Goal: Task Accomplishment & Management: Manage account settings

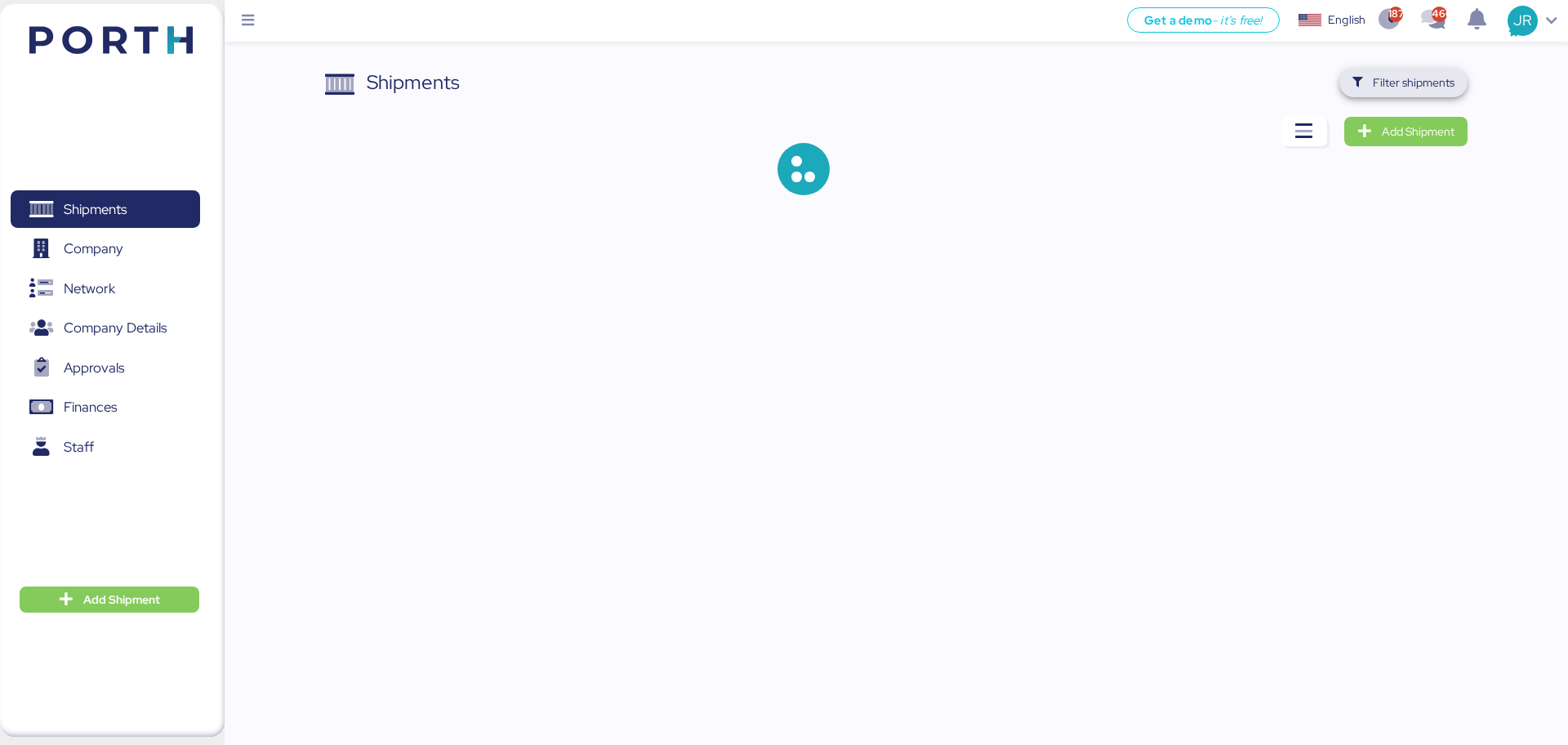
click at [1420, 81] on span "Filter shipments" at bounding box center [1414, 83] width 82 height 20
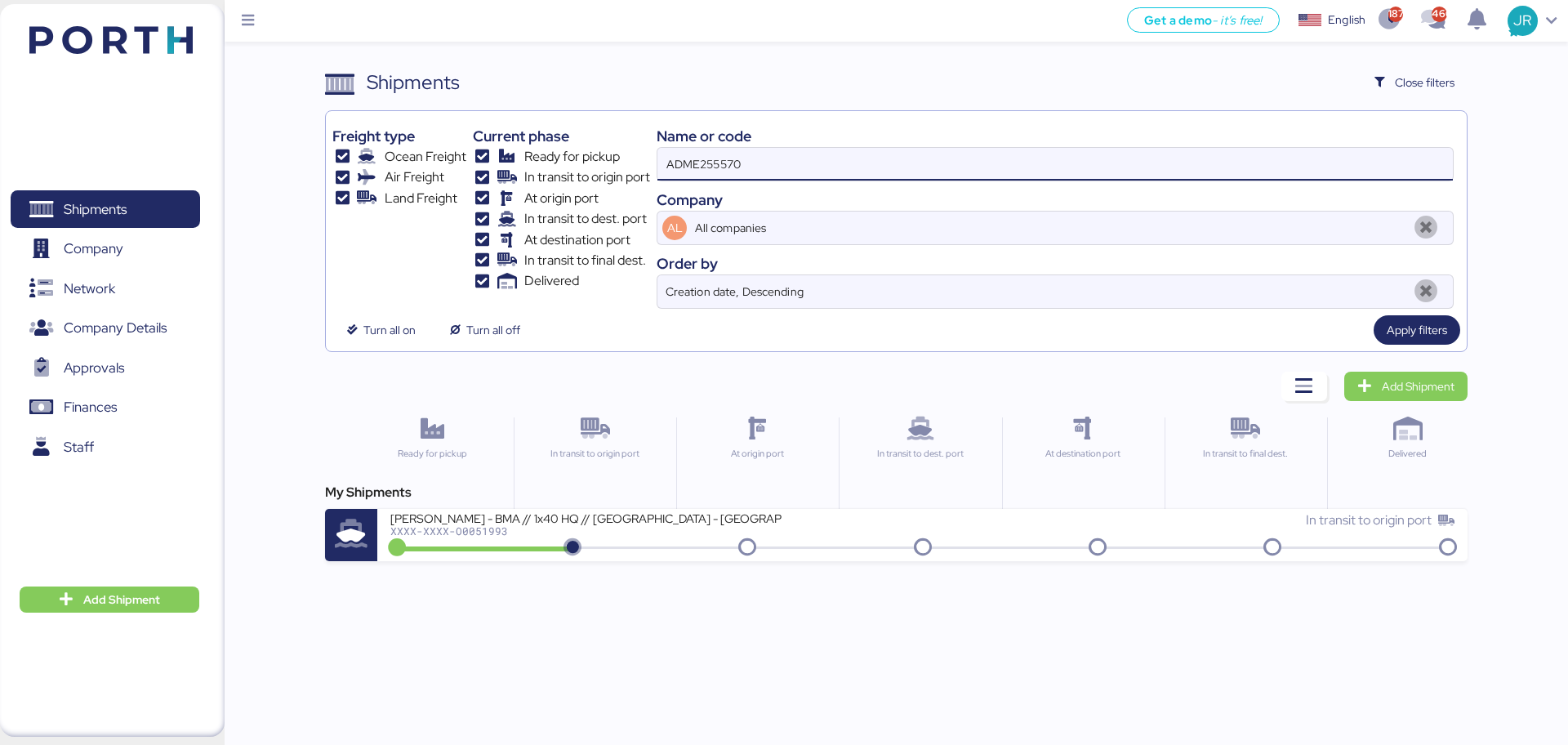
drag, startPoint x: 788, startPoint y: 162, endPoint x: 487, endPoint y: 162, distance: 301.0
click at [489, 162] on div "Freight type Ocean Freight Air Freight Land Freight Current phase Ready for pic…" at bounding box center [895, 214] width 1127 height 192
paste input "O0051849"
type input "O0051849"
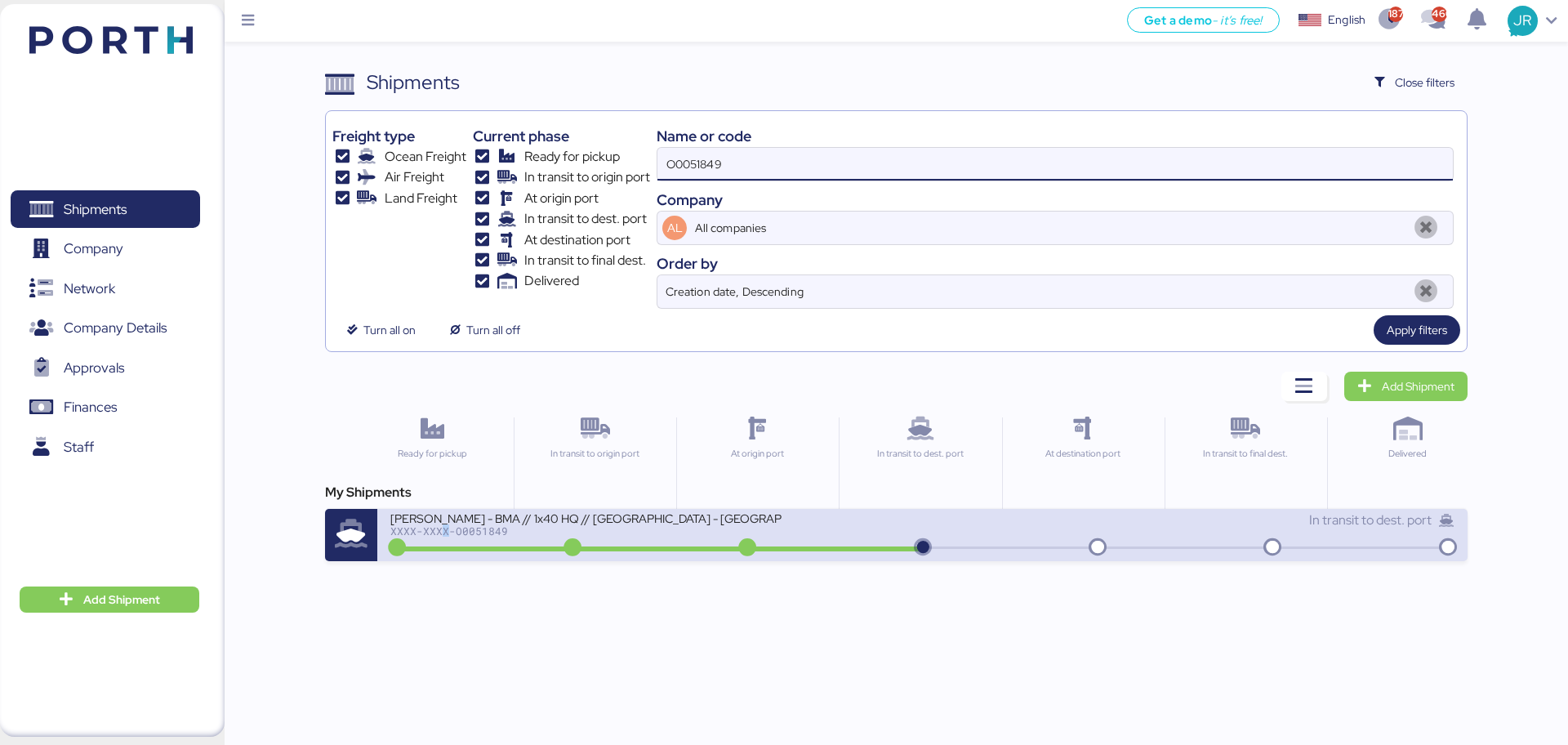
click at [444, 528] on div "XXXX-XXXX-O0051849" at bounding box center [586, 531] width 392 height 11
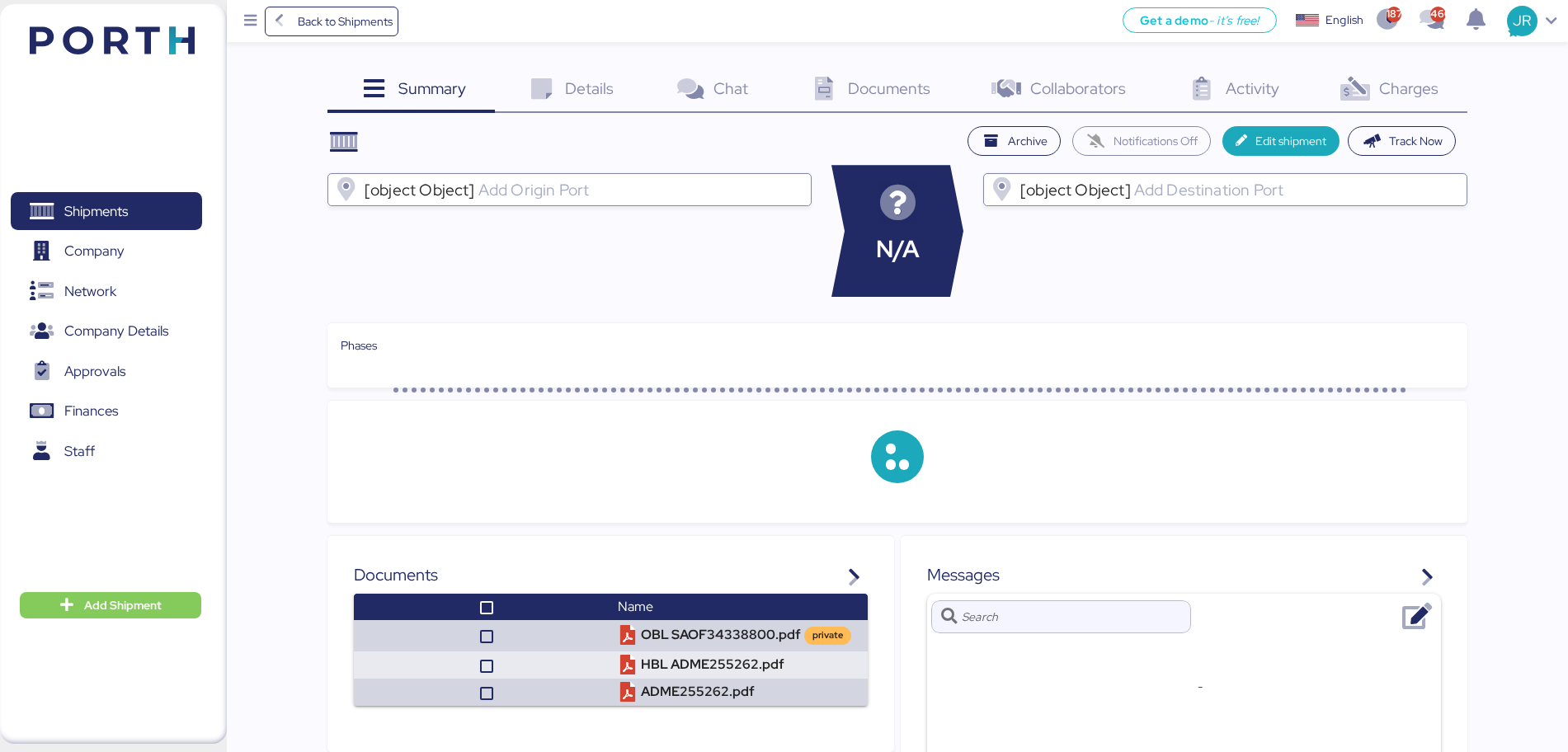
click at [1402, 95] on span "Charges" at bounding box center [1409, 88] width 59 height 21
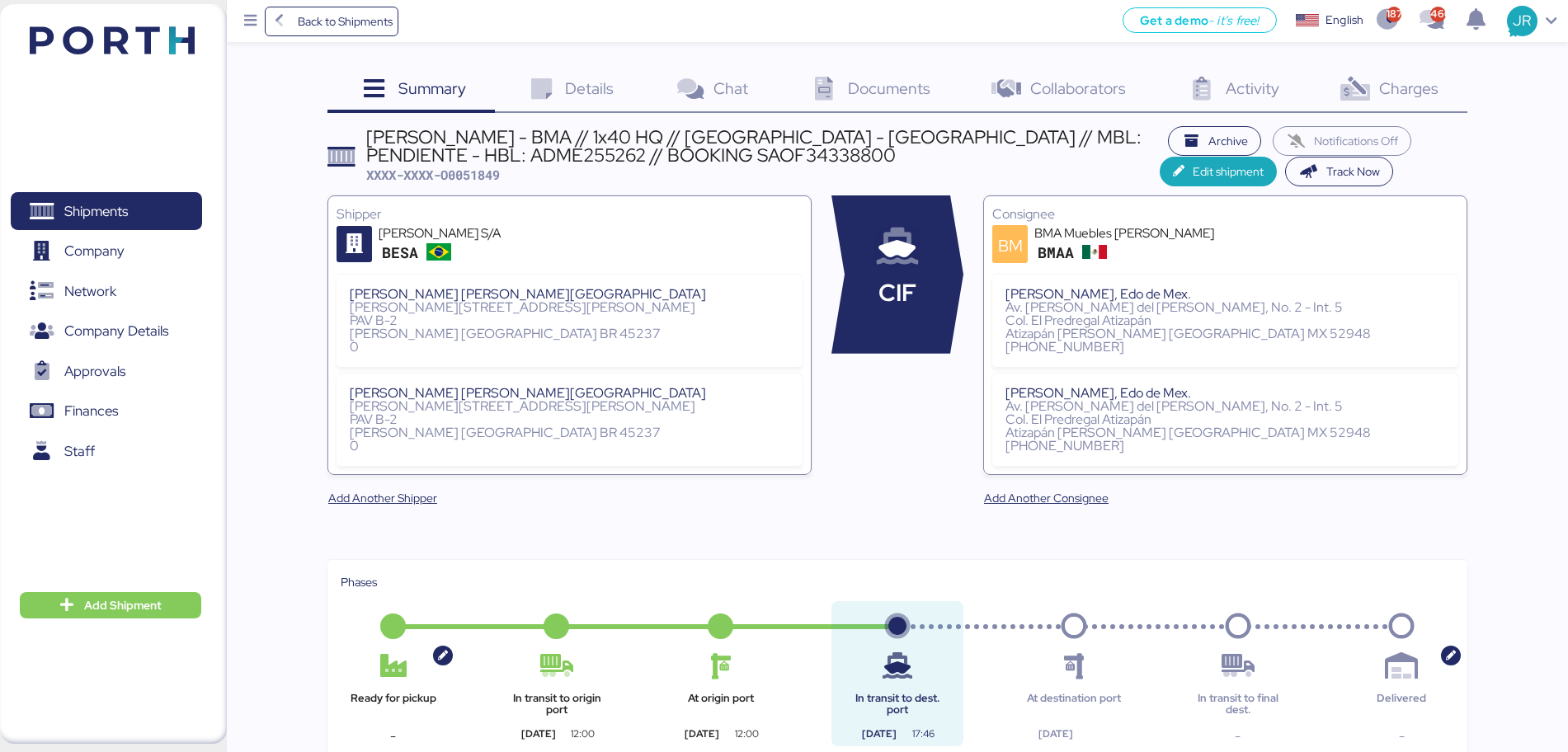
click at [1402, 95] on span "Charges" at bounding box center [1409, 88] width 59 height 21
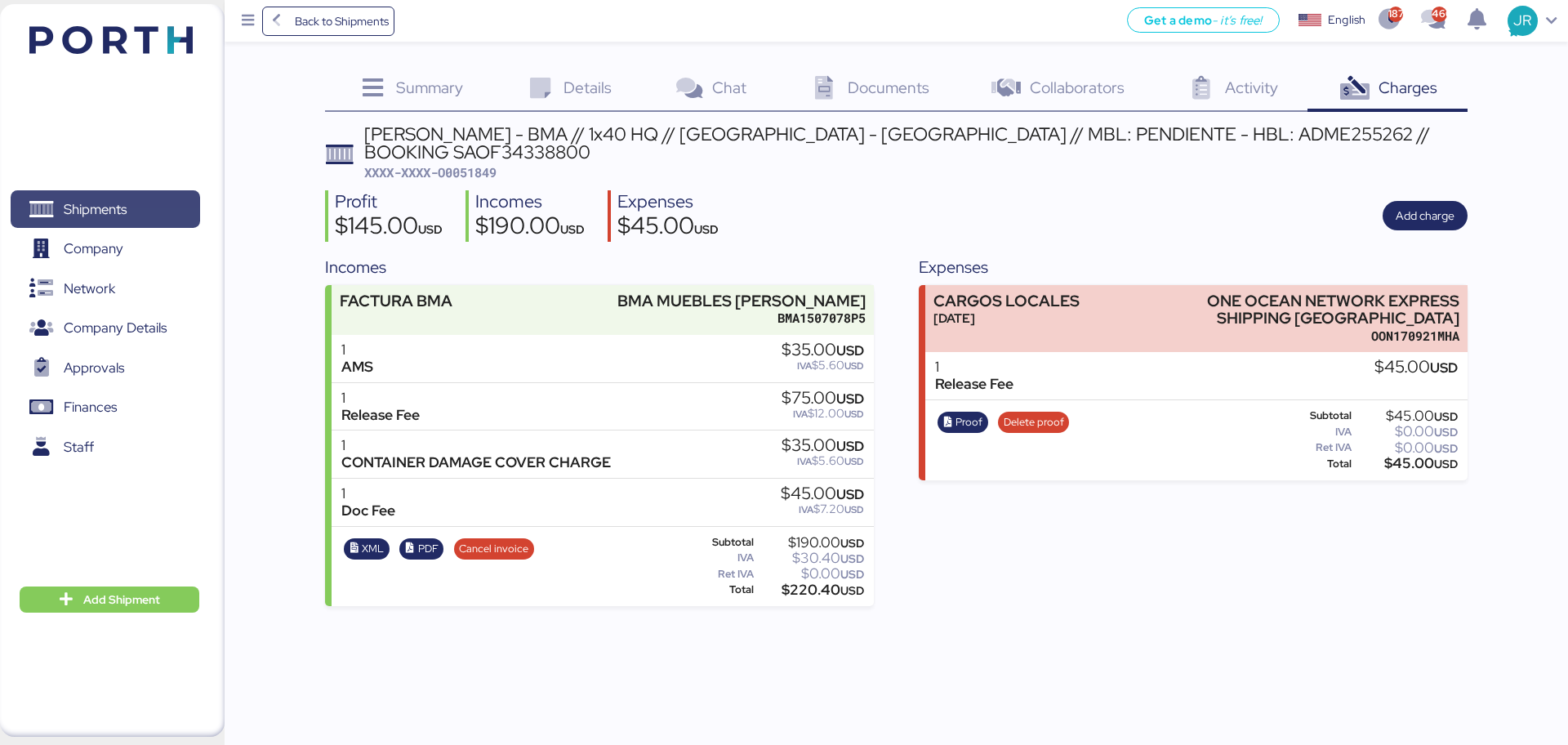
click at [126, 203] on span "Shipments" at bounding box center [95, 209] width 63 height 24
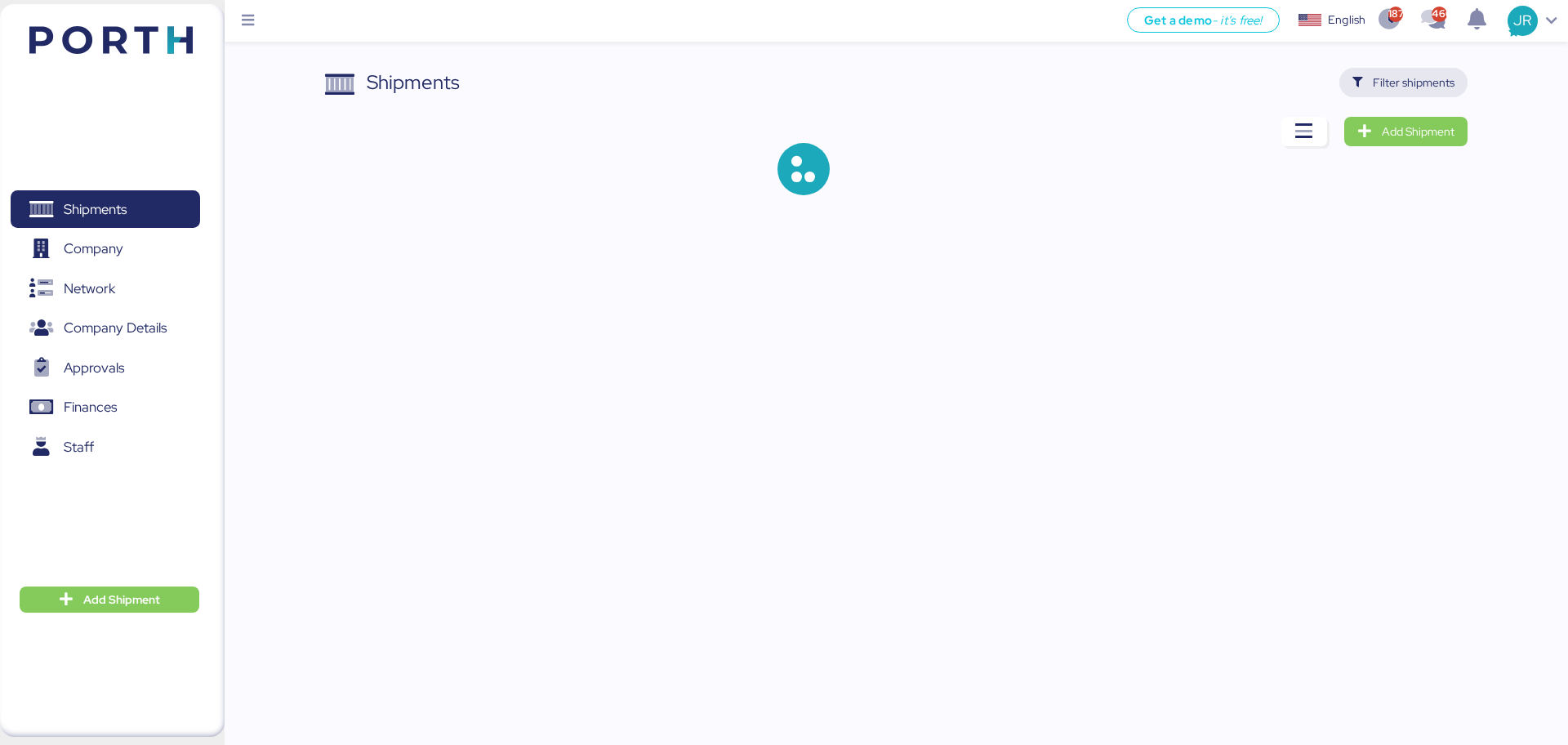
click at [1378, 80] on span "Filter shipments" at bounding box center [1414, 83] width 82 height 20
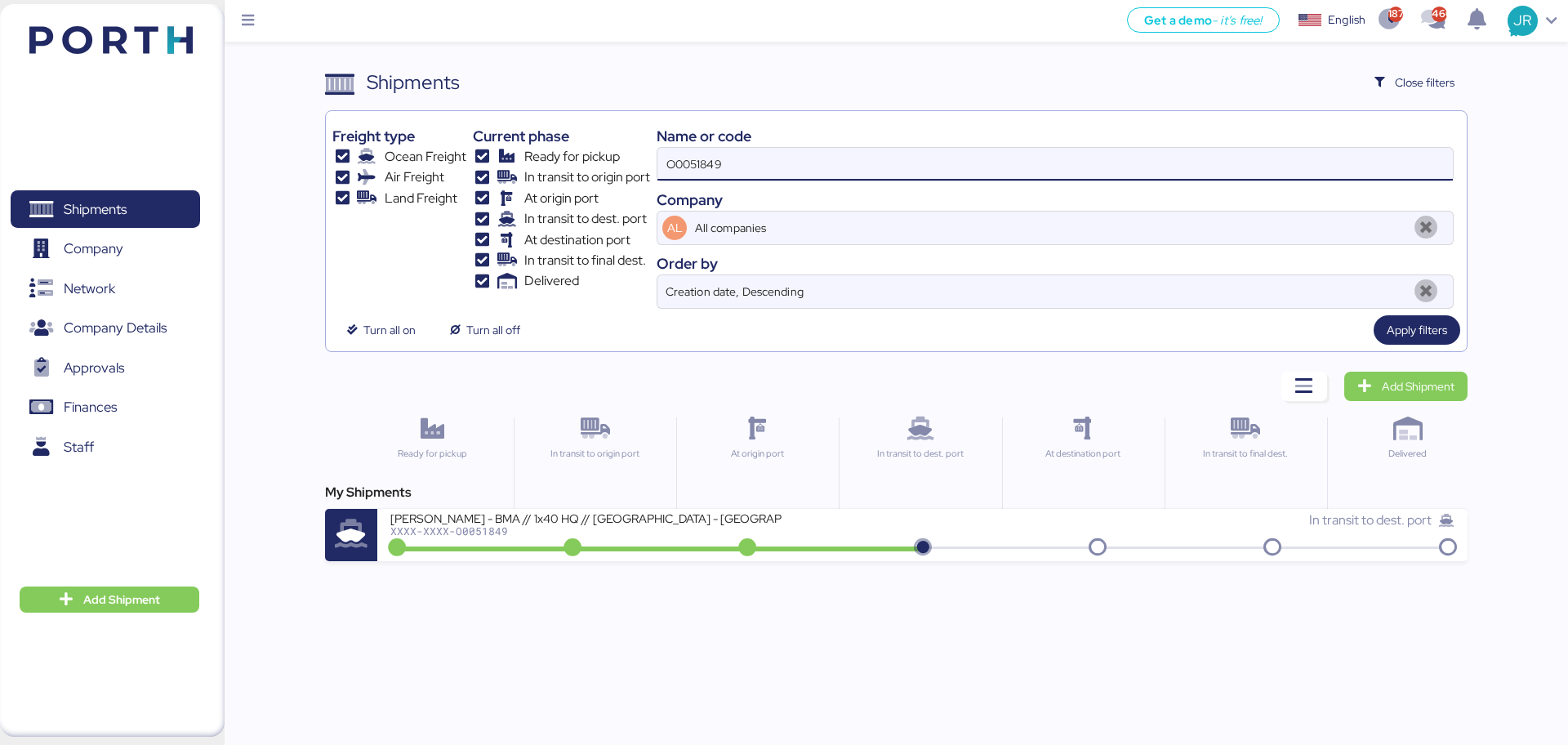
drag, startPoint x: 718, startPoint y: 158, endPoint x: 502, endPoint y: 164, distance: 216.1
click at [502, 164] on div "Freight type Ocean Freight Air Freight Land Freight Current phase Ready for pic…" at bounding box center [895, 214] width 1127 height 192
paste input "50"
type input "O0051850"
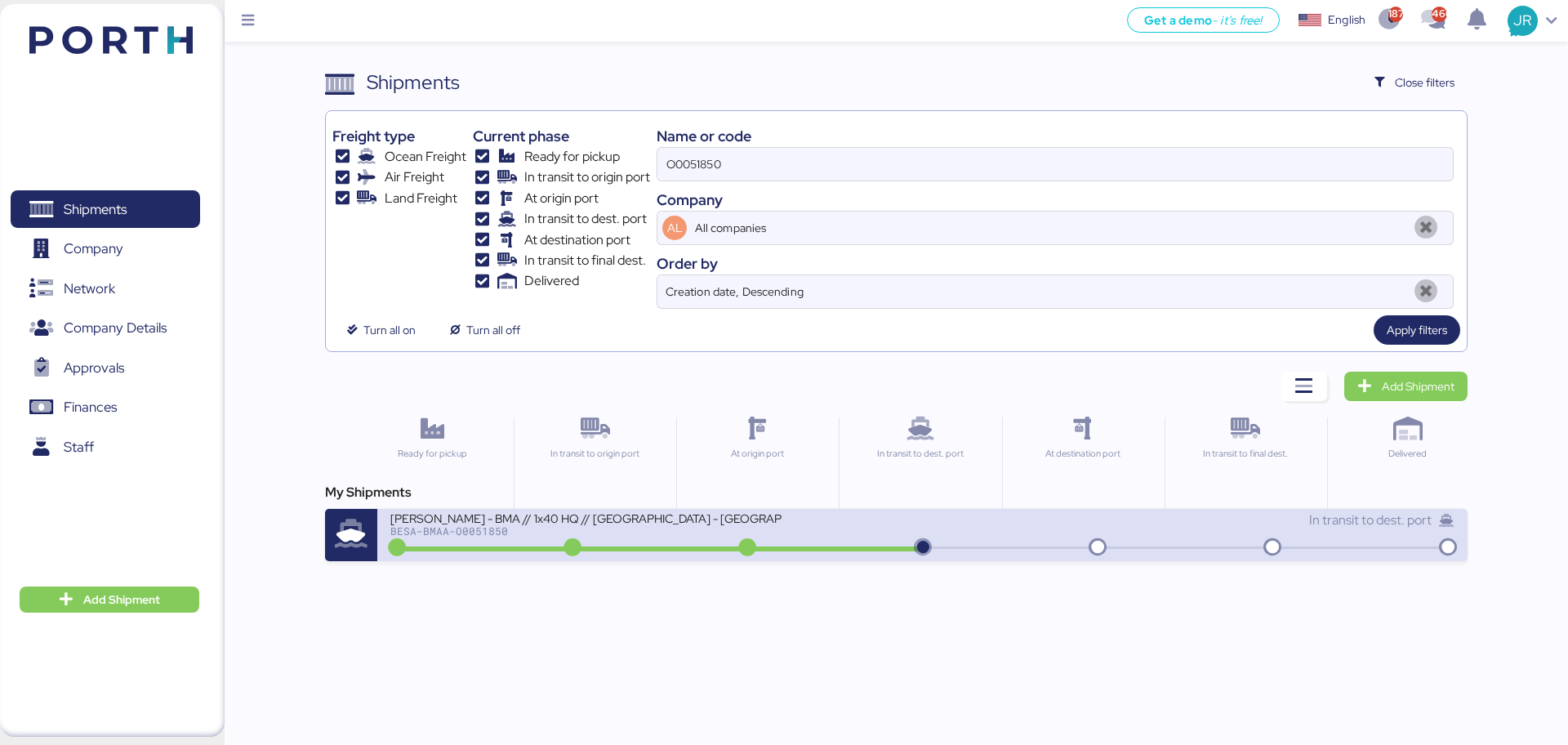
click at [480, 533] on div "BESA-BMAA-O0051850" at bounding box center [586, 531] width 392 height 11
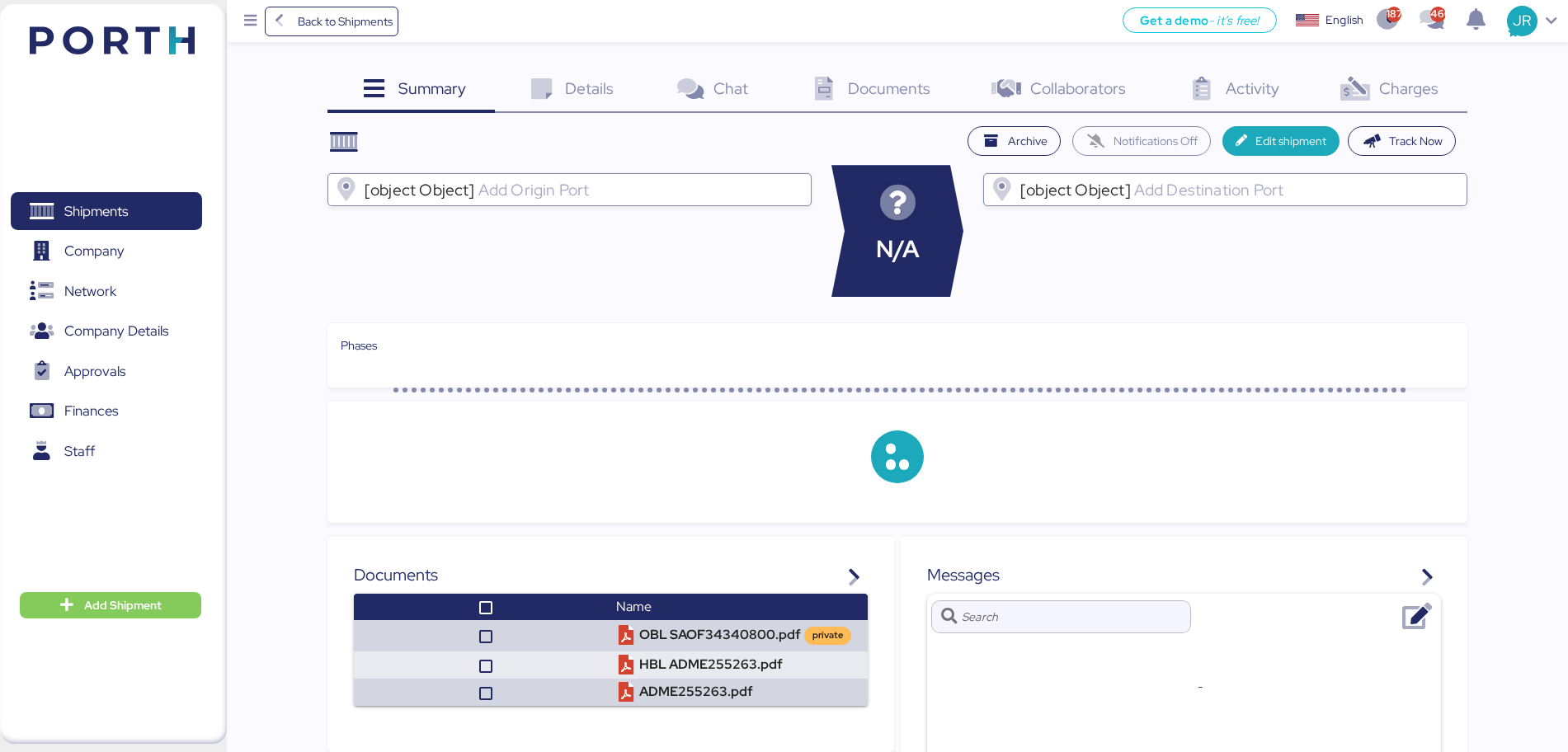
click at [1371, 87] on icon at bounding box center [1354, 89] width 35 height 24
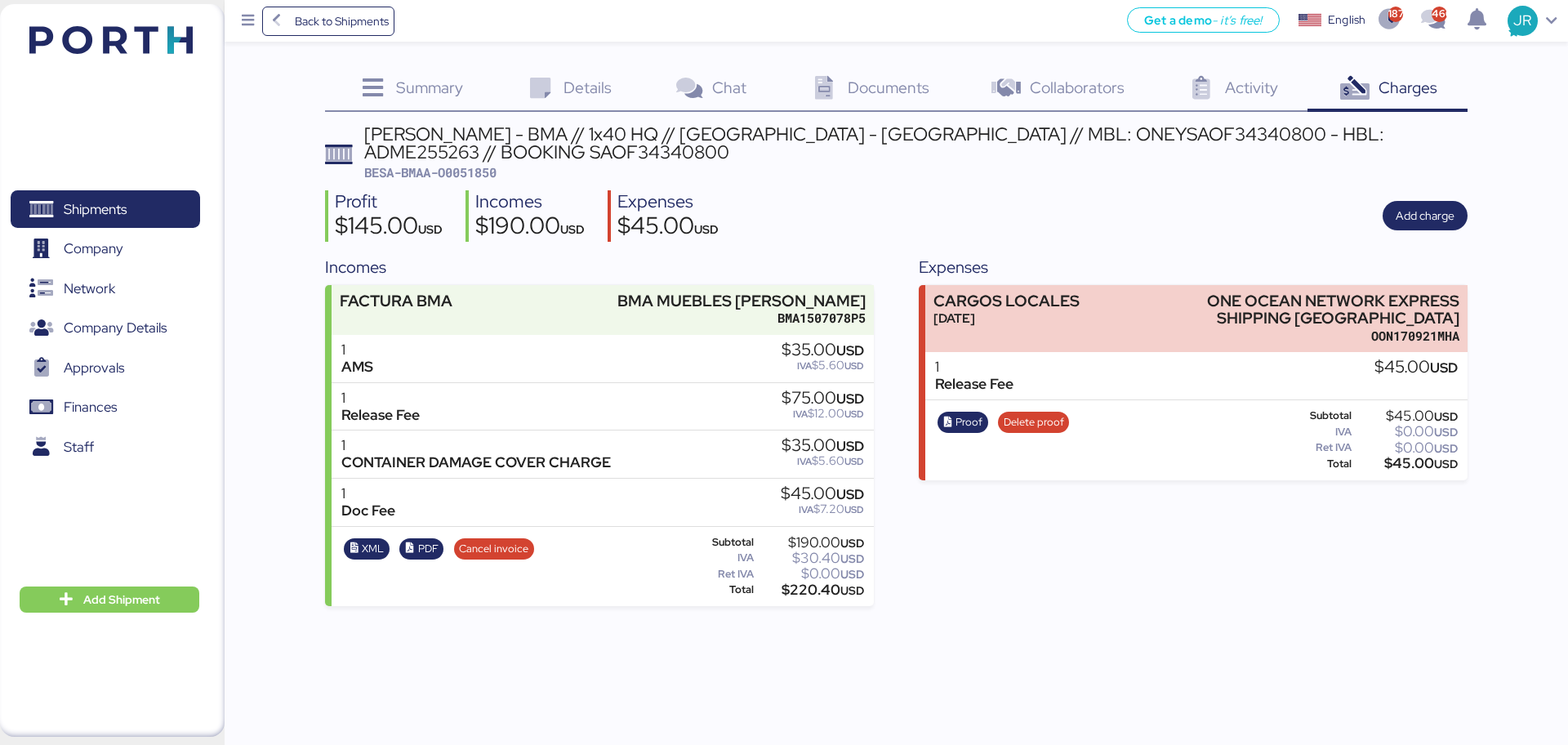
click at [306, 33] on span "Back to Shipments" at bounding box center [328, 21] width 121 height 29
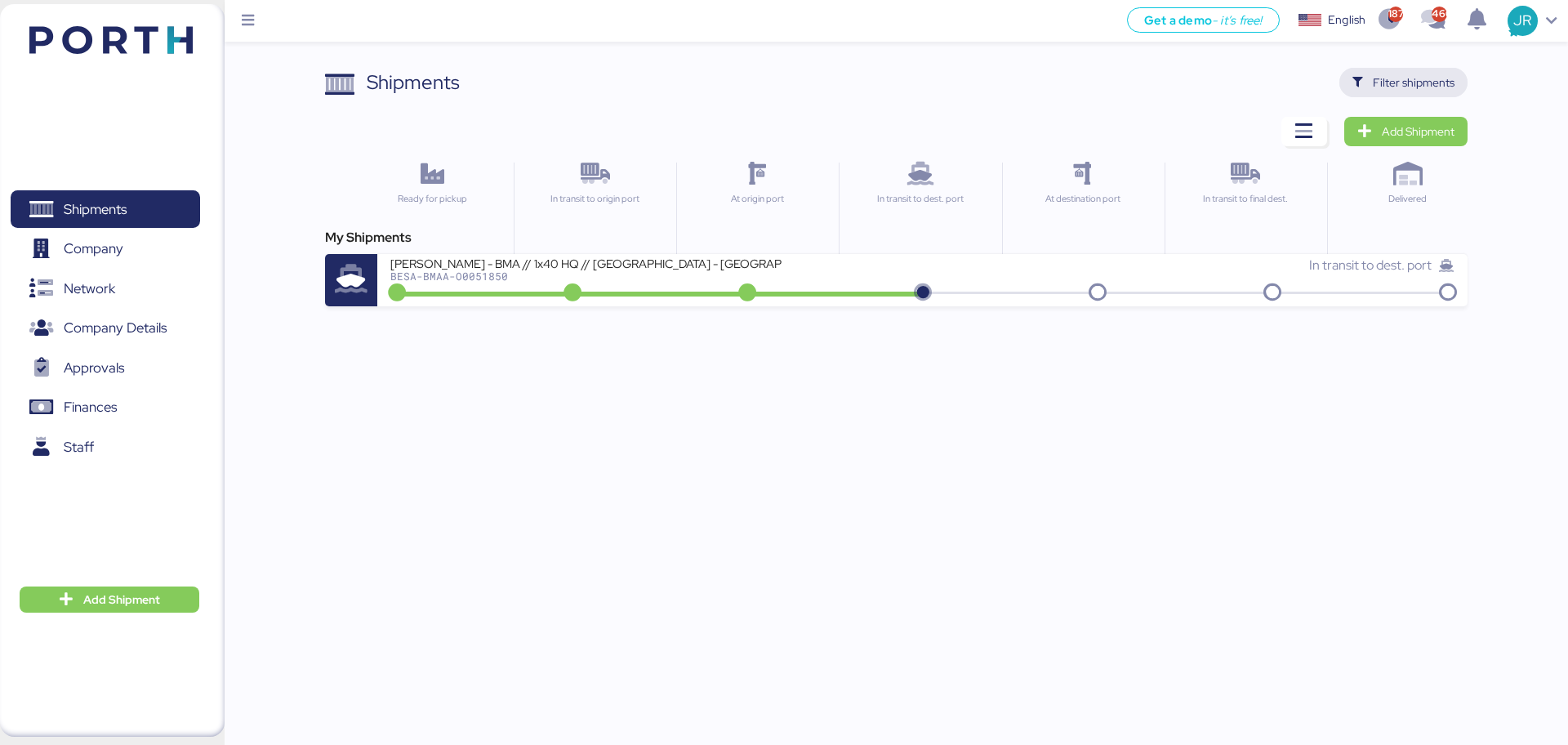
click at [1407, 74] on span "Filter shipments" at bounding box center [1414, 83] width 82 height 20
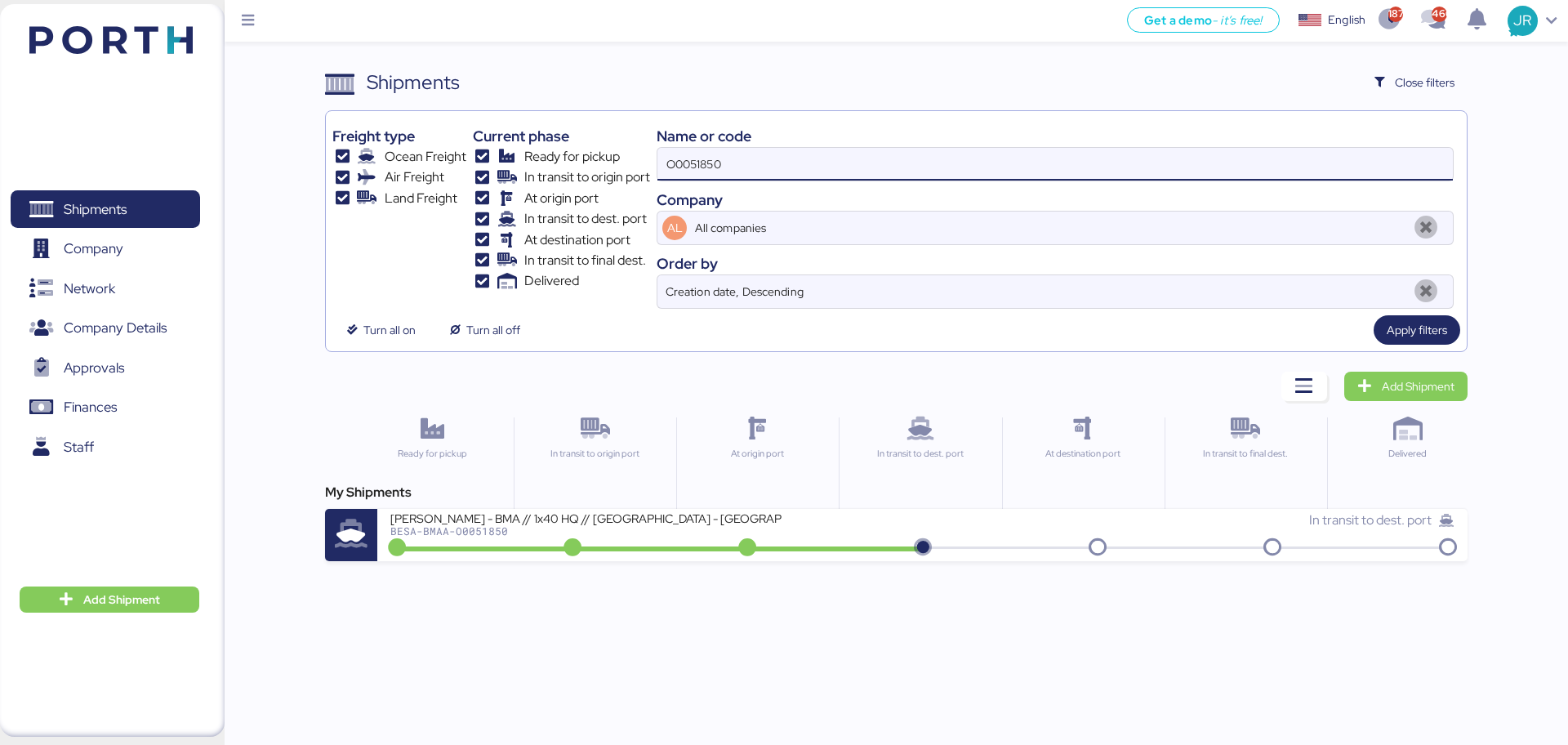
drag, startPoint x: 774, startPoint y: 165, endPoint x: 505, endPoint y: 193, distance: 270.5
click at [511, 193] on div "Freight type Ocean Freight Air Freight Land Freight Current phase Ready for pic…" at bounding box center [895, 214] width 1127 height 192
paste input "64"
type input "O0051864"
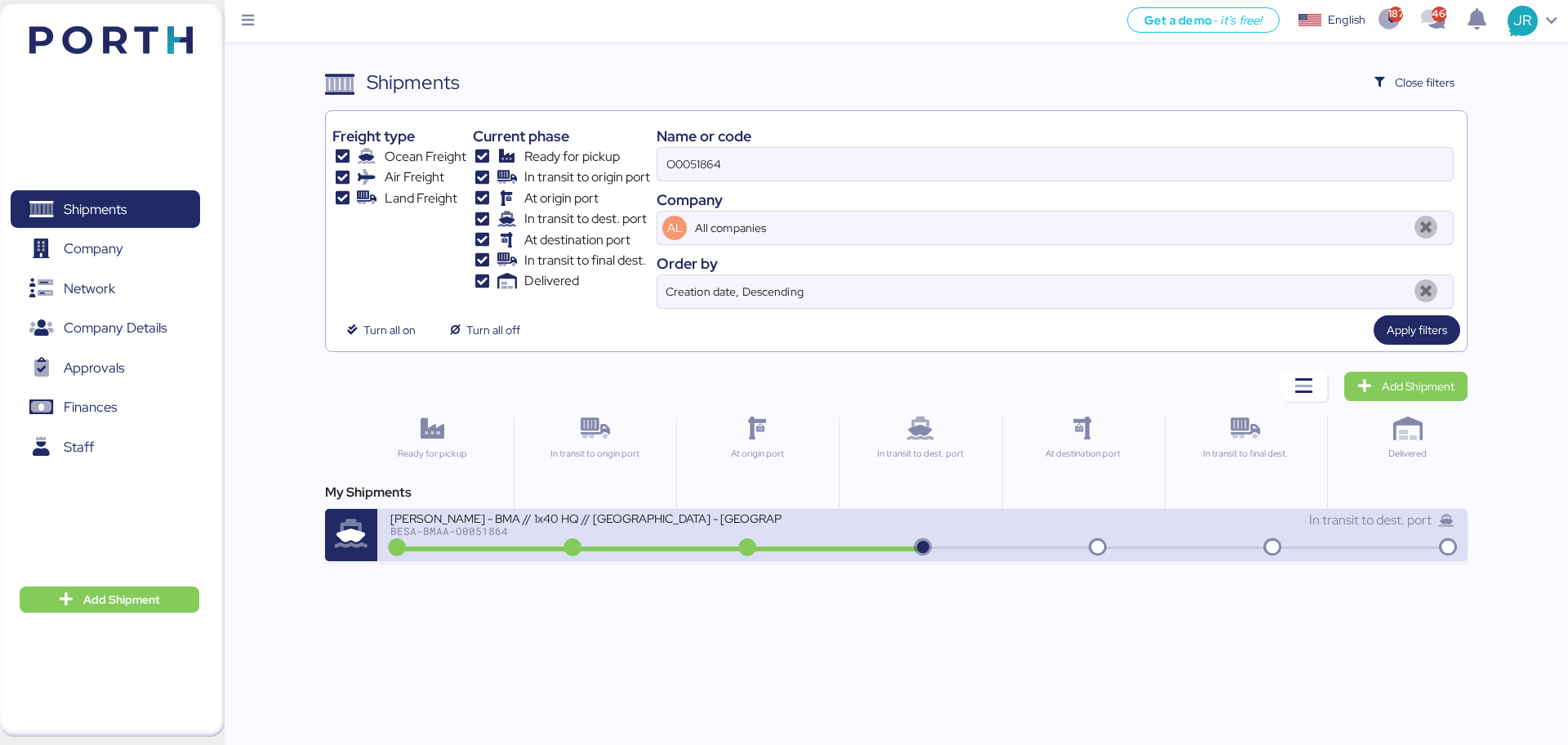
click at [473, 521] on div "[PERSON_NAME] - BMA // 1x40 HQ // [GEOGRAPHIC_DATA] - [GEOGRAPHIC_DATA] // MBL:…" at bounding box center [586, 517] width 392 height 14
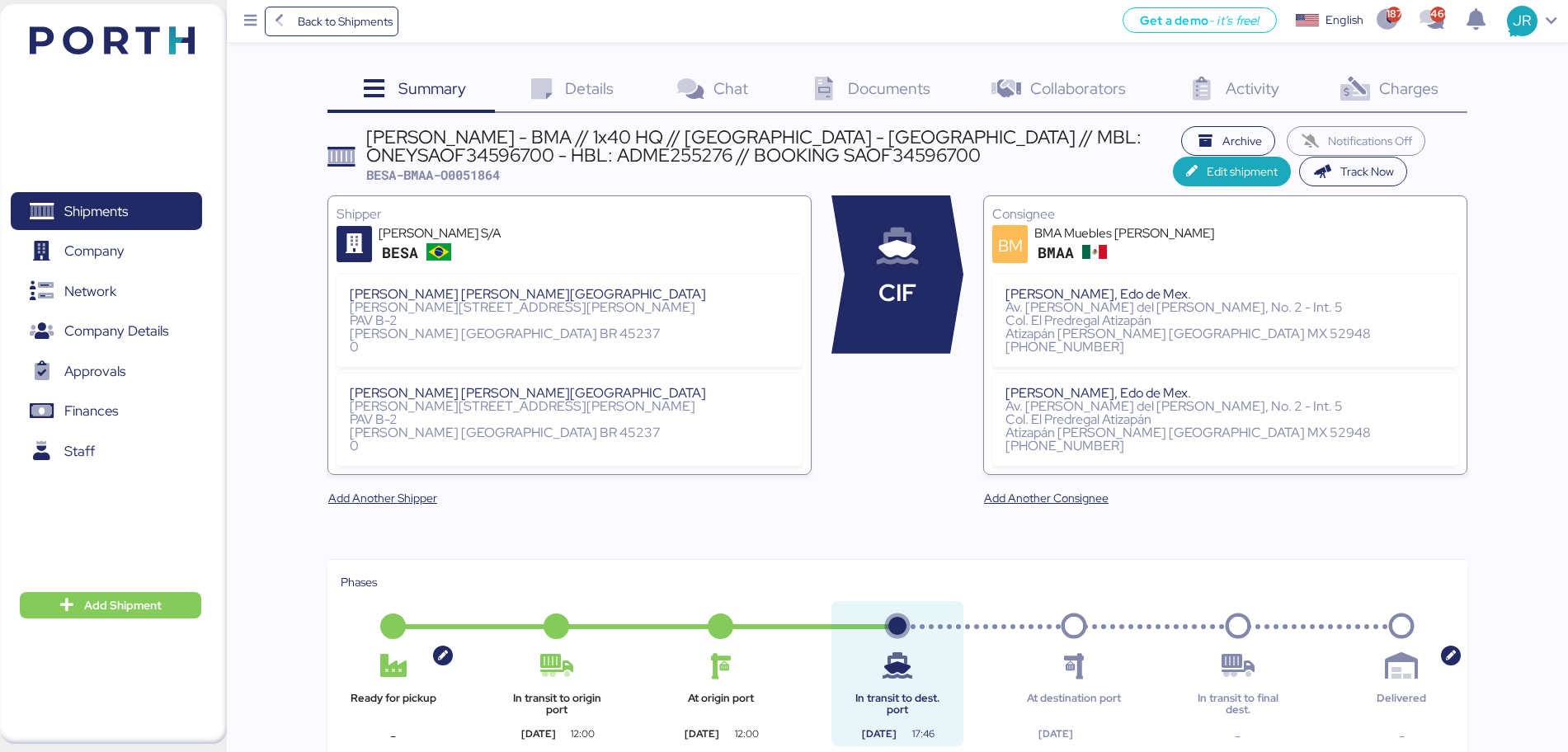
click at [1395, 91] on span "Charges" at bounding box center [1409, 88] width 59 height 21
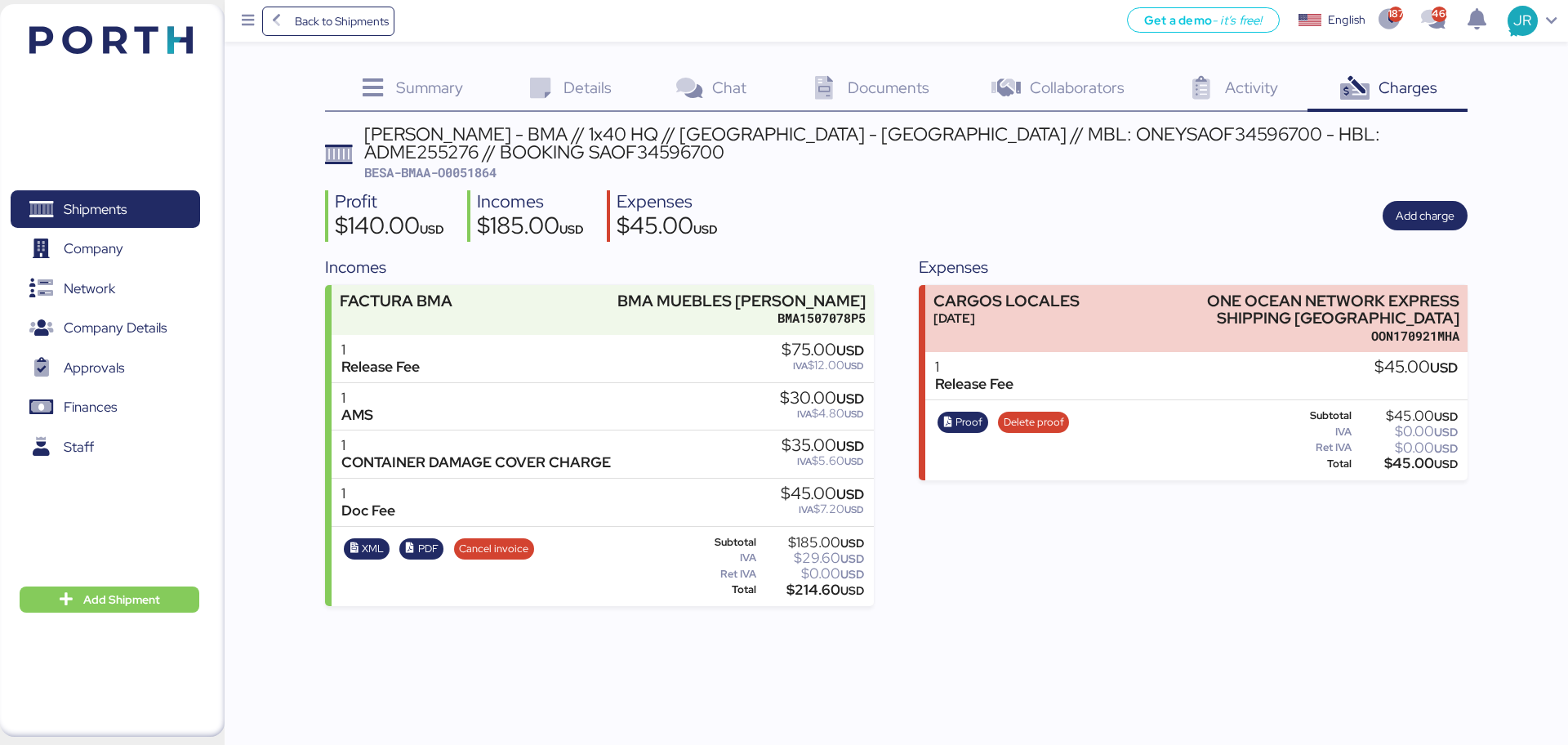
click at [844, 85] on div "Documents 0" at bounding box center [868, 89] width 182 height 45
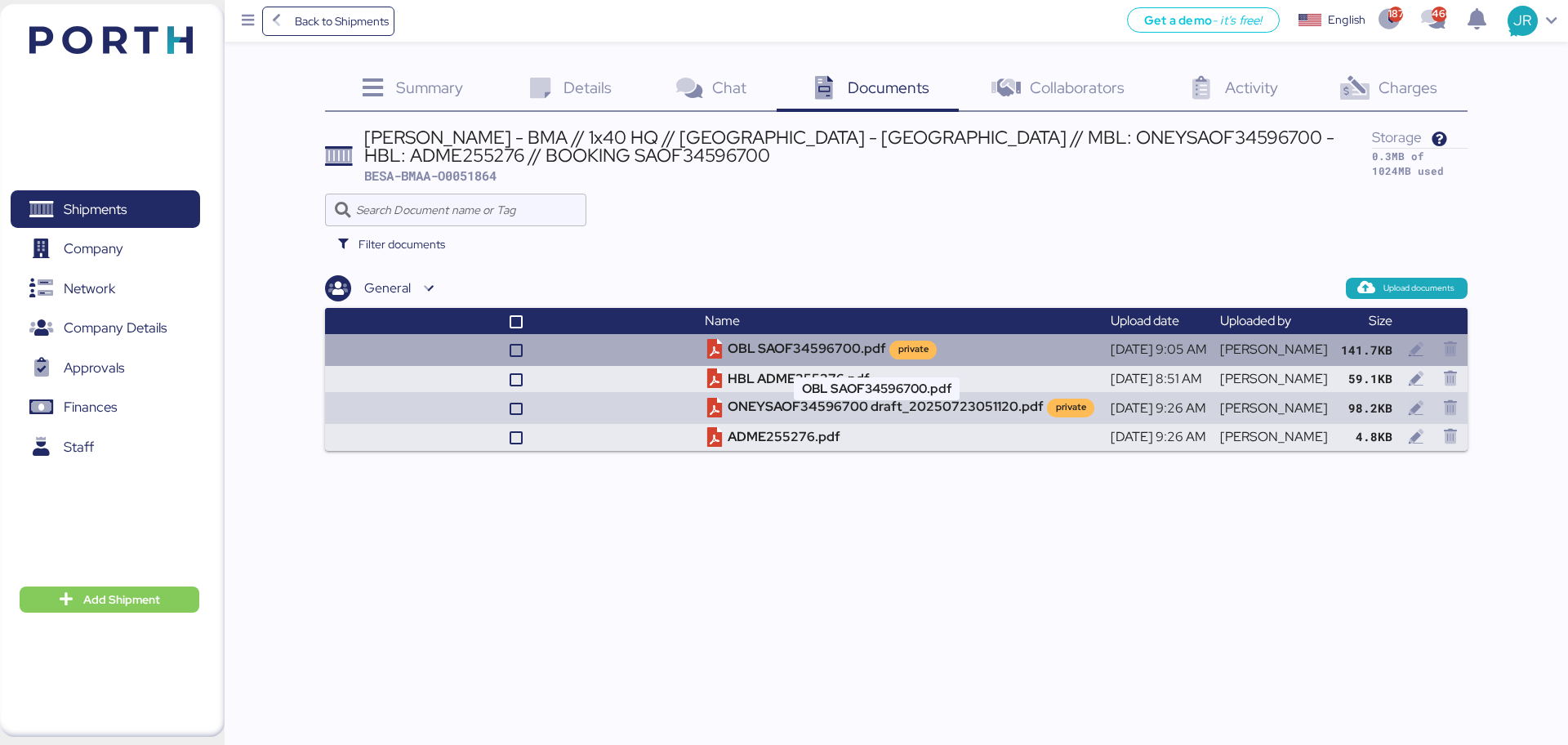
click at [776, 348] on td "OBL SAOF34596700.pdf private" at bounding box center [900, 349] width 405 height 31
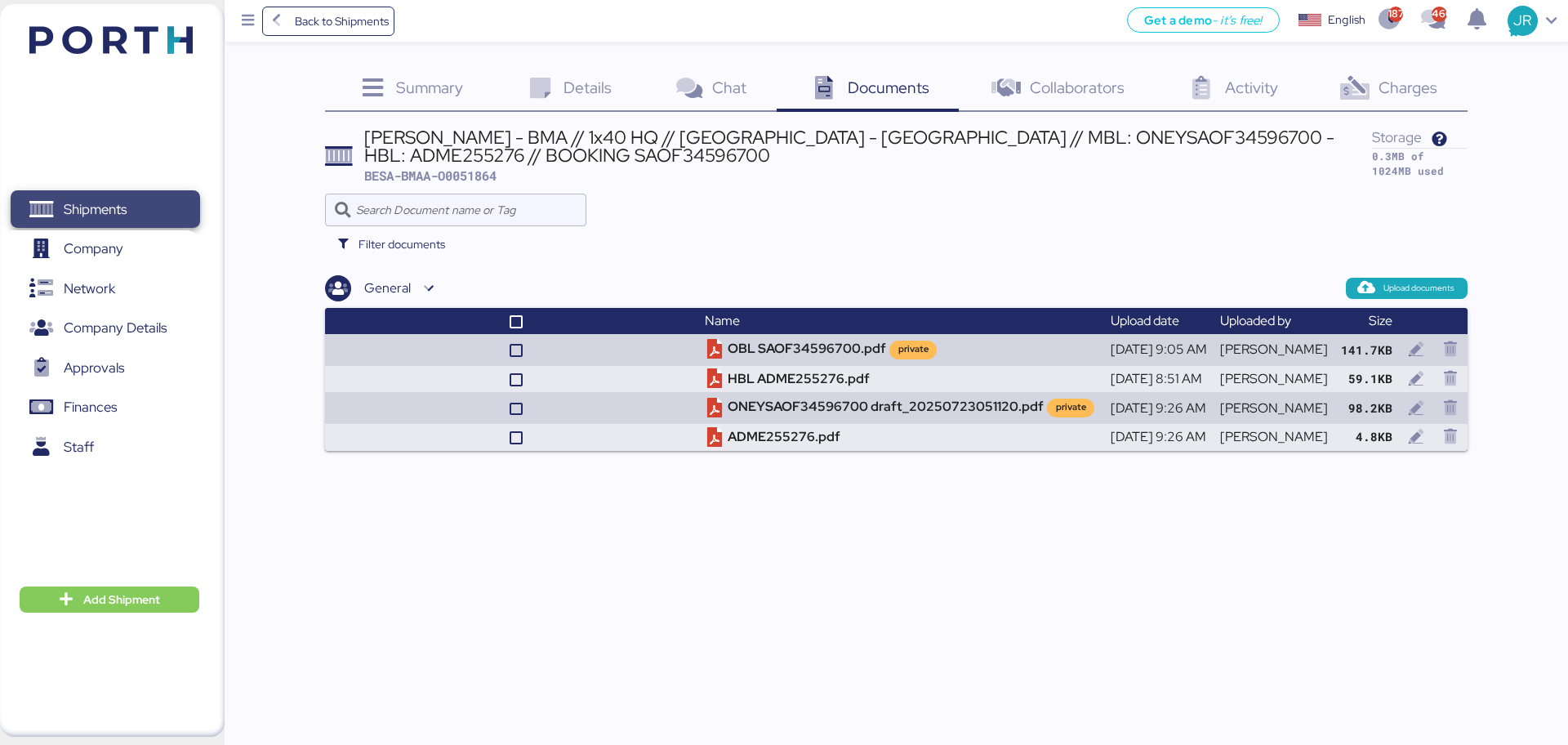
click at [131, 203] on span "Shipments" at bounding box center [104, 209] width 175 height 24
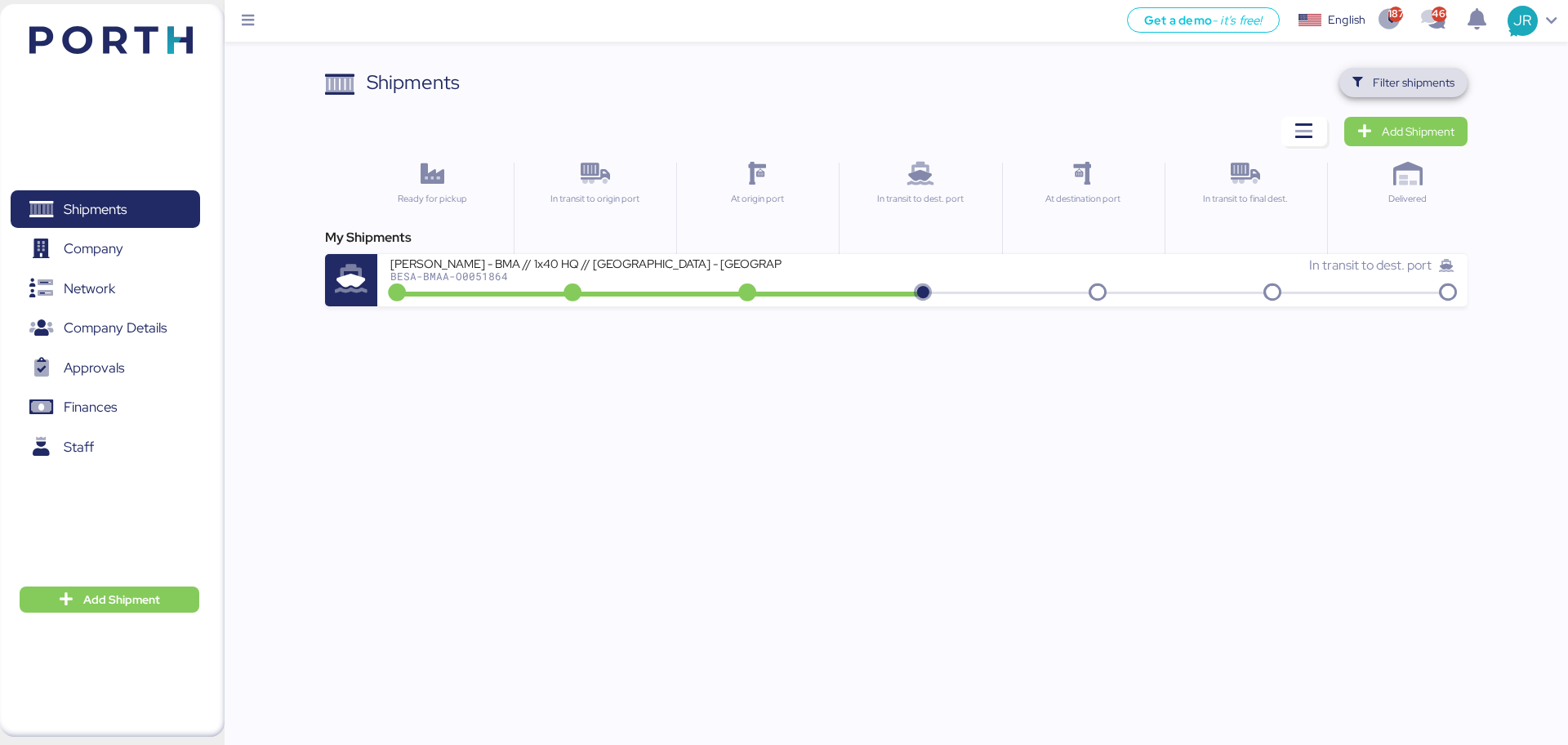
drag, startPoint x: 1365, startPoint y: 84, endPoint x: 1341, endPoint y: 86, distance: 24.1
click at [1366, 84] on span "Filter shipments" at bounding box center [1404, 83] width 102 height 23
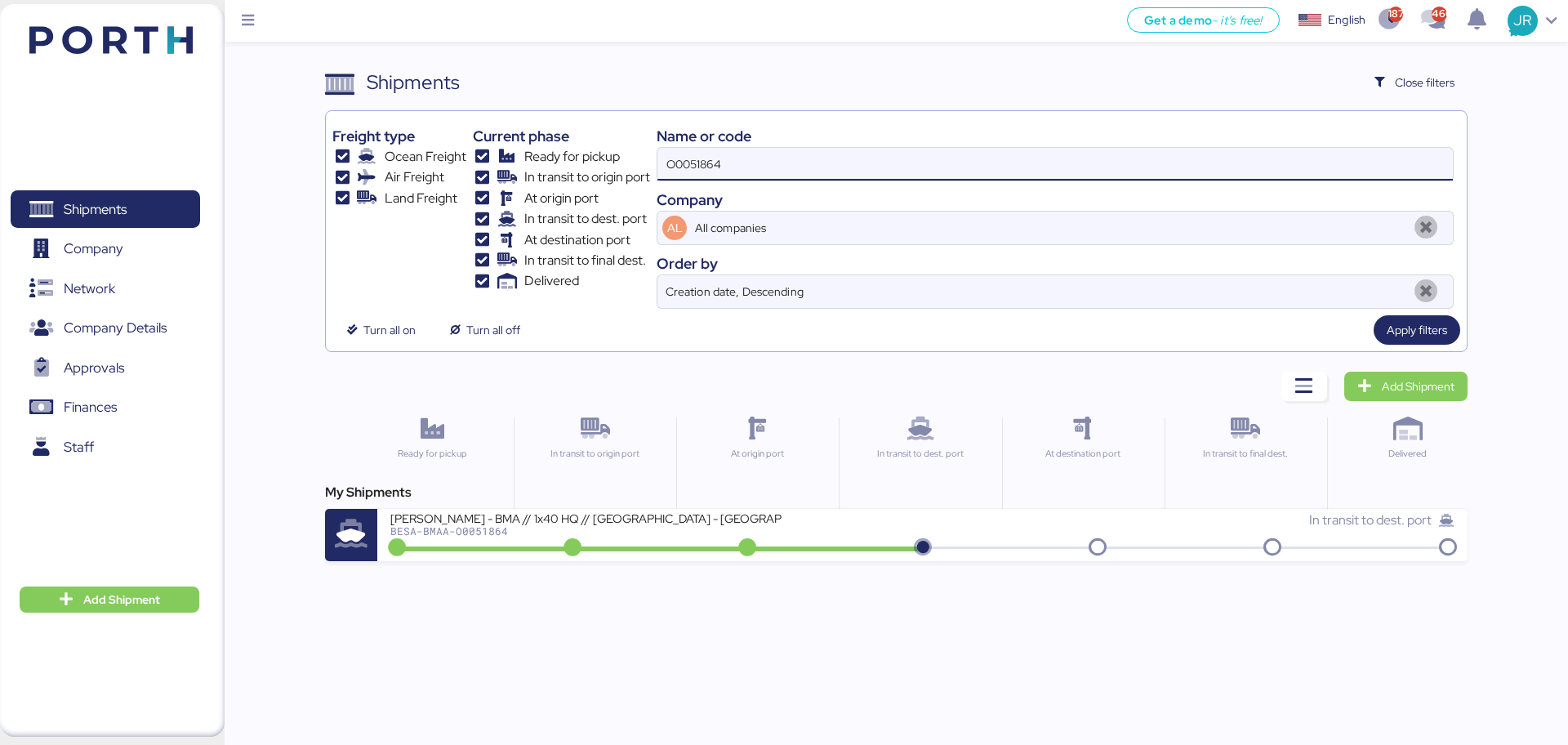
drag, startPoint x: 767, startPoint y: 170, endPoint x: 544, endPoint y: 170, distance: 223.0
click at [544, 170] on div "Freight type Ocean Freight Air Freight Land Freight Current phase Ready for pic…" at bounding box center [895, 214] width 1127 height 192
paste input "50"
type input "O0051850"
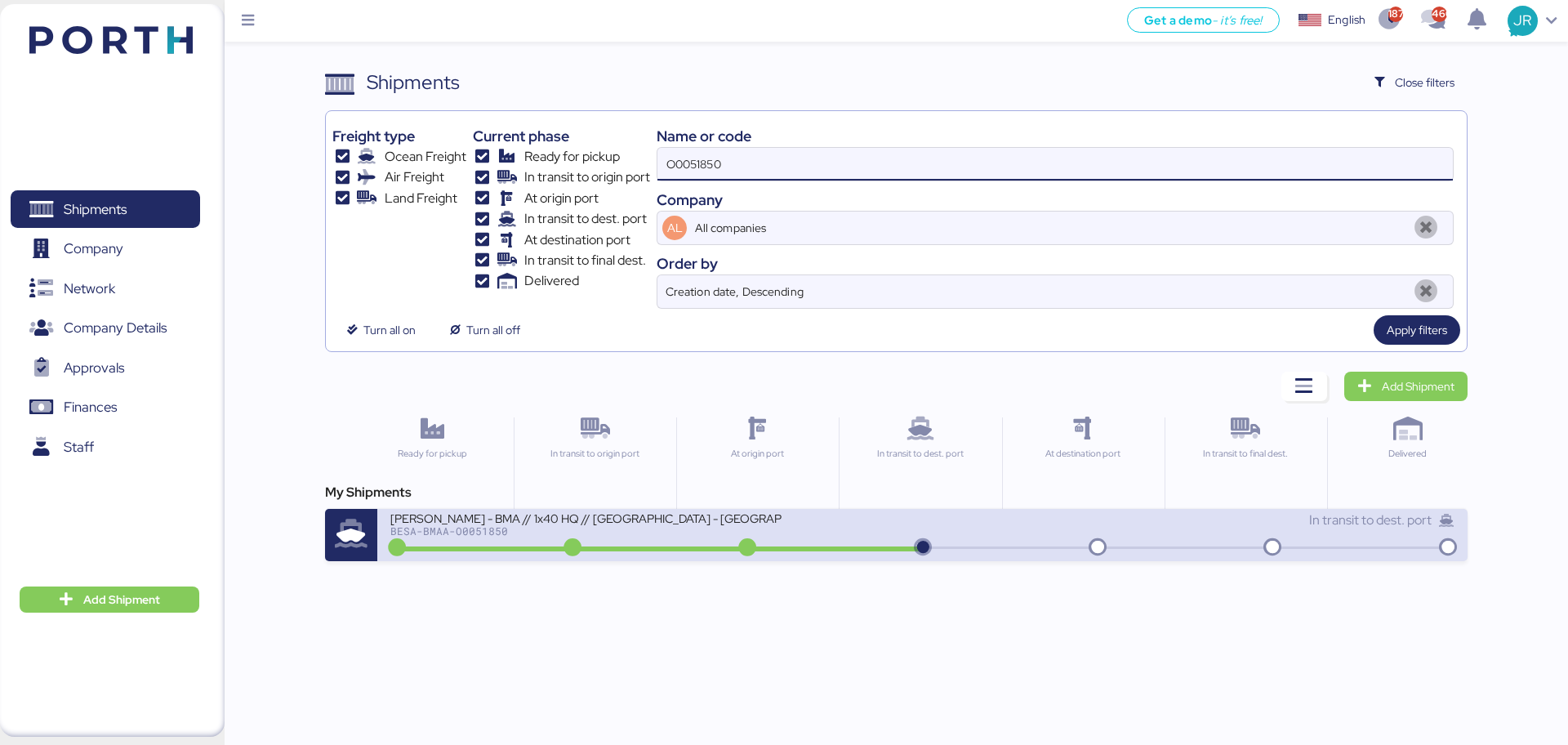
click at [491, 537] on div "BERTOLINI - BMA // 1x40 HQ // Rio de janeiro - Veracruz // MBL: ONEYSAOF3434080…" at bounding box center [656, 528] width 532 height 35
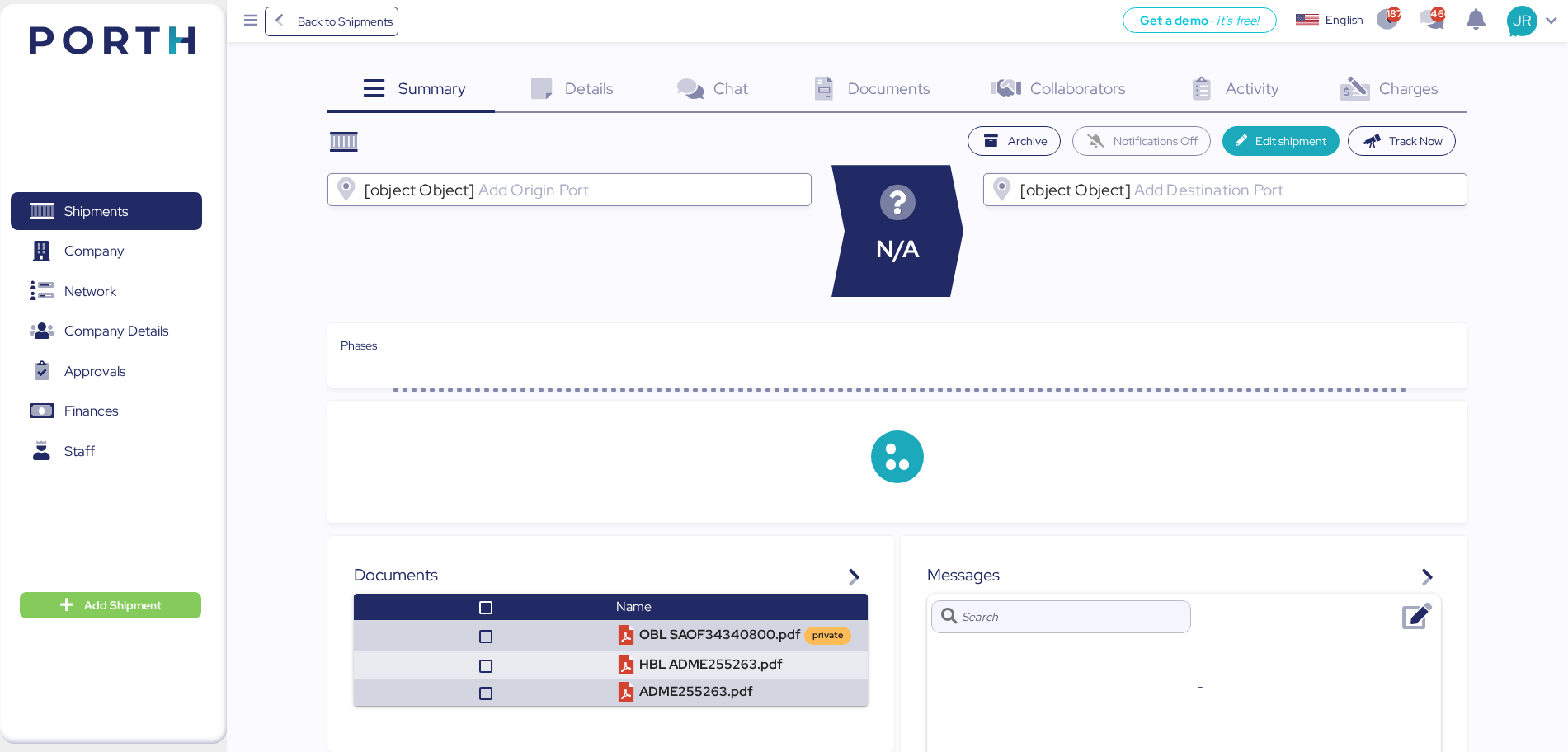
click at [847, 88] on div "Documents 0" at bounding box center [869, 90] width 182 height 45
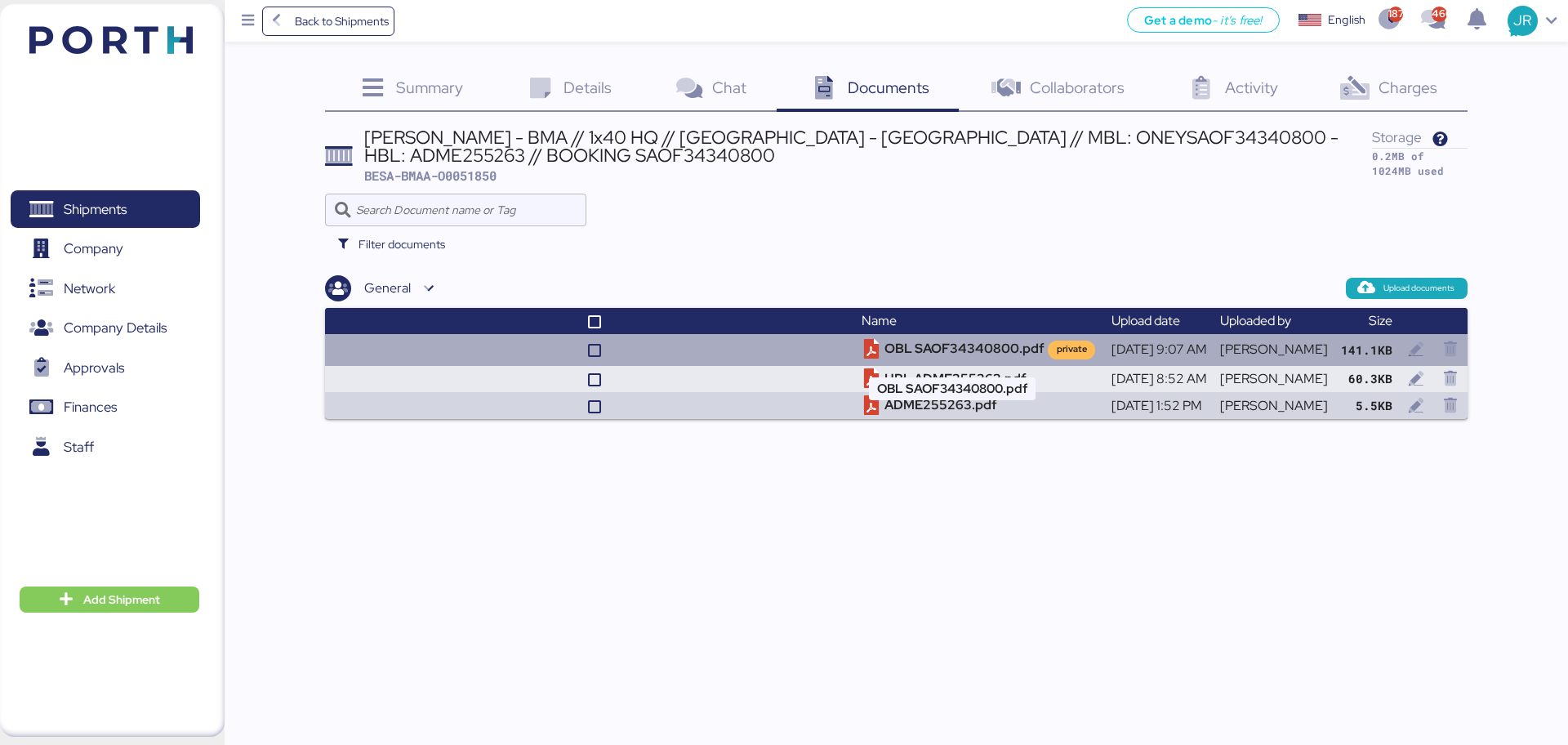
click at [924, 350] on td "OBL SAOF34340800.pdf private" at bounding box center [980, 349] width 249 height 31
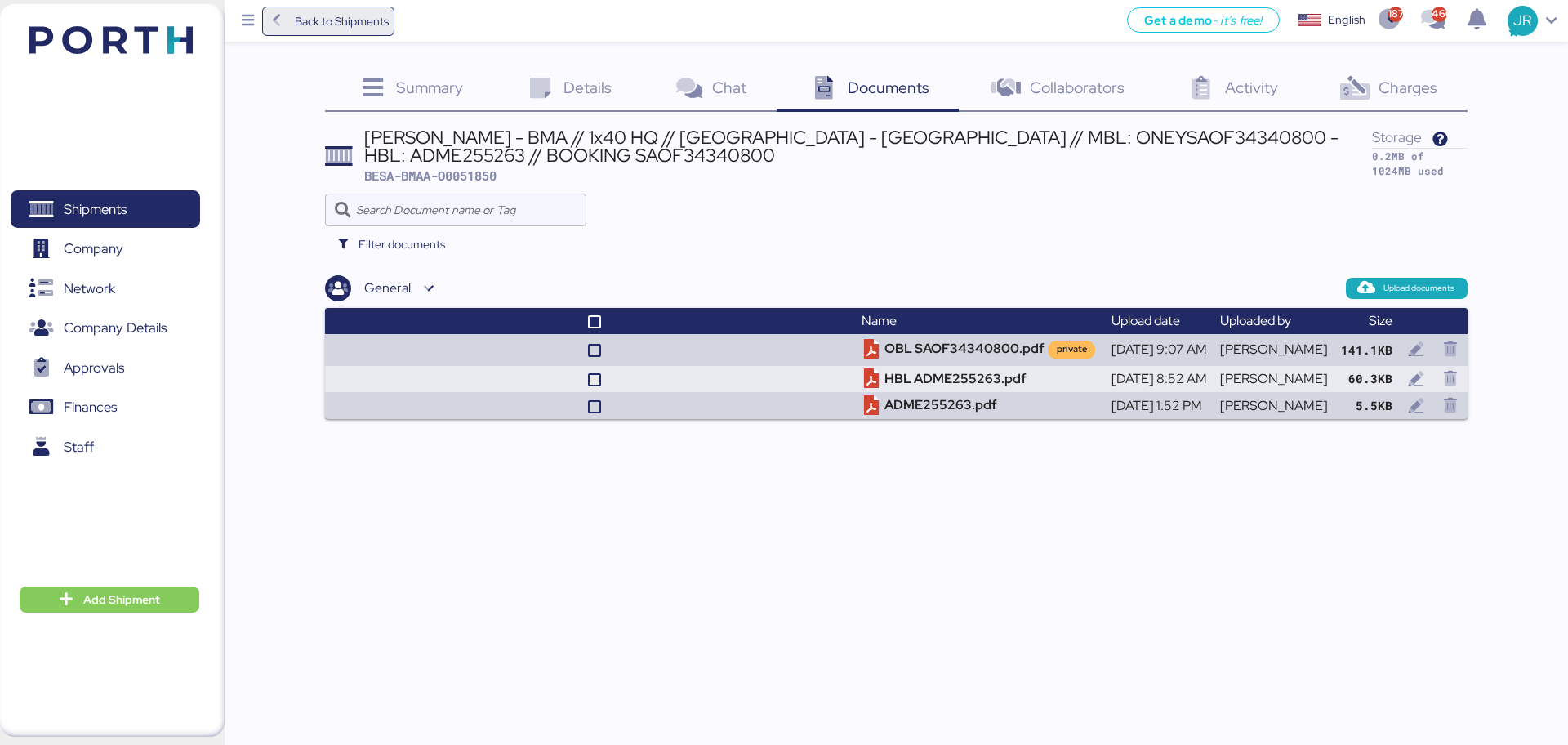
click at [297, 16] on span "Back to Shipments" at bounding box center [341, 21] width 94 height 20
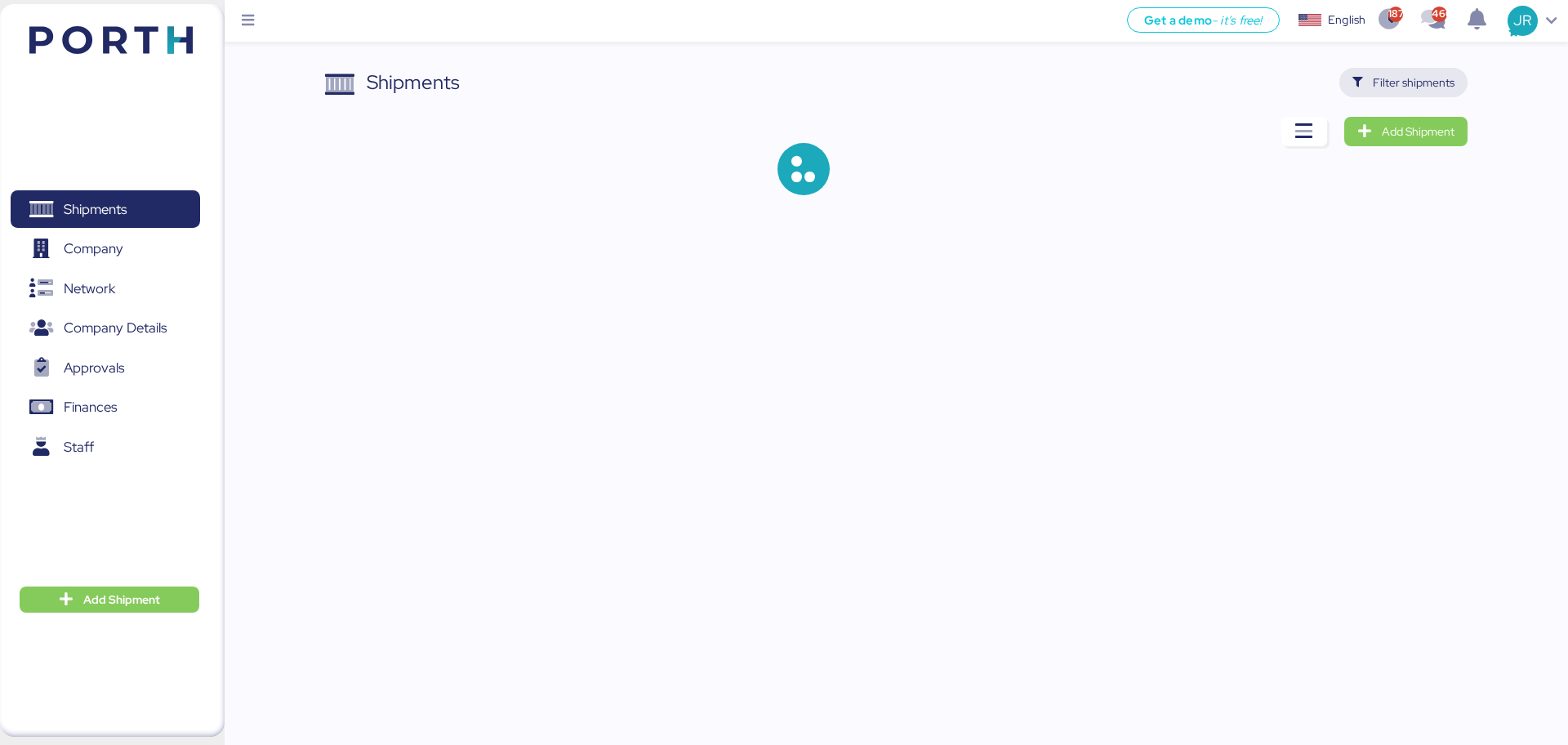
click at [1387, 80] on span "Filter shipments" at bounding box center [1414, 83] width 82 height 20
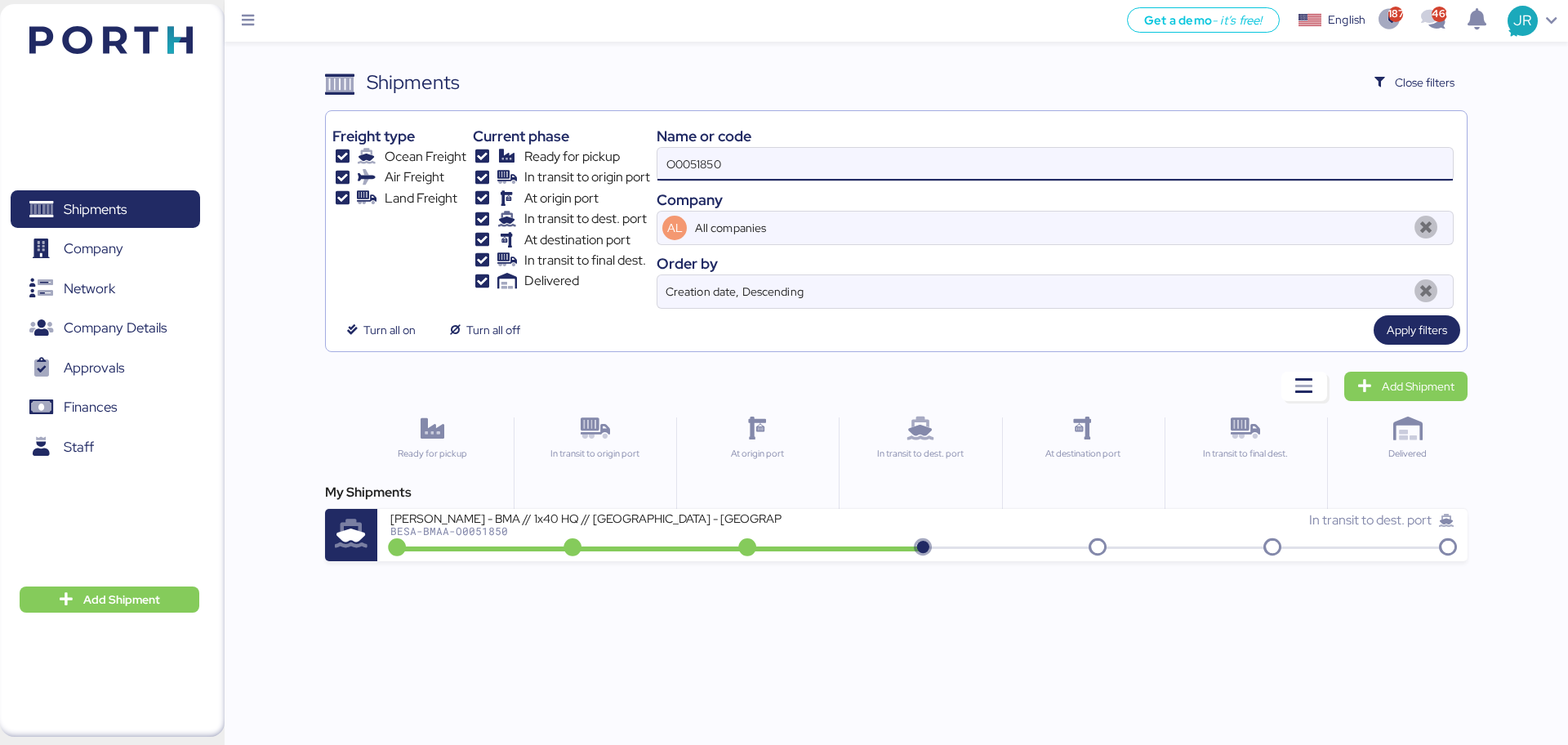
drag, startPoint x: 767, startPoint y: 161, endPoint x: 505, endPoint y: 165, distance: 262.0
click at [505, 165] on div "Freight type Ocean Freight Air Freight Land Freight Current phase Ready for pic…" at bounding box center [895, 214] width 1127 height 192
paste input "49"
type input "O0051849"
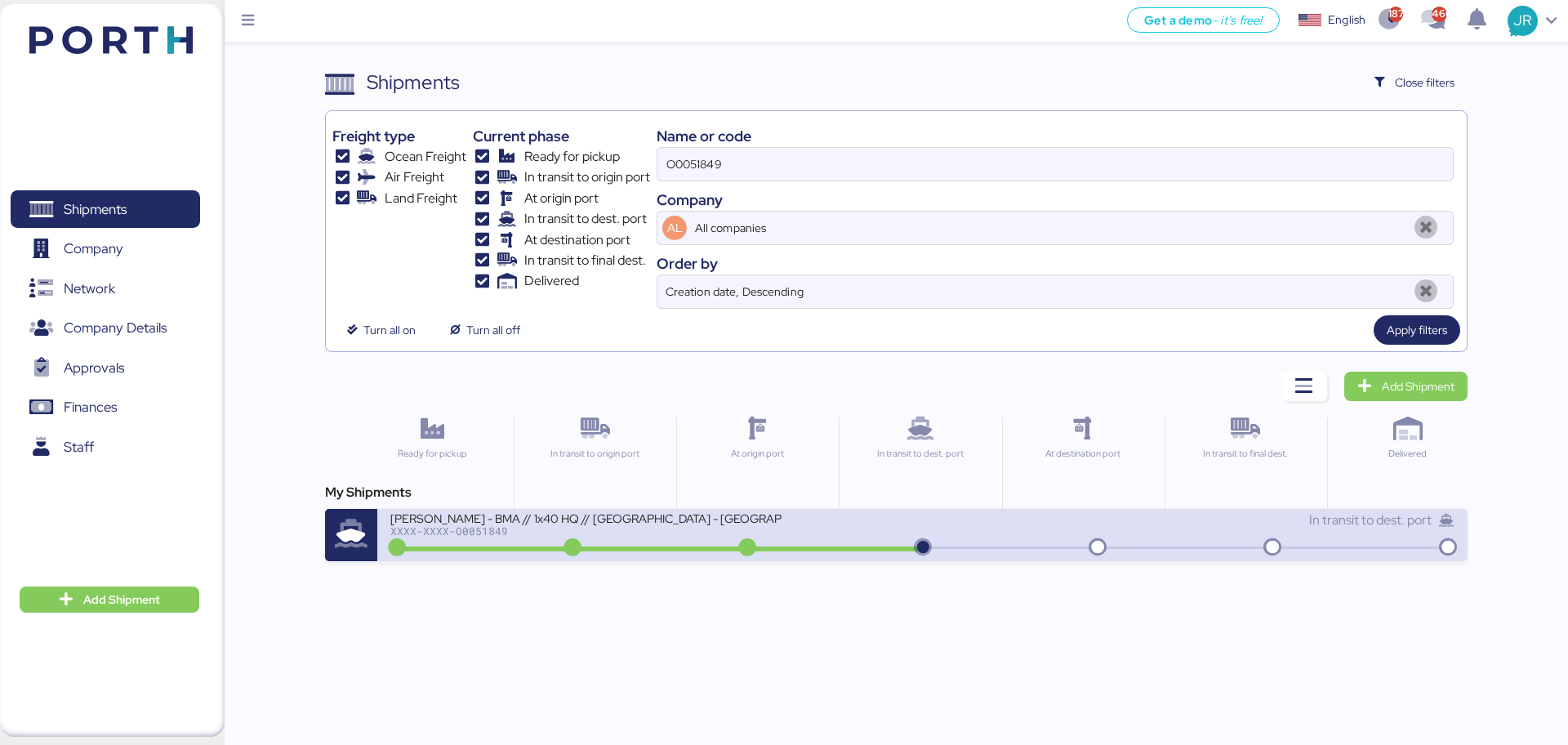
click at [481, 539] on div "BERTOLINI - BMA // 1x40 HQ // Rio de janeiro - Veracruz // MBL: PENDIENTE - HBL…" at bounding box center [656, 528] width 532 height 35
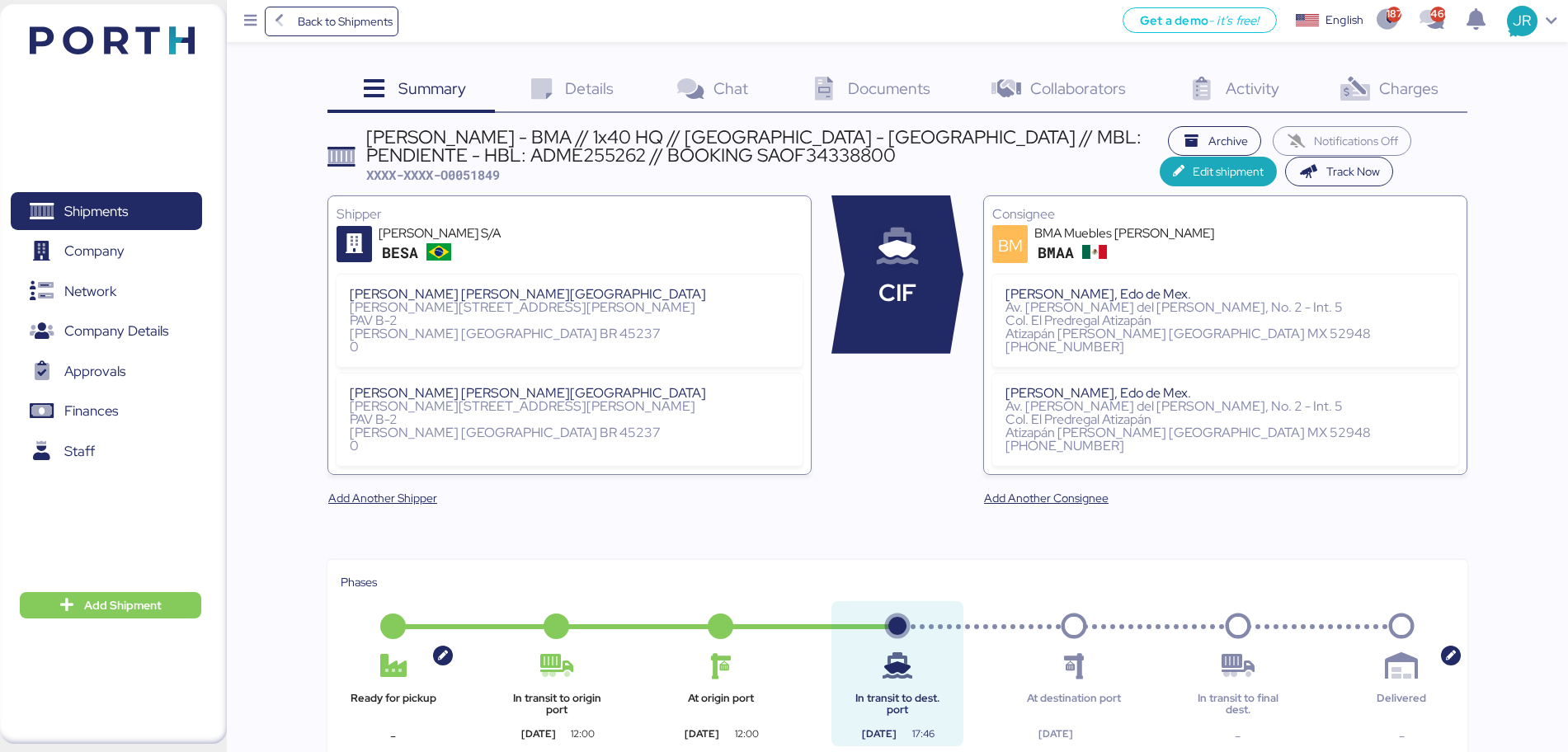
click at [872, 92] on span "Documents" at bounding box center [889, 88] width 82 height 21
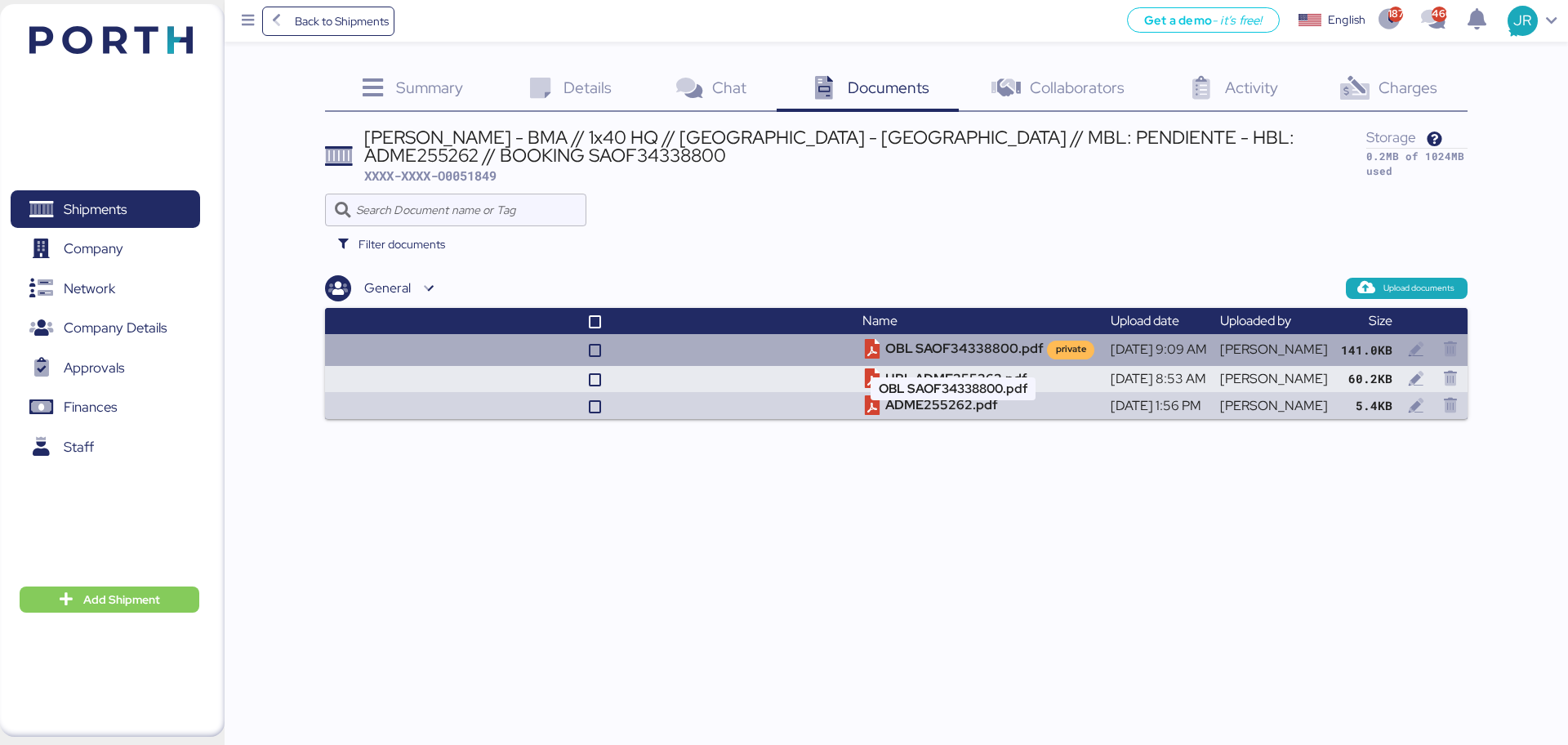
click at [901, 351] on td "OBL SAOF34338800.pdf private" at bounding box center [980, 349] width 248 height 31
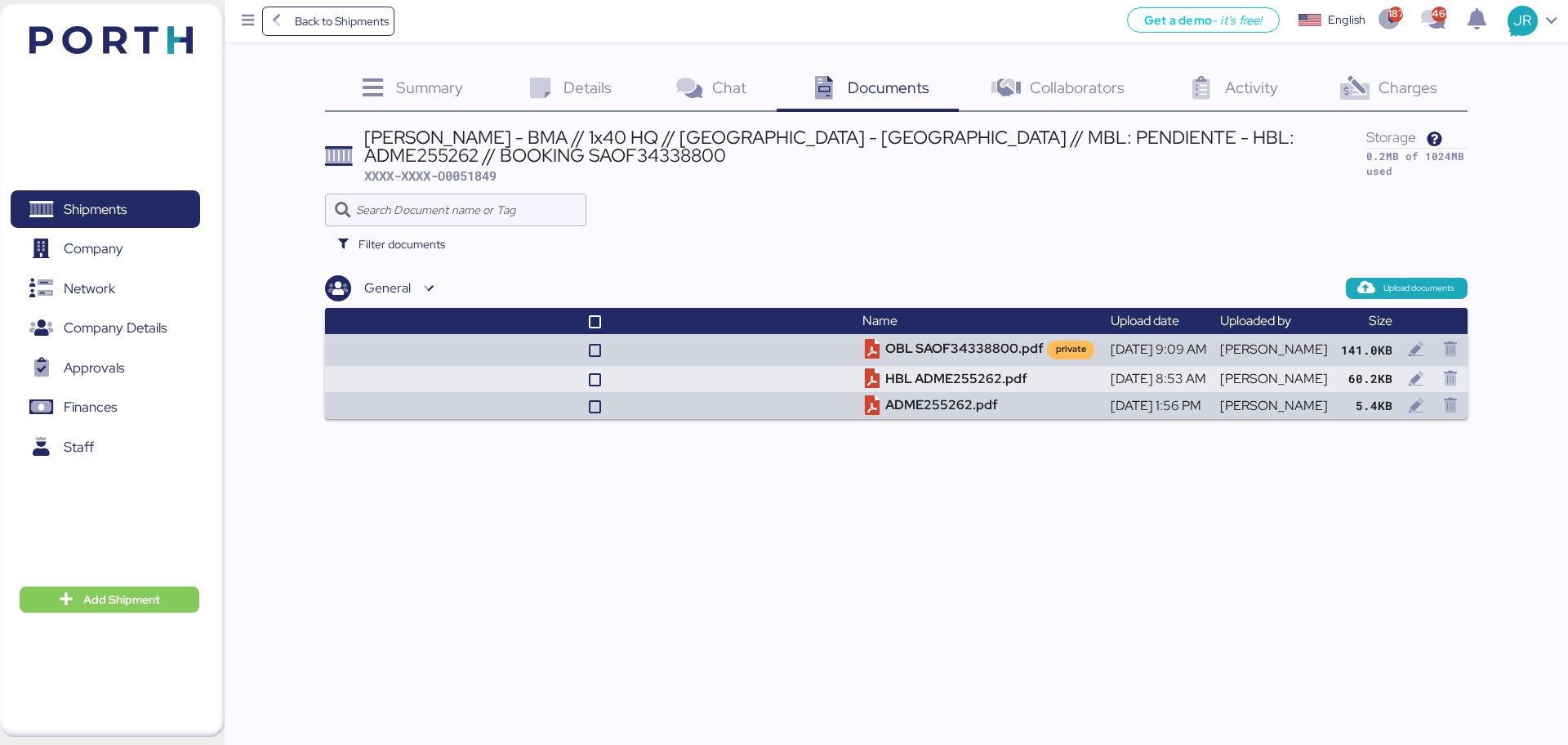
click at [1371, 94] on icon at bounding box center [1356, 88] width 35 height 24
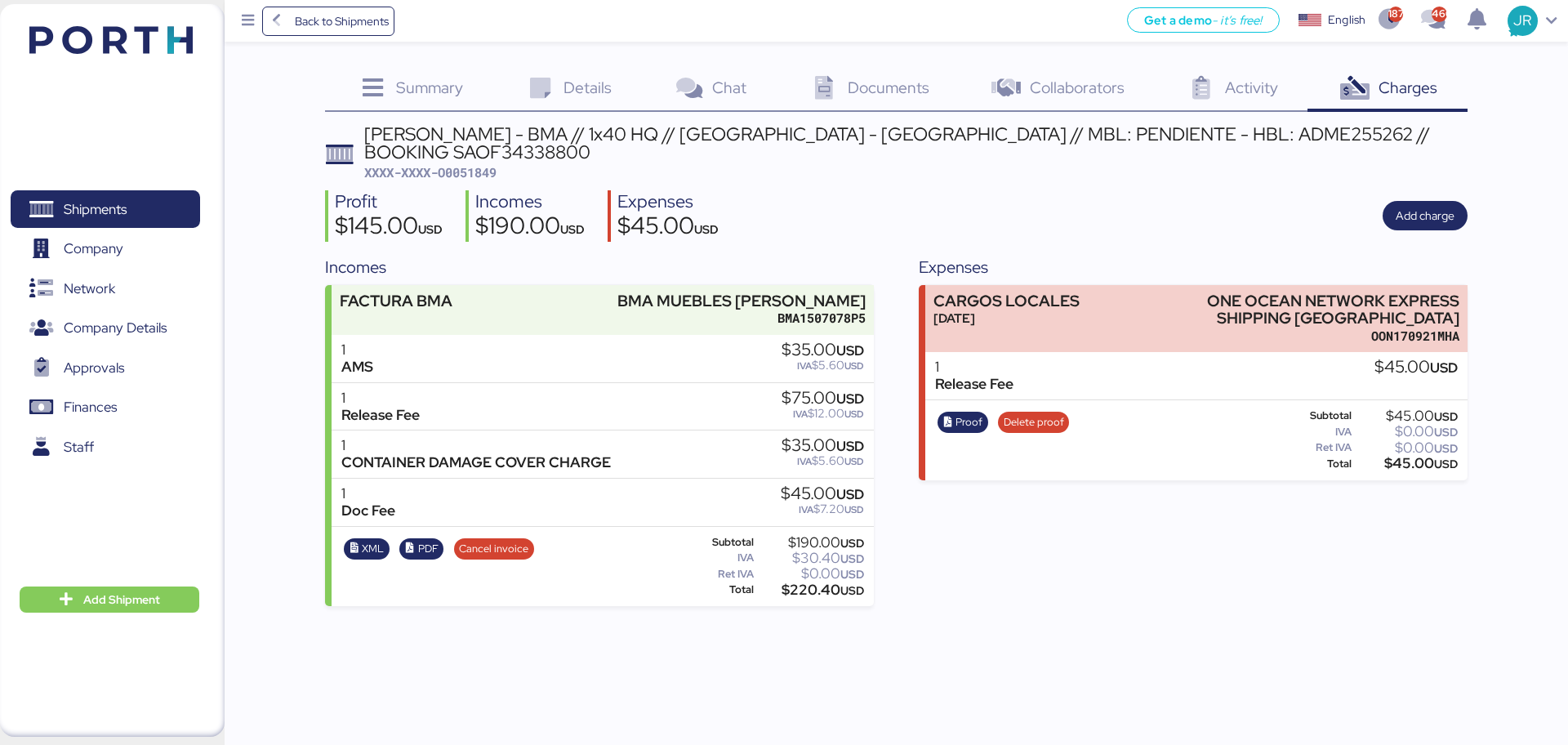
click at [852, 87] on span "Documents" at bounding box center [889, 87] width 82 height 21
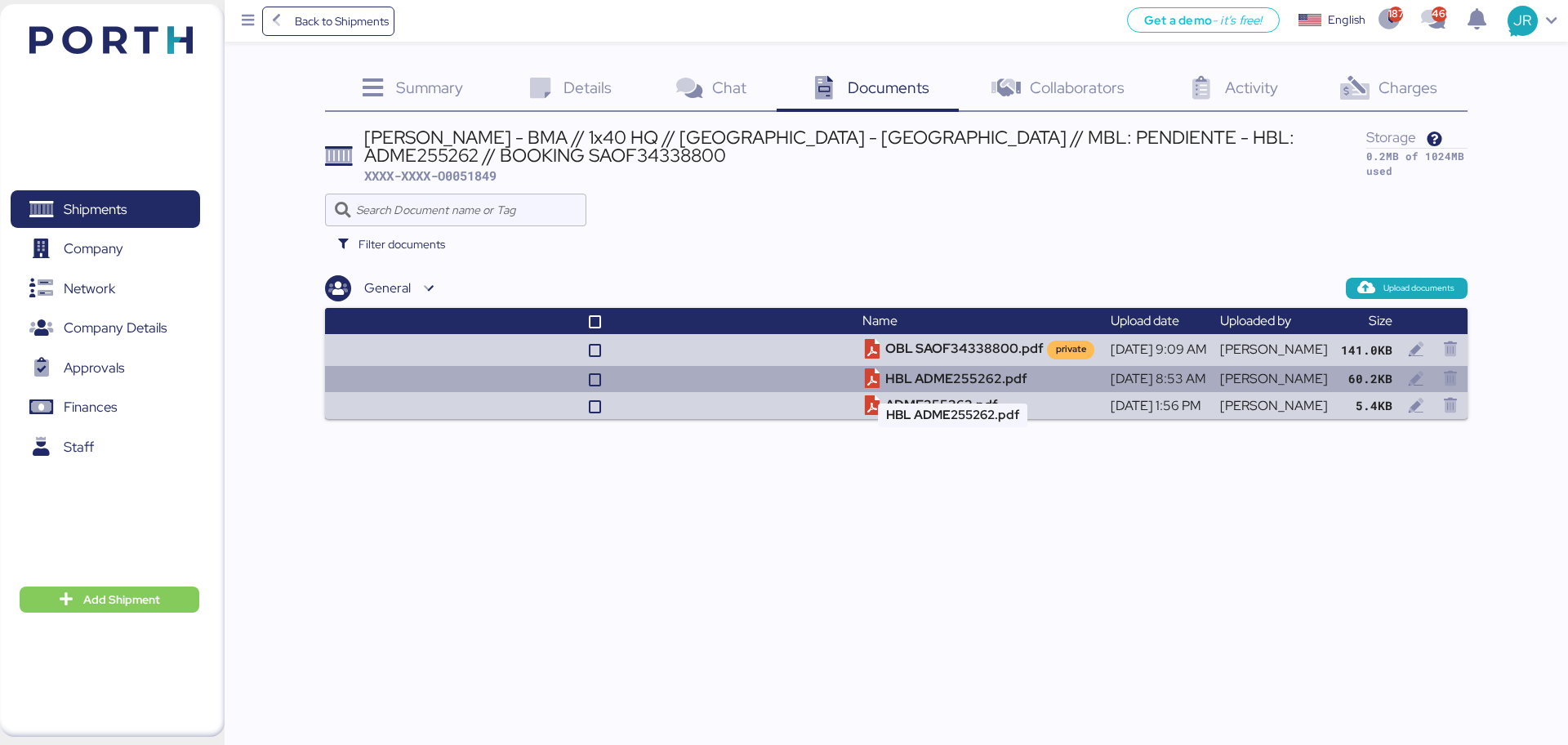
click at [894, 374] on td "HBL ADME255262.pdf" at bounding box center [980, 380] width 248 height 27
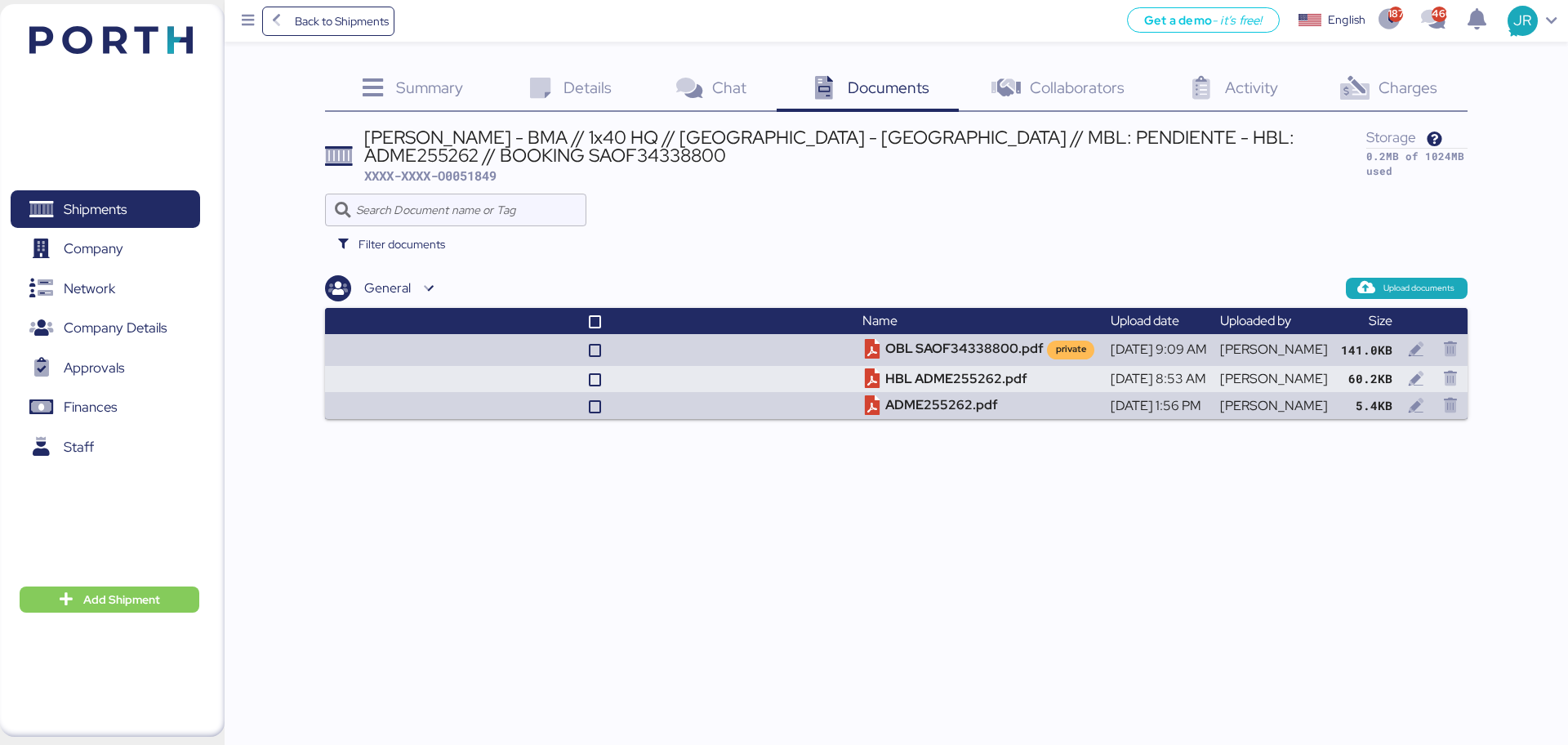
click at [1362, 43] on div "Summary 0 Details 0 Chat 0 Documents 0 Collaborators 0 Activity 0 Charges 0 BER…" at bounding box center [784, 210] width 1568 height 419
click at [1358, 103] on div "Charges 0" at bounding box center [1388, 89] width 159 height 45
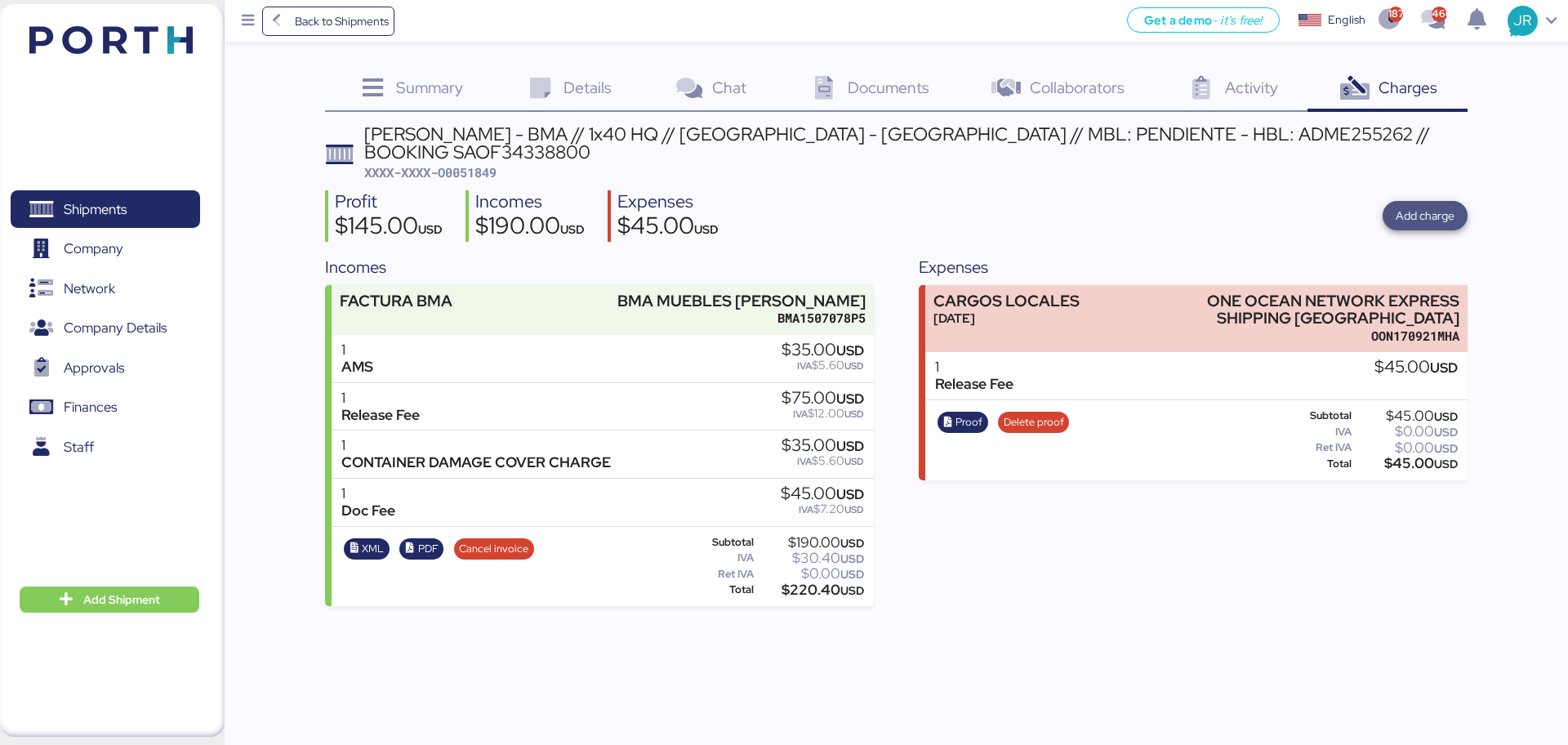
click at [1407, 206] on span "Add charge" at bounding box center [1426, 215] width 59 height 20
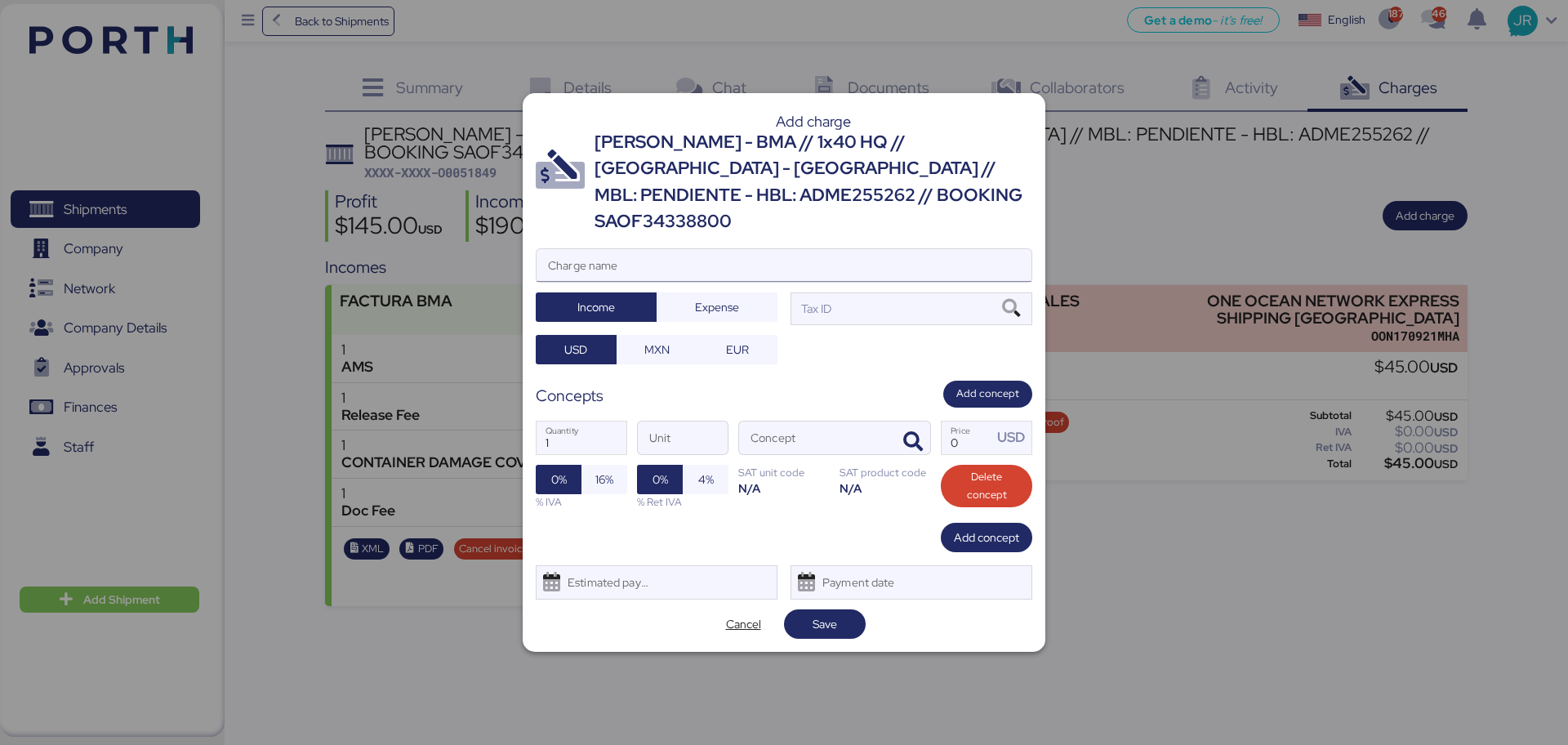
click at [610, 250] on input "Charge name" at bounding box center [784, 266] width 495 height 32
type input "CAAT"
click at [705, 301] on span "Expense" at bounding box center [717, 307] width 45 height 20
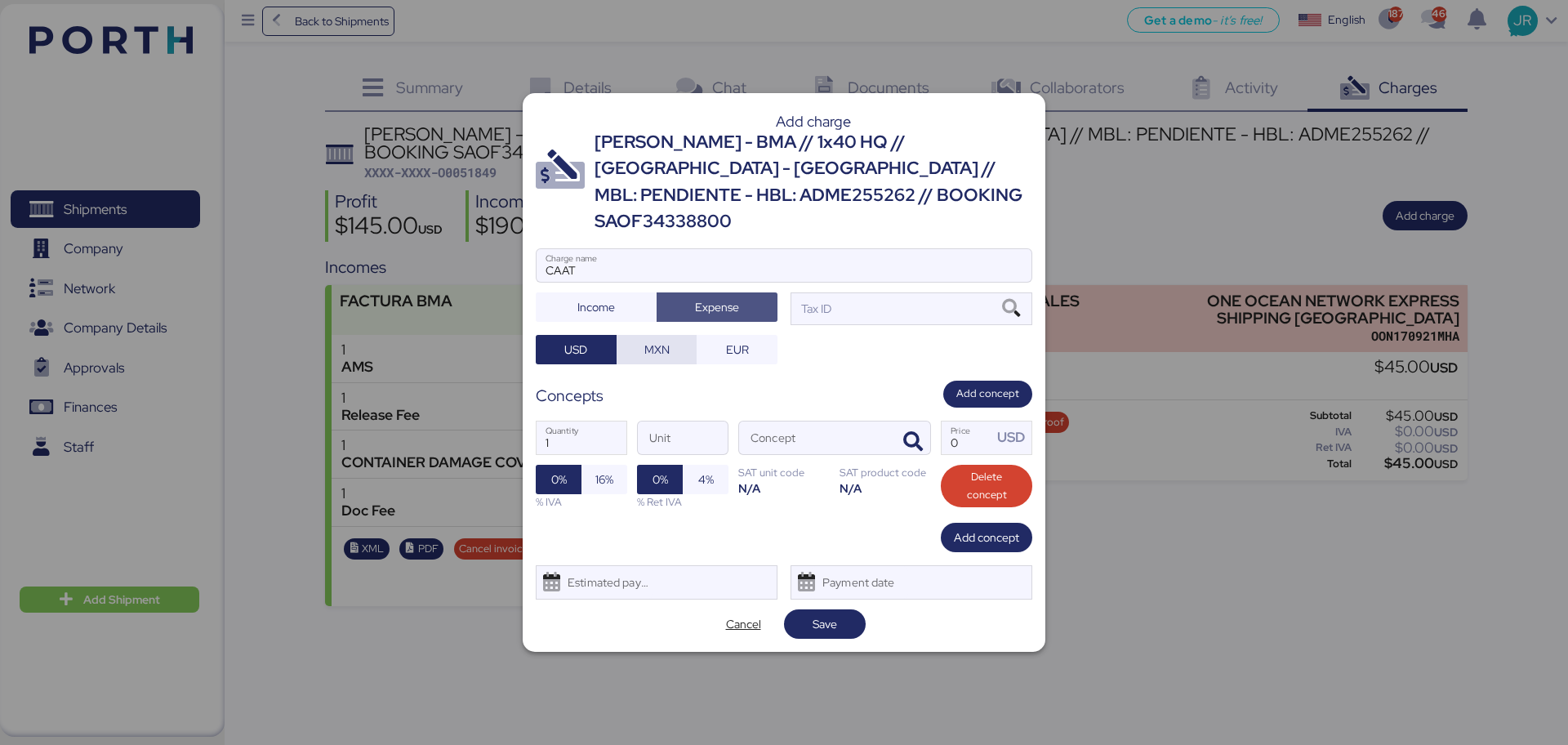
click at [654, 340] on span "MXN" at bounding box center [656, 349] width 26 height 20
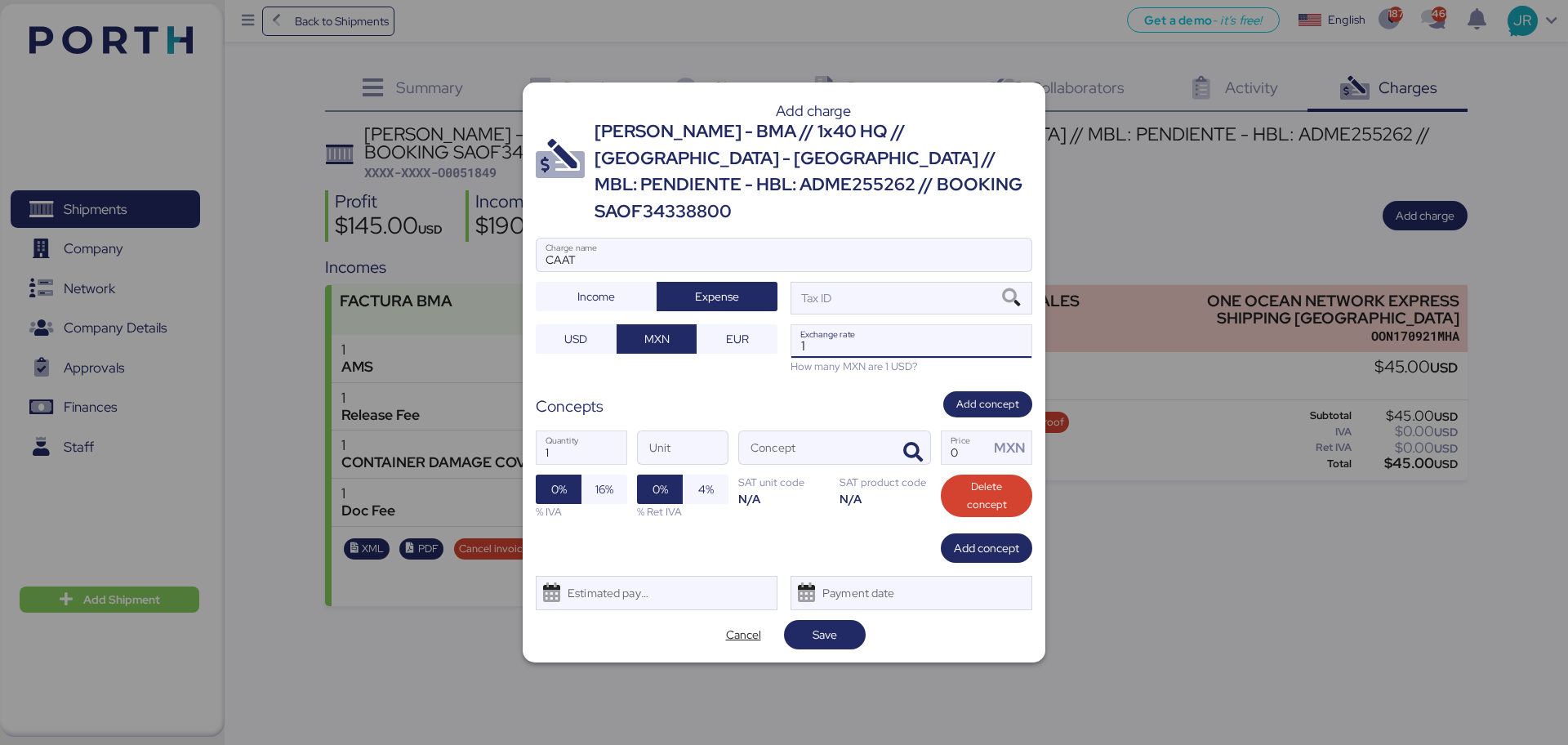
click at [862, 337] on input "1" at bounding box center [911, 342] width 240 height 32
paste input "18.7668"
type input "1"
paste input "18.7668"
type input "18.7668"
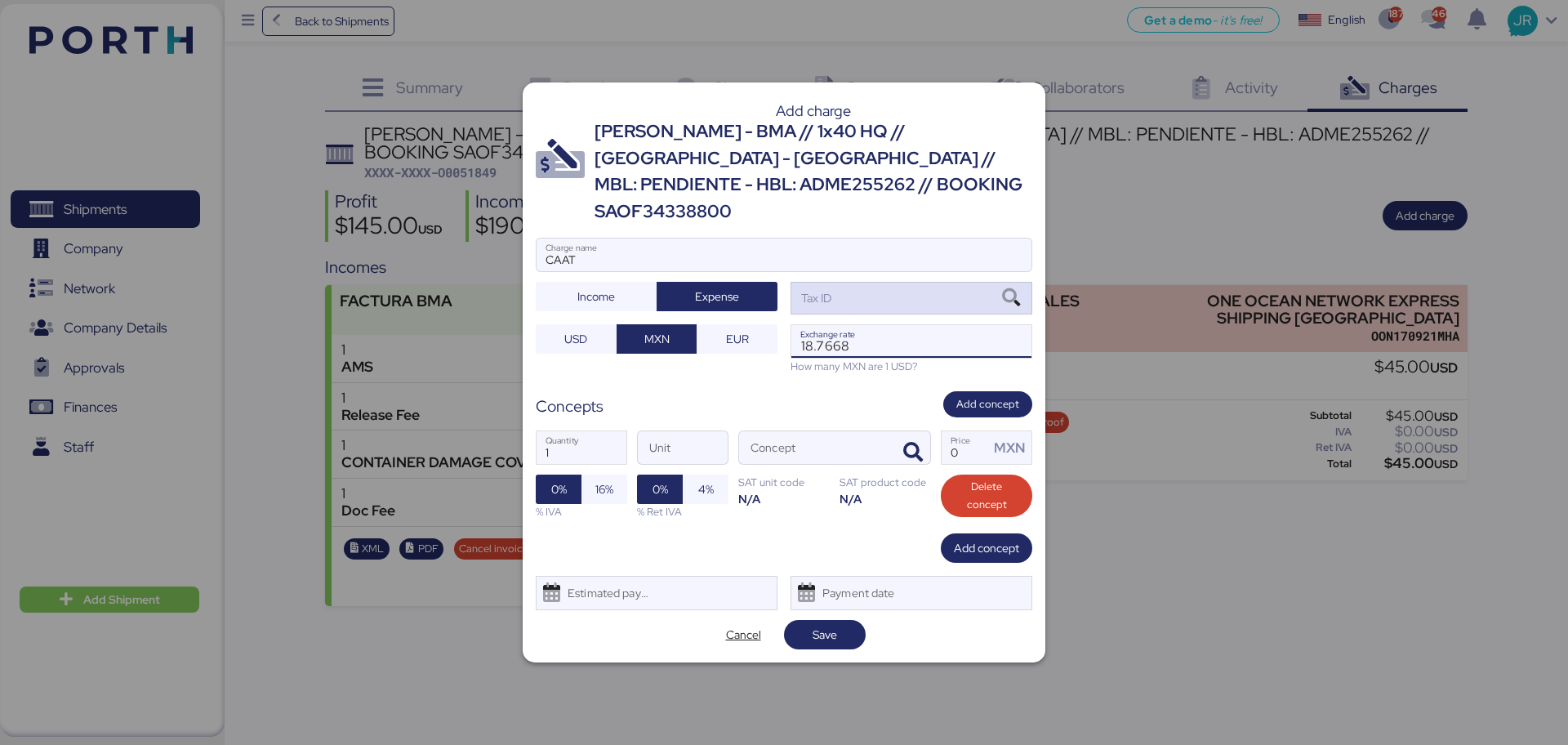
click at [1010, 289] on icon at bounding box center [1010, 298] width 28 height 18
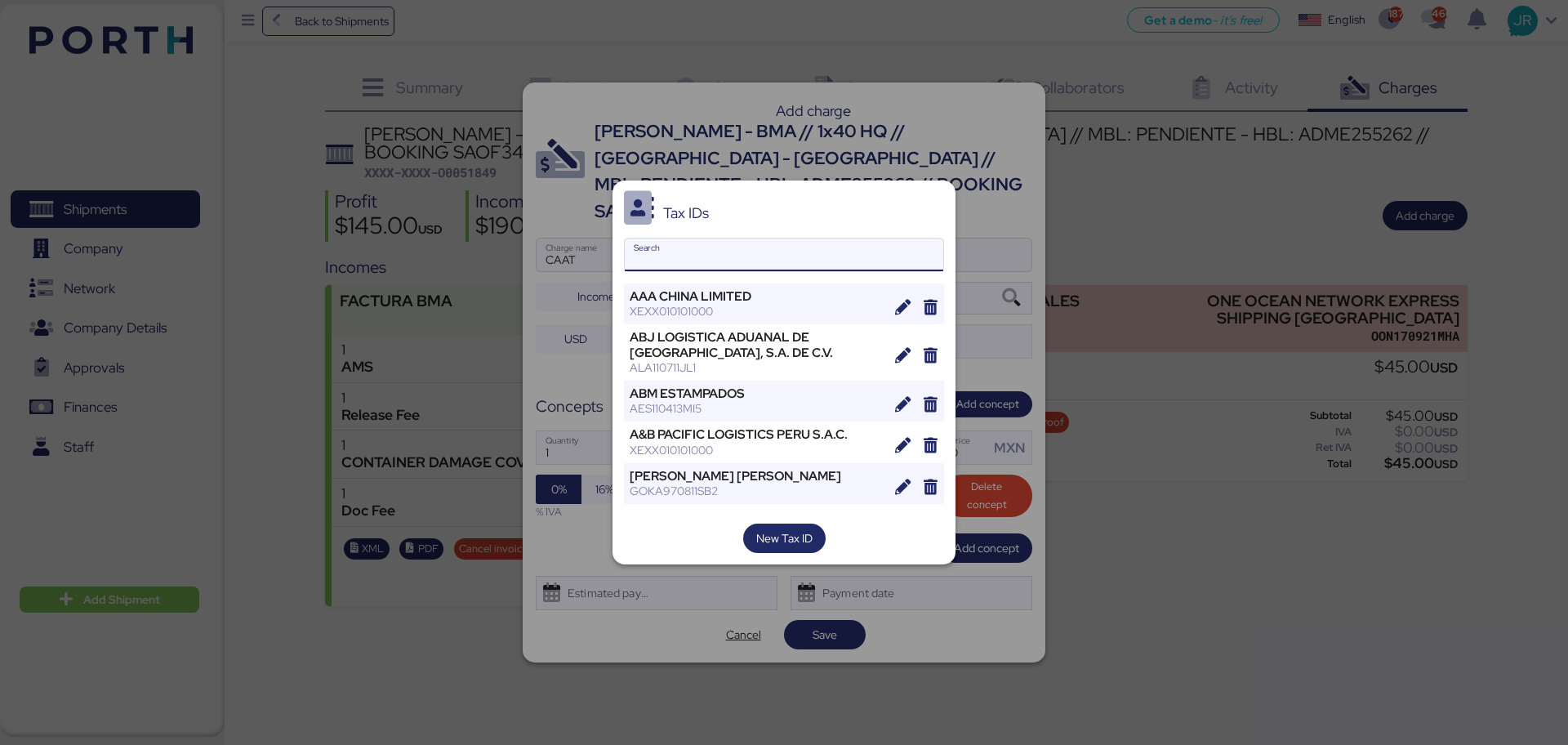
click at [648, 255] on input "Search" at bounding box center [784, 254] width 319 height 32
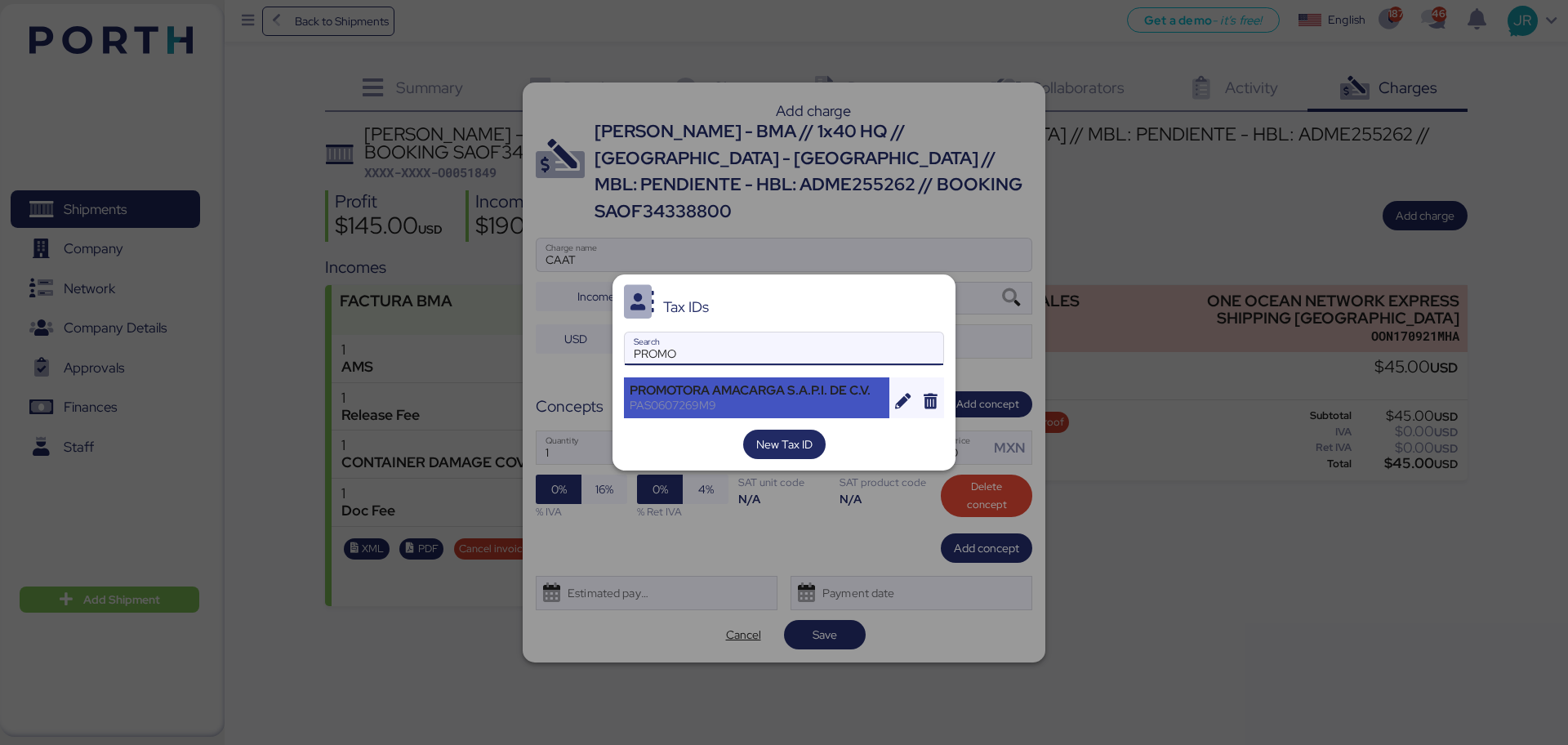
type input "PROMO"
click at [642, 390] on div "PROMOTORA AMACARGA S.A.P.I. DE C.V." at bounding box center [757, 391] width 254 height 15
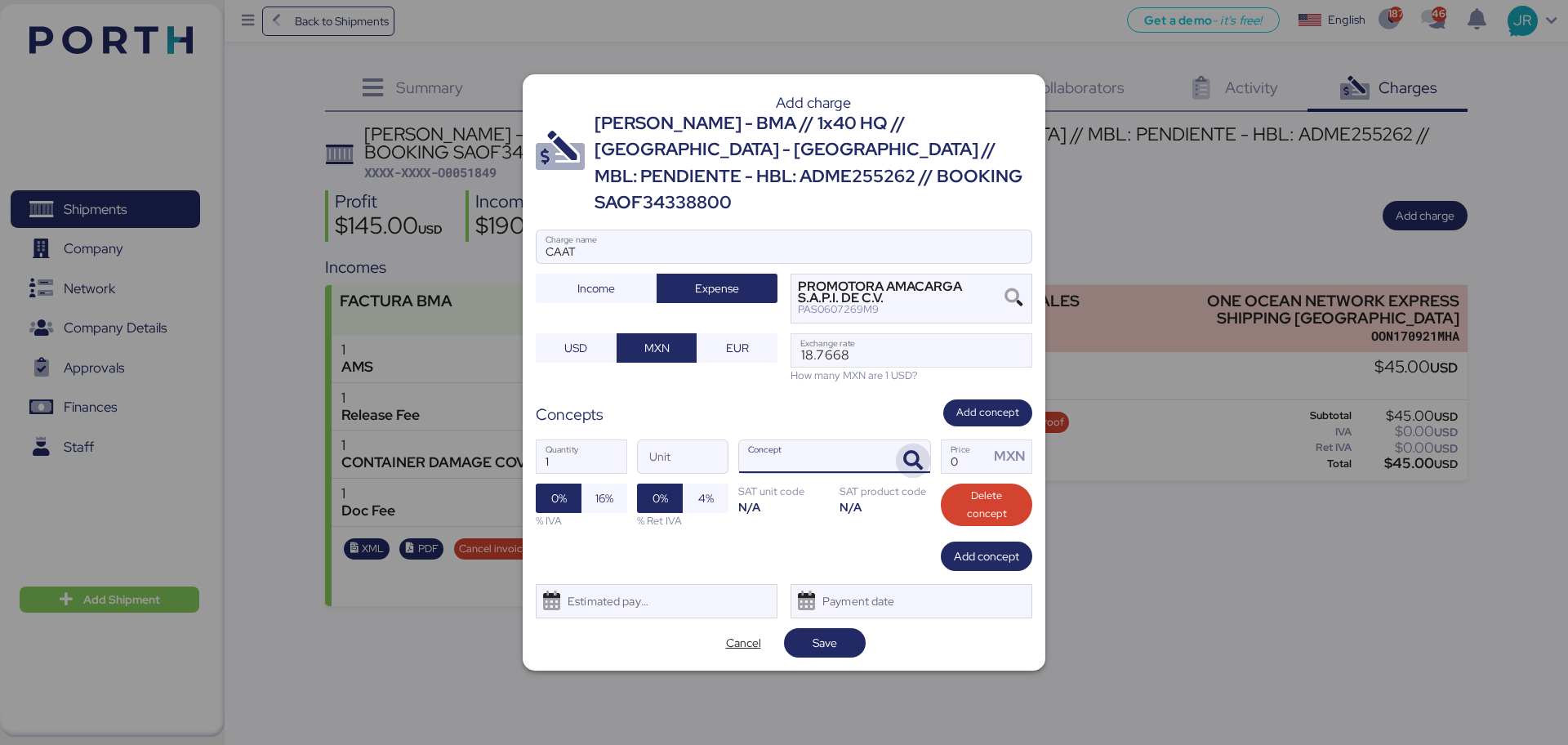
click at [918, 451] on icon "button" at bounding box center [913, 460] width 20 height 20
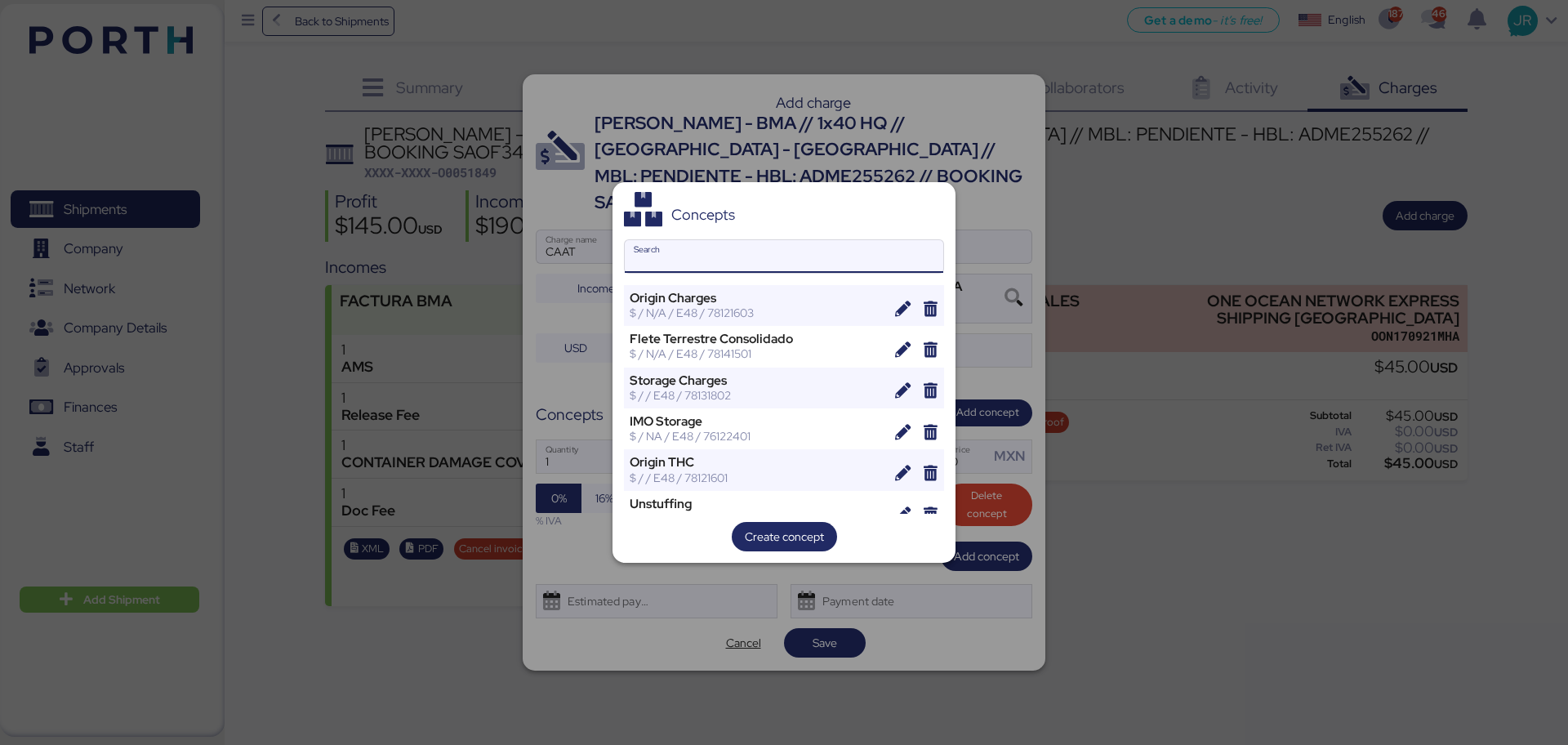
click at [697, 269] on input "Search" at bounding box center [784, 256] width 319 height 32
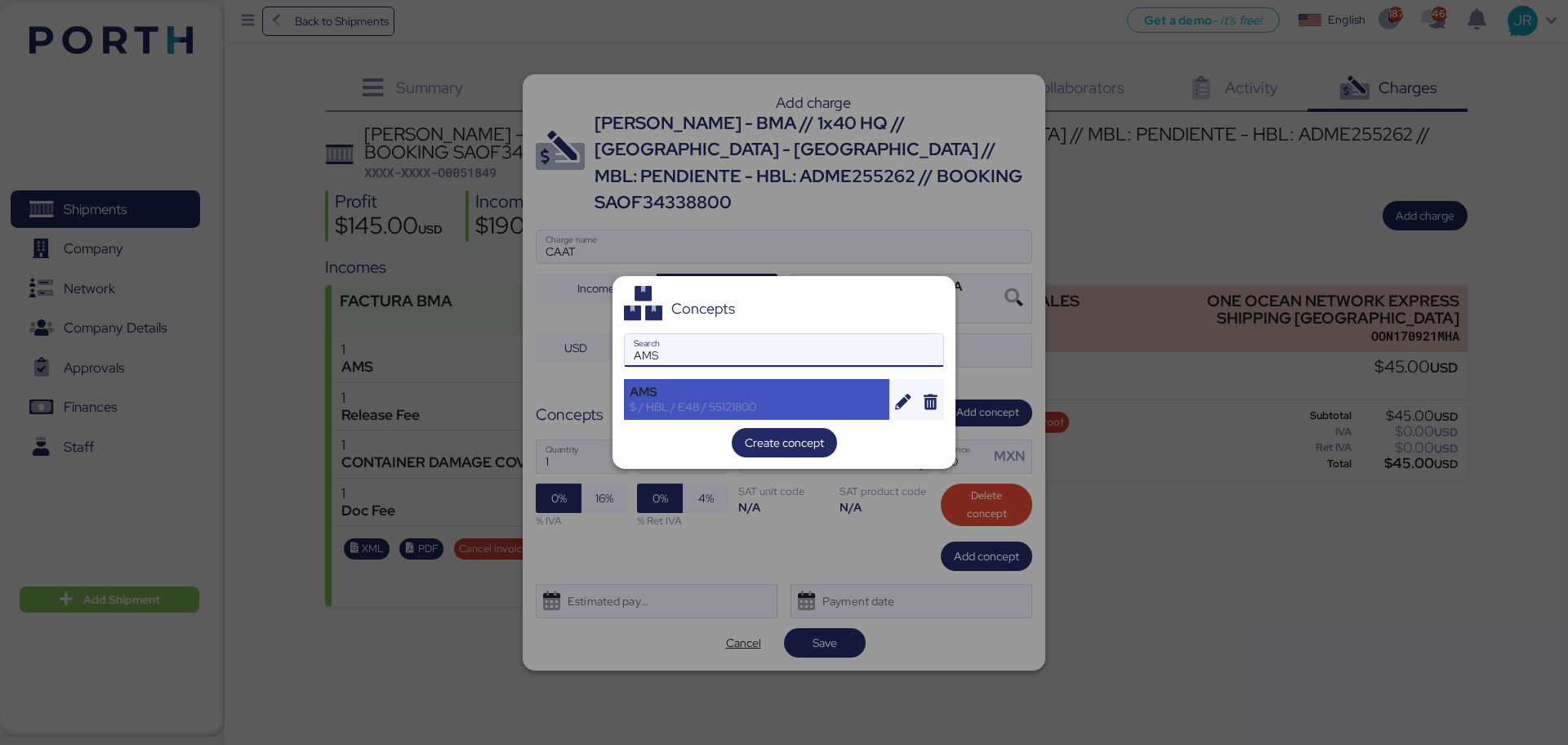
type input "AMS"
click at [710, 391] on div "AMS" at bounding box center [757, 393] width 254 height 15
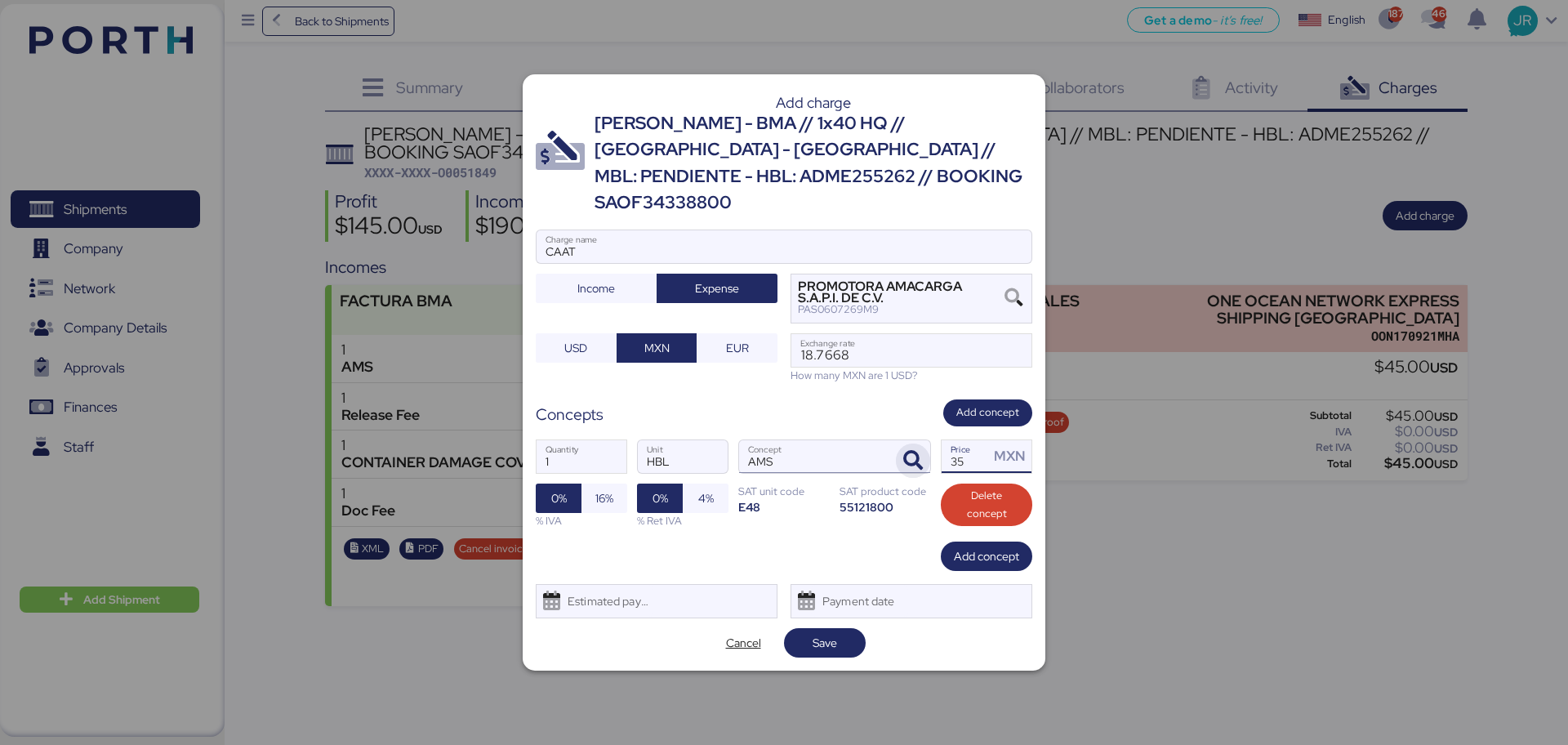
drag, startPoint x: 952, startPoint y: 444, endPoint x: 914, endPoint y: 448, distance: 38.2
click at [914, 448] on div "1 Quantity HBL Unit AMS Concept 35 Price MXN 0% 16% % IVA 0% 4% % Ret IVA SAT u…" at bounding box center [784, 484] width 497 height 115
type input "3"
type input "60"
click at [602, 494] on span "16%" at bounding box center [604, 498] width 18 height 20
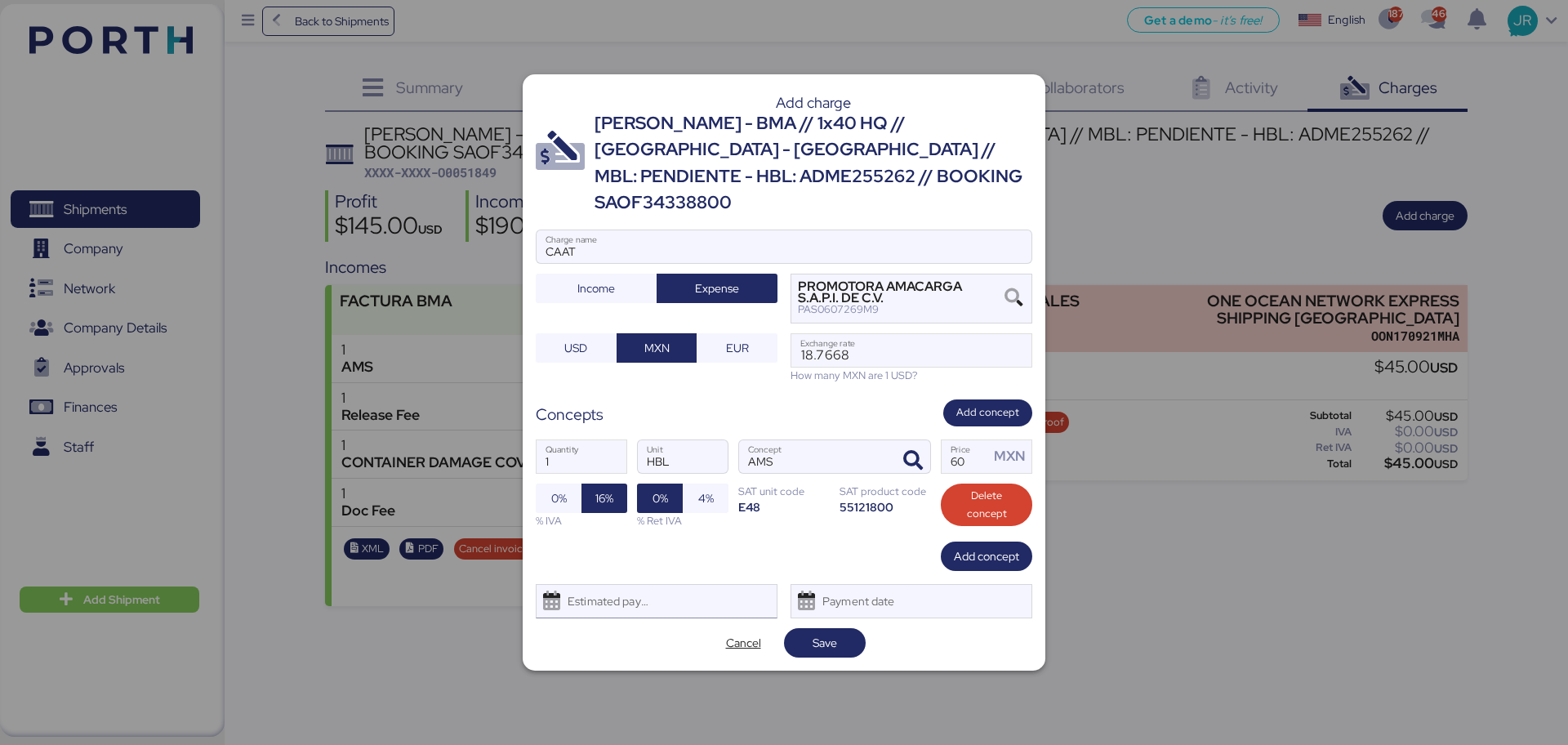
click at [607, 586] on div "Estimated payment date" at bounding box center [604, 602] width 97 height 32
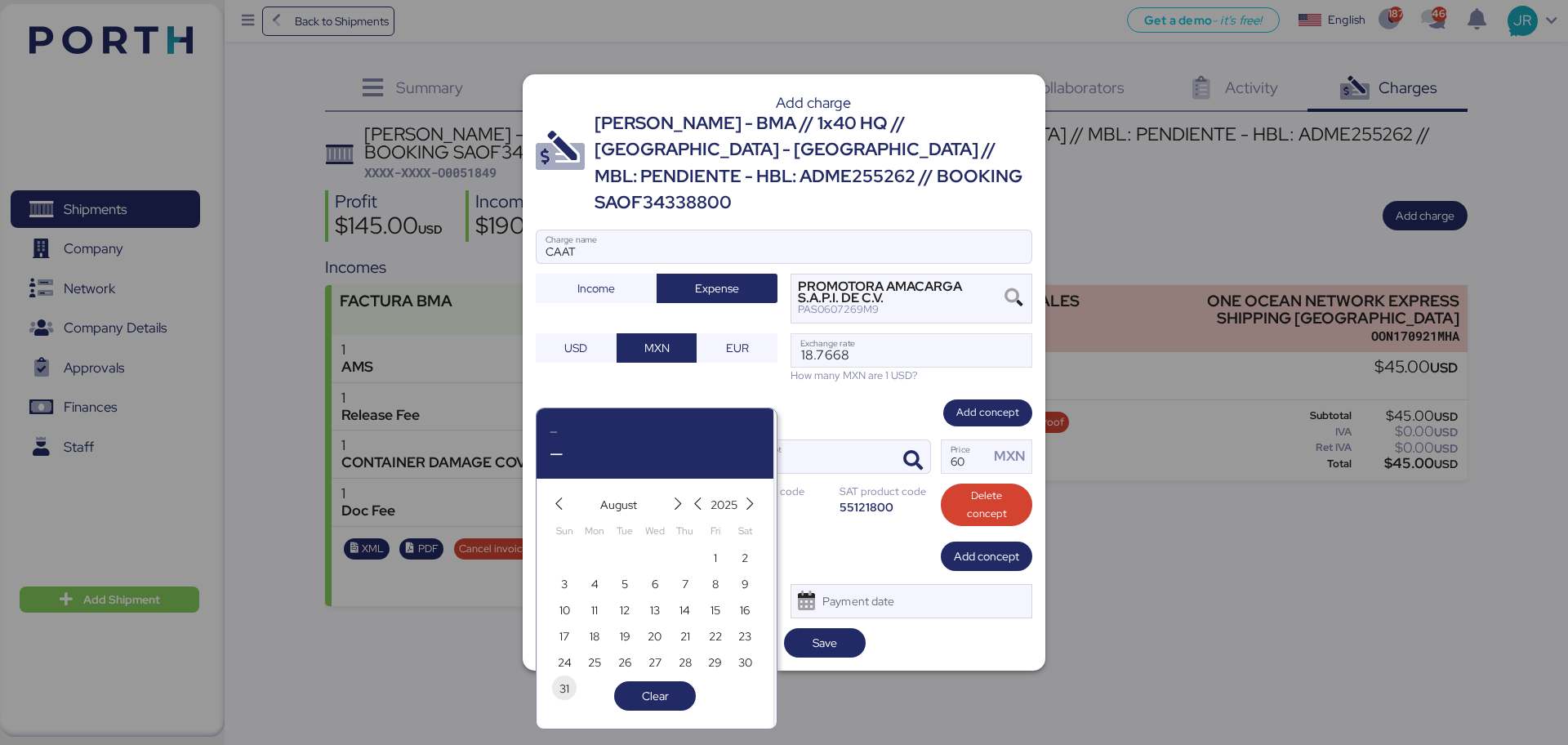
click at [568, 691] on span "31" at bounding box center [564, 689] width 9 height 20
type input "Aug 31, 2025"
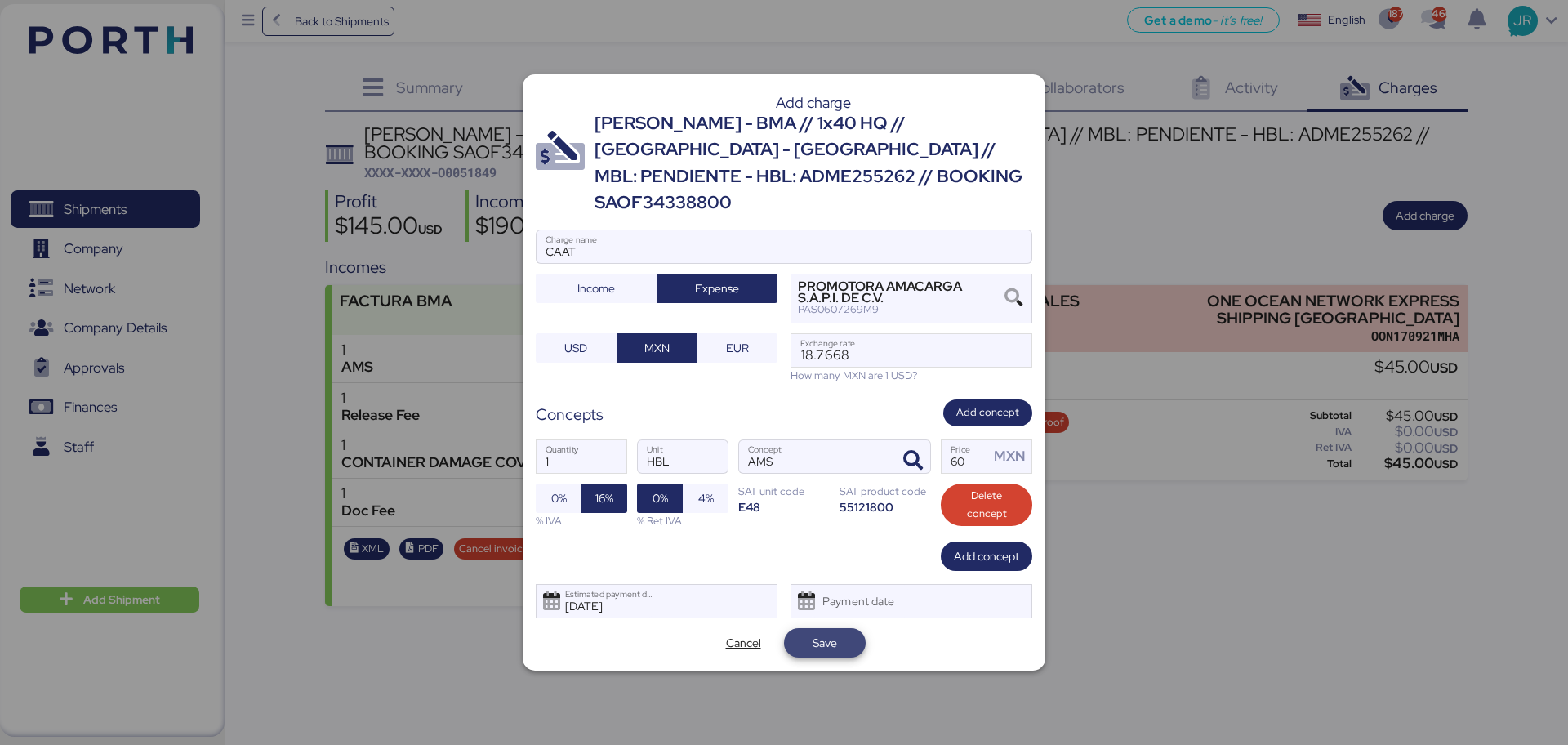
click at [833, 636] on span "Save" at bounding box center [825, 643] width 25 height 20
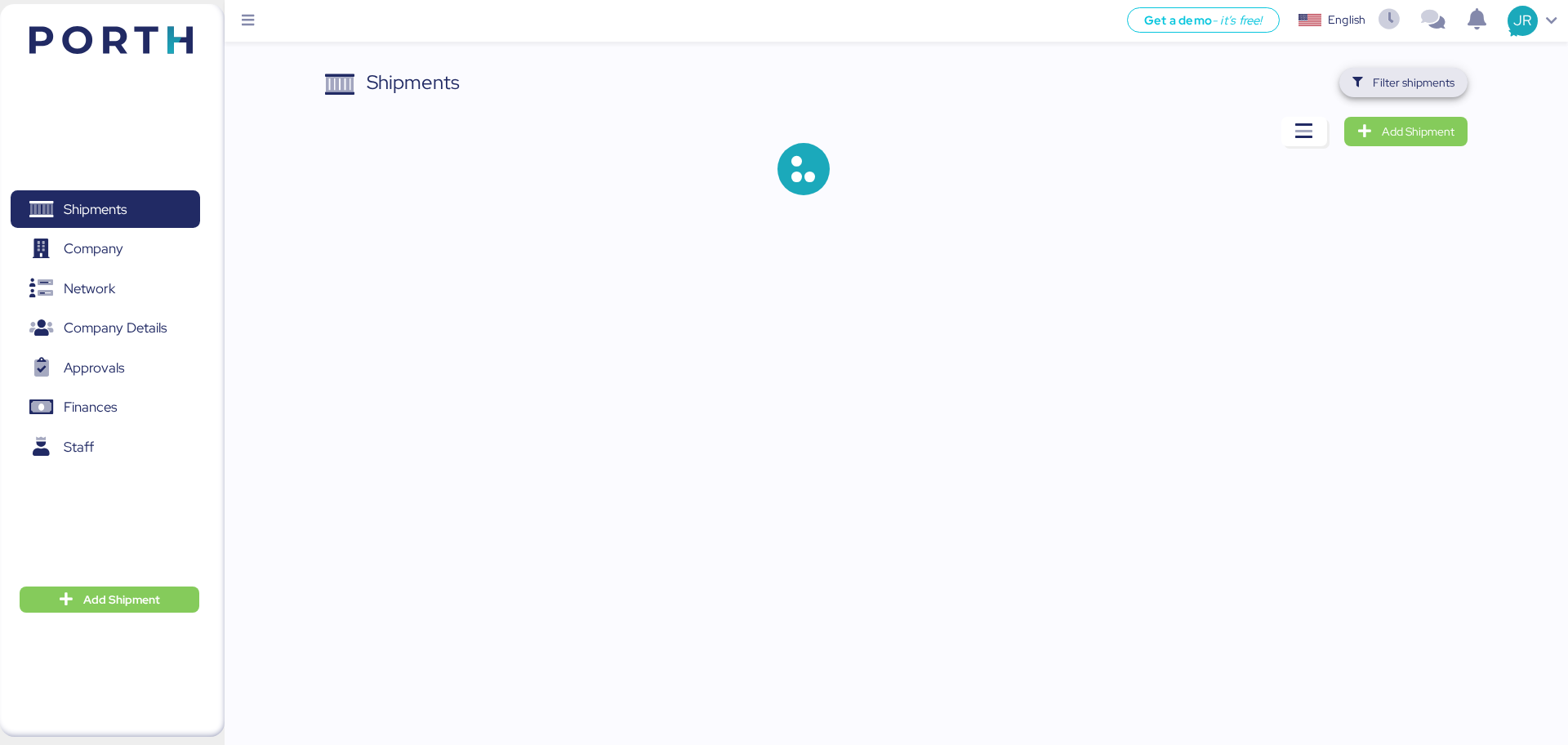
click at [1386, 85] on span "Filter shipments" at bounding box center [1414, 83] width 82 height 20
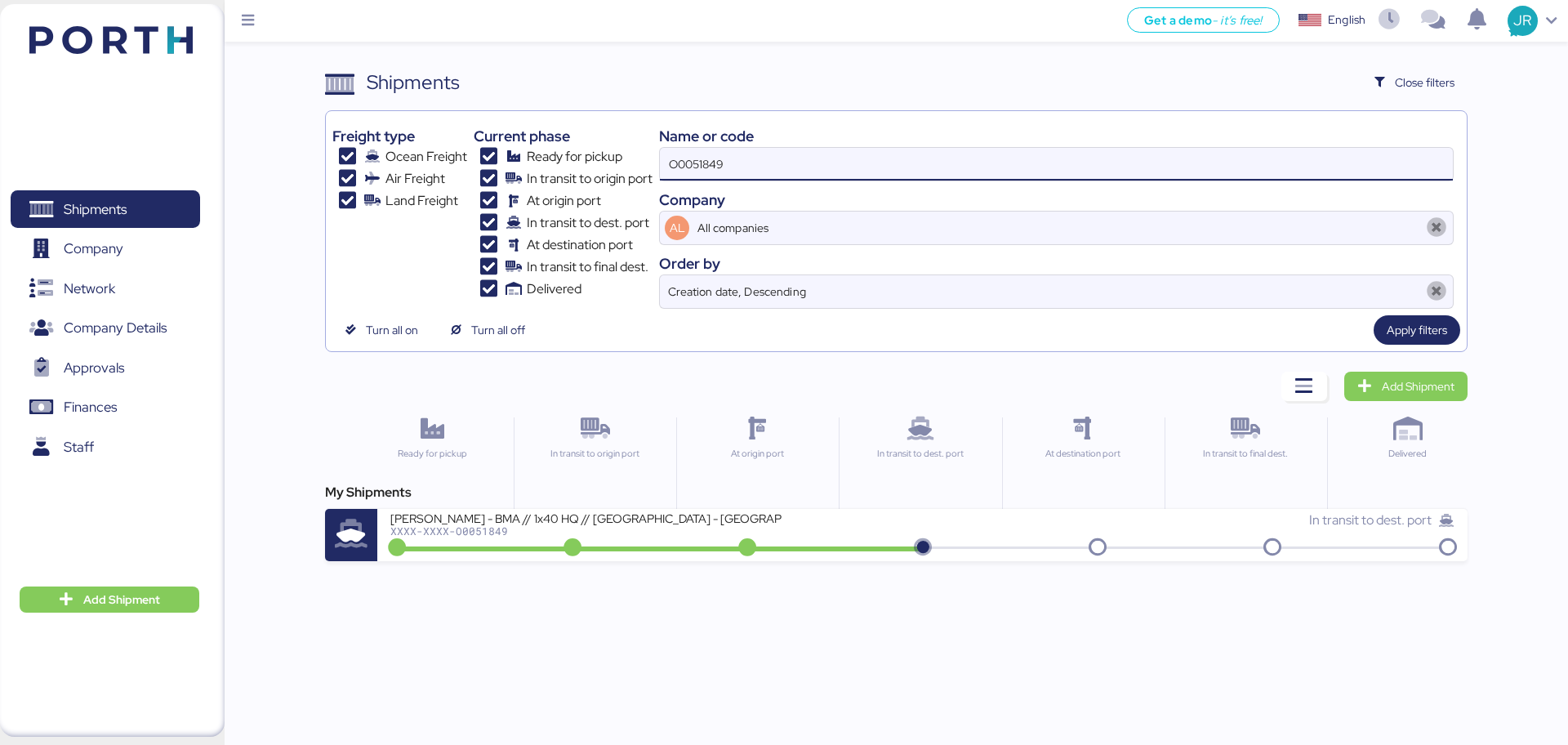
drag, startPoint x: 766, startPoint y: 179, endPoint x: 585, endPoint y: 179, distance: 181.0
click at [585, 179] on div "Freight type Ocean Freight Air Freight Land Freight Current phase Ready for pic…" at bounding box center [895, 214] width 1127 height 192
paste input "NEYTYOFD9212900"
type input "ONEYTYOFD9212900"
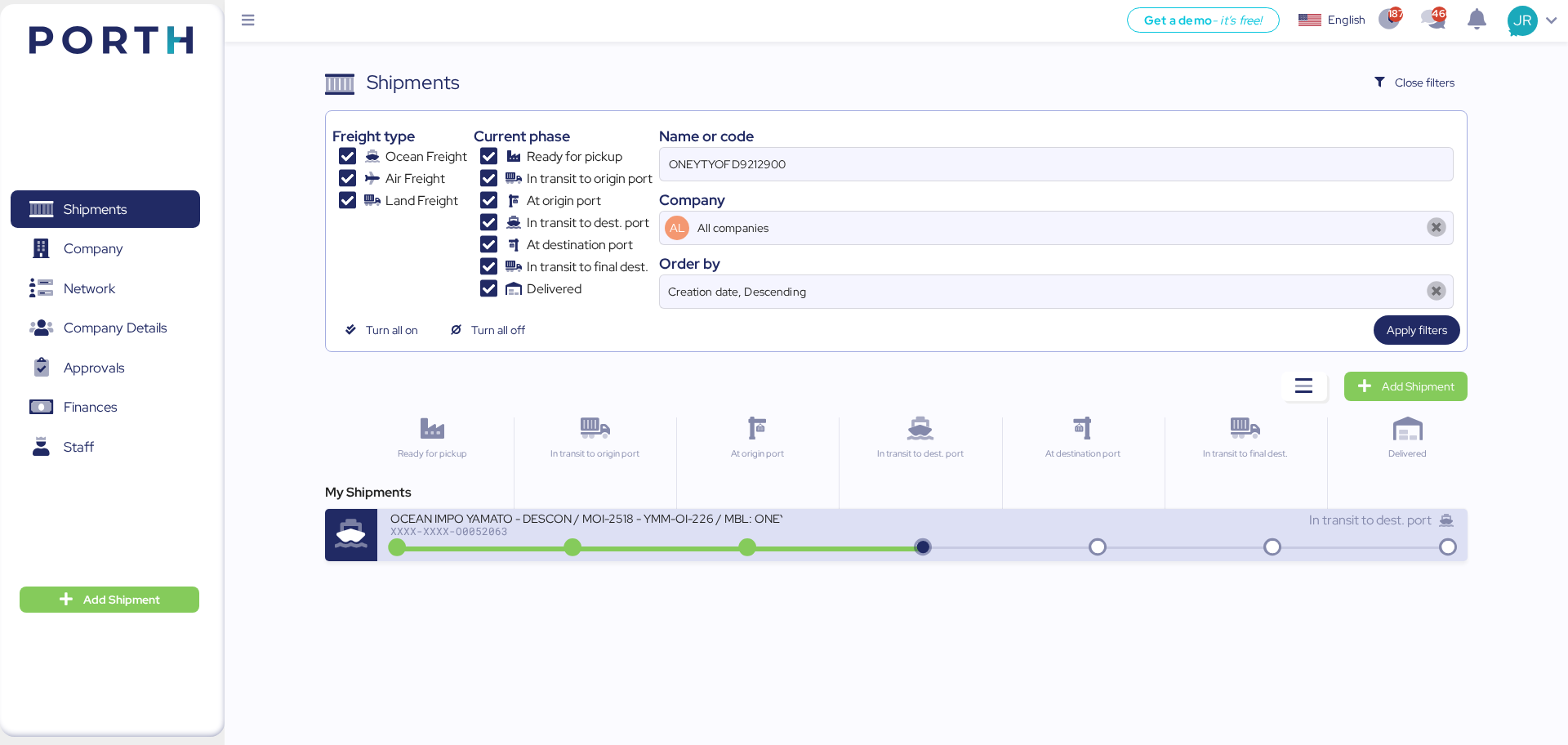
click at [464, 542] on div "OCEAN IMPO YAMATO - DESCON / MOI-2518 - YMM-OI-226 / MBL: ONEYTYOFD9212900 - HB…" at bounding box center [656, 528] width 532 height 35
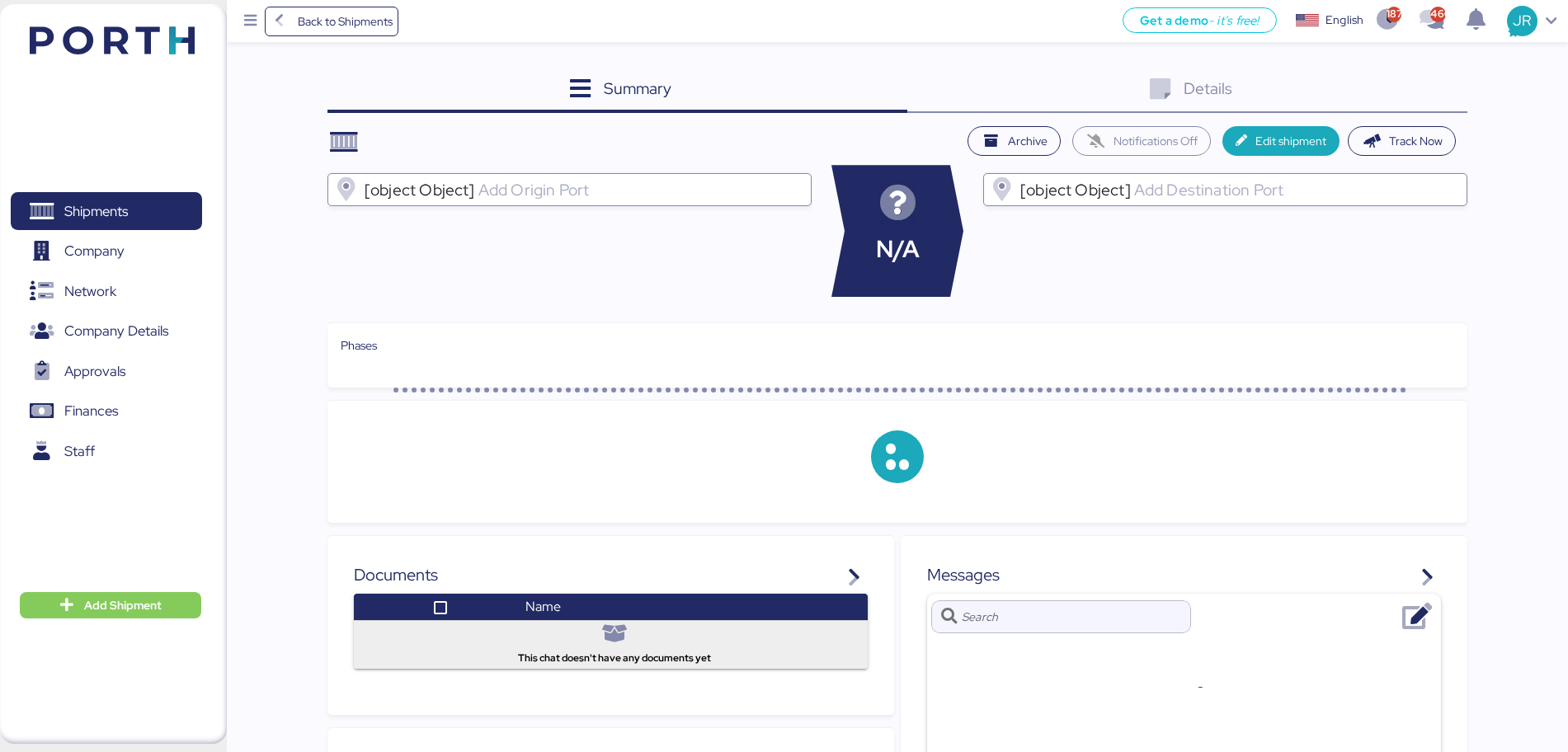
click at [866, 95] on div "Summary 0 Details 0" at bounding box center [898, 90] width 1140 height 45
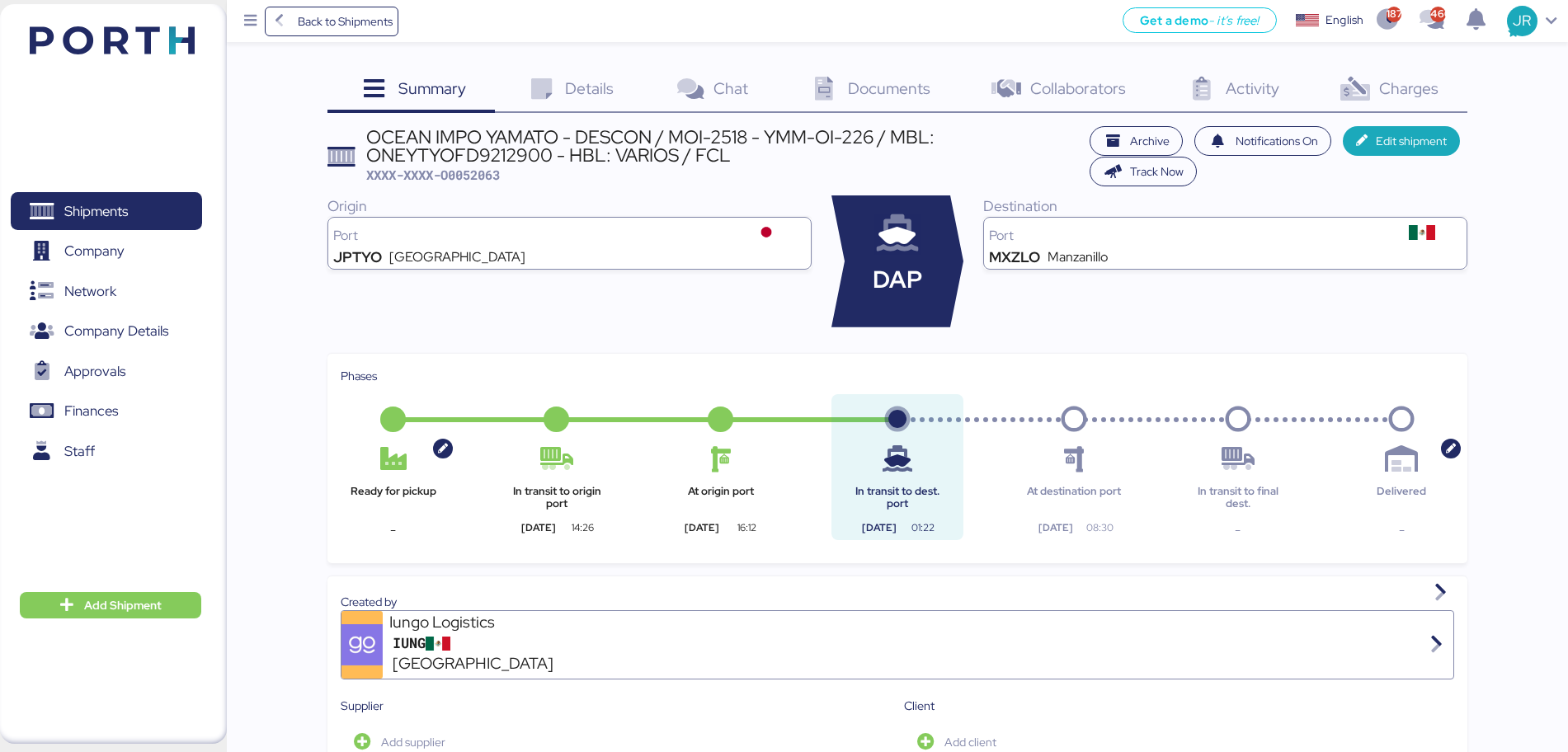
click at [1391, 99] on div "Charges 0" at bounding box center [1388, 90] width 159 height 45
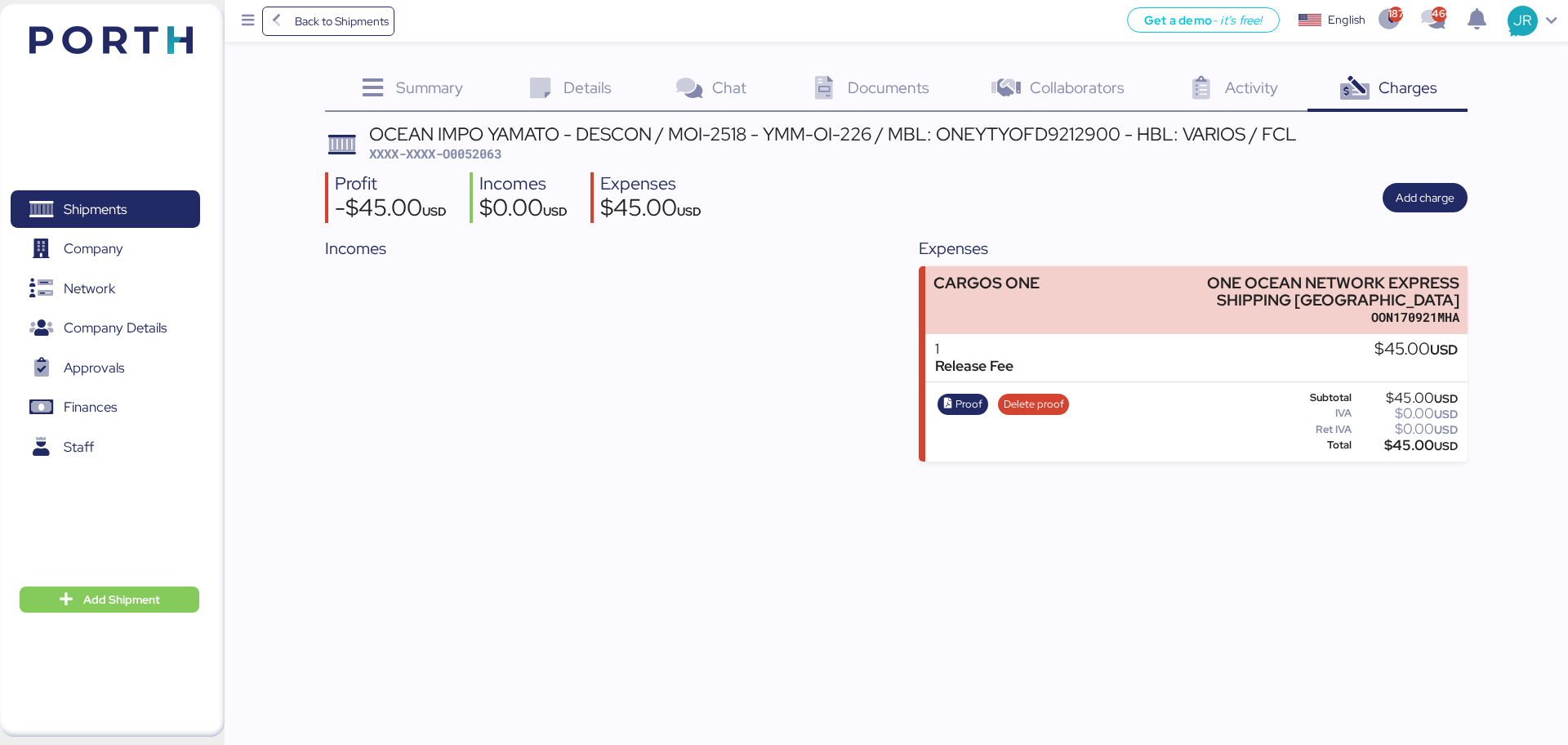
click at [855, 83] on span "Documents" at bounding box center [889, 87] width 82 height 21
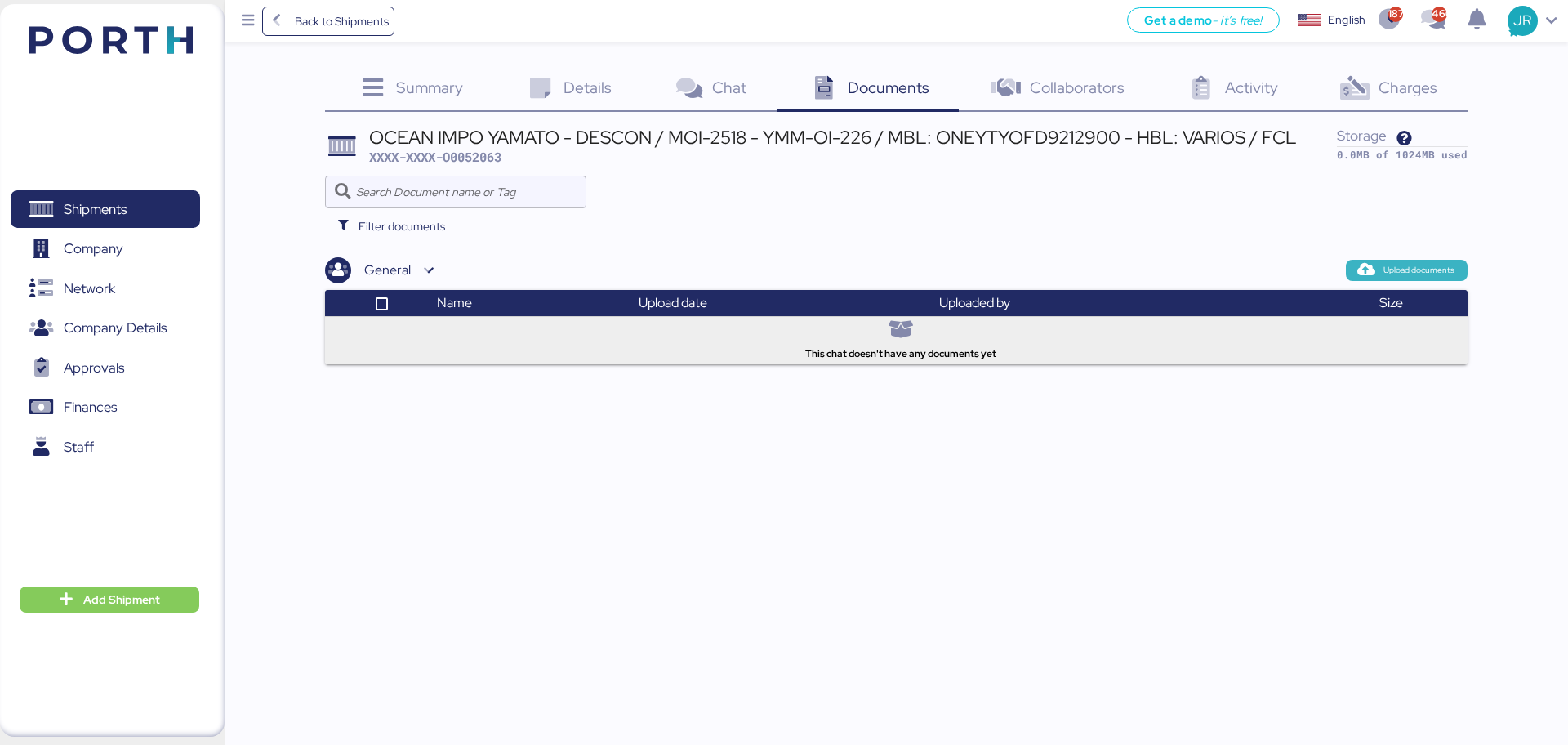
click at [1362, 268] on icon "button" at bounding box center [1367, 270] width 15 height 15
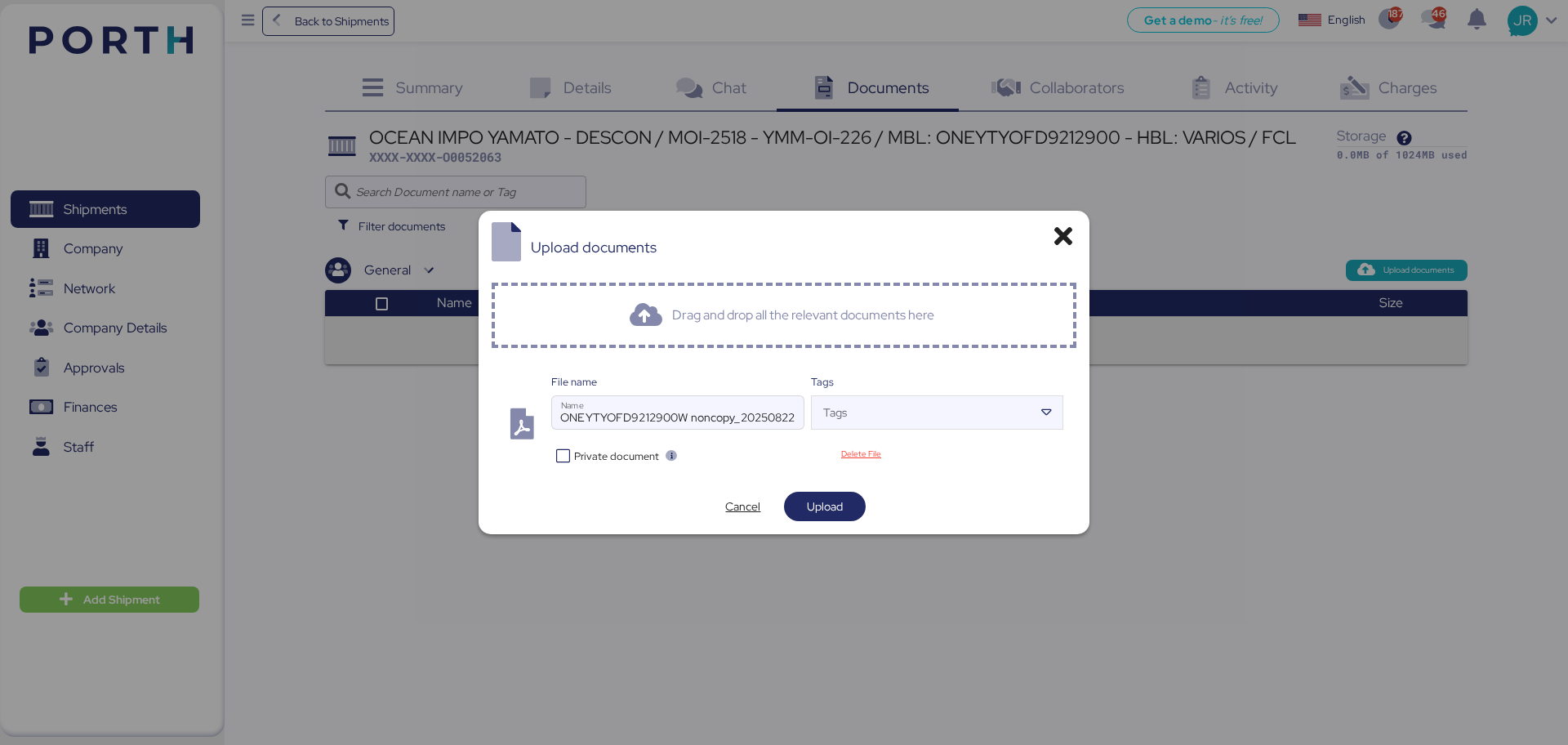
click at [604, 464] on div "Private document" at bounding box center [679, 455] width 256 height 23
click at [636, 457] on span "Private document" at bounding box center [617, 456] width 85 height 15
drag, startPoint x: 803, startPoint y: 501, endPoint x: 810, endPoint y: 376, distance: 125.2
click at [804, 501] on span "Upload" at bounding box center [824, 507] width 56 height 23
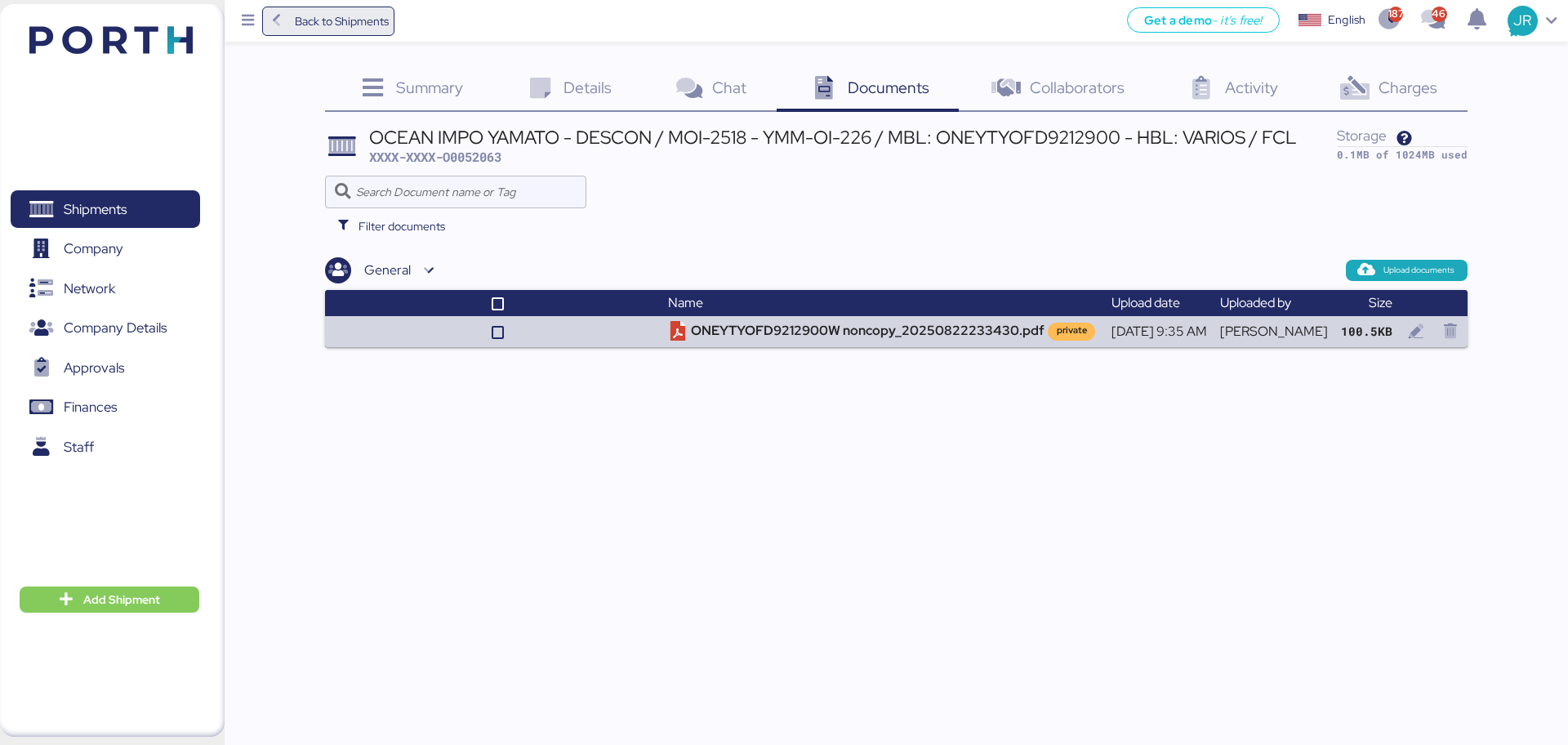
click at [306, 22] on span "Back to Shipments" at bounding box center [341, 21] width 94 height 20
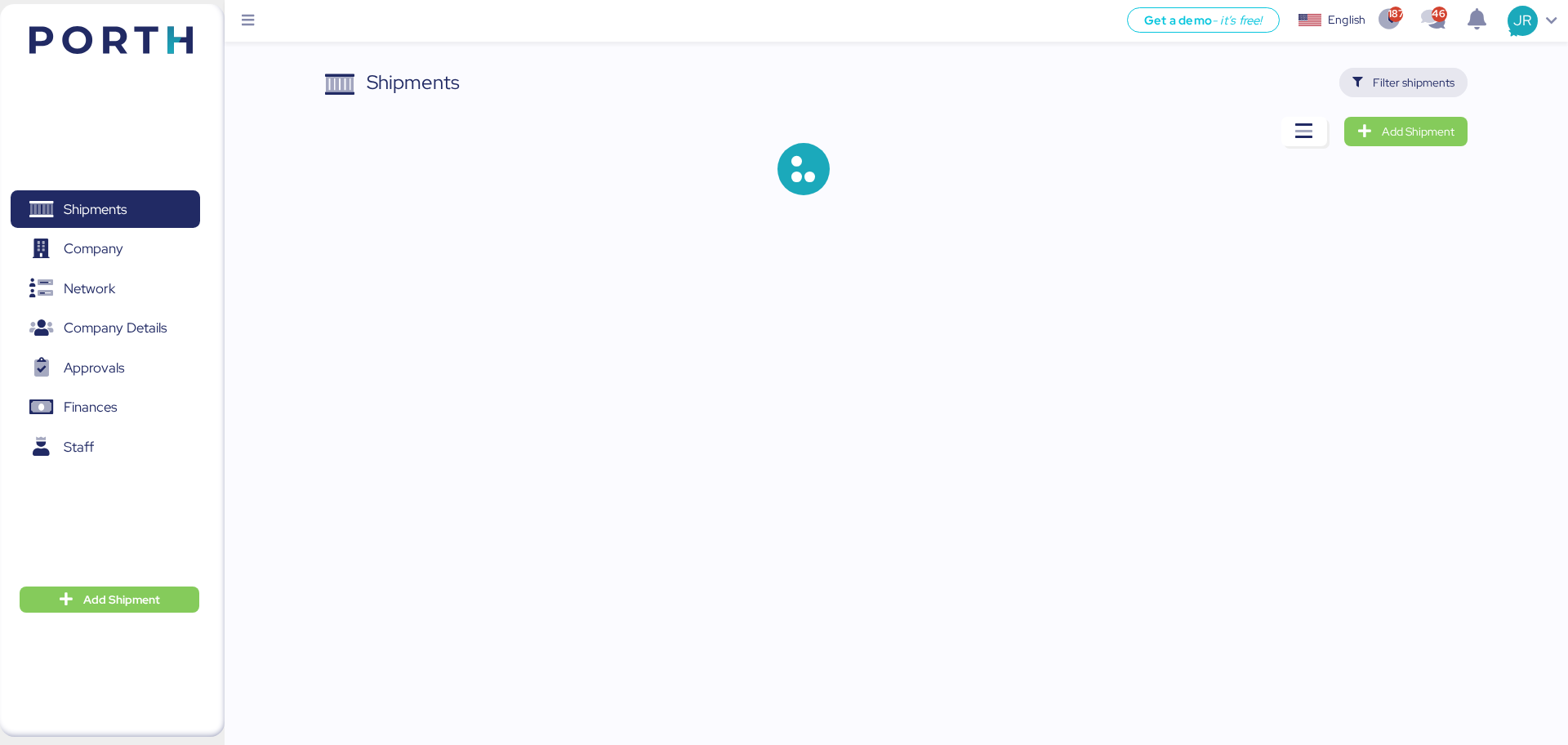
click at [1374, 78] on span "Filter shipments" at bounding box center [1404, 83] width 102 height 23
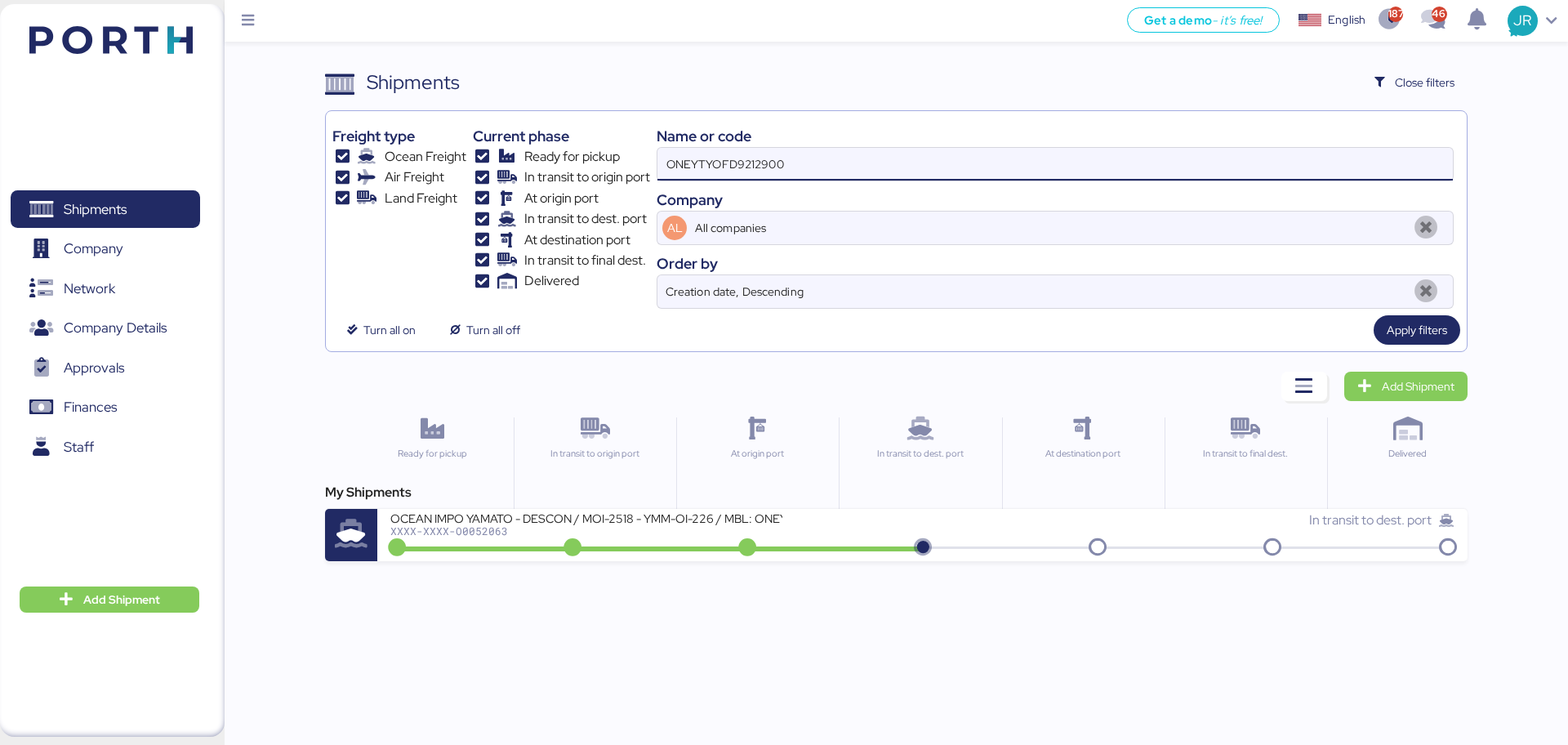
drag, startPoint x: 861, startPoint y: 157, endPoint x: 380, endPoint y: 157, distance: 481.0
click at [385, 157] on div "Freight type Ocean Freight Air Freight Land Freight Current phase Ready for pic…" at bounding box center [895, 214] width 1127 height 192
paste input "0051850"
type input "O0051850"
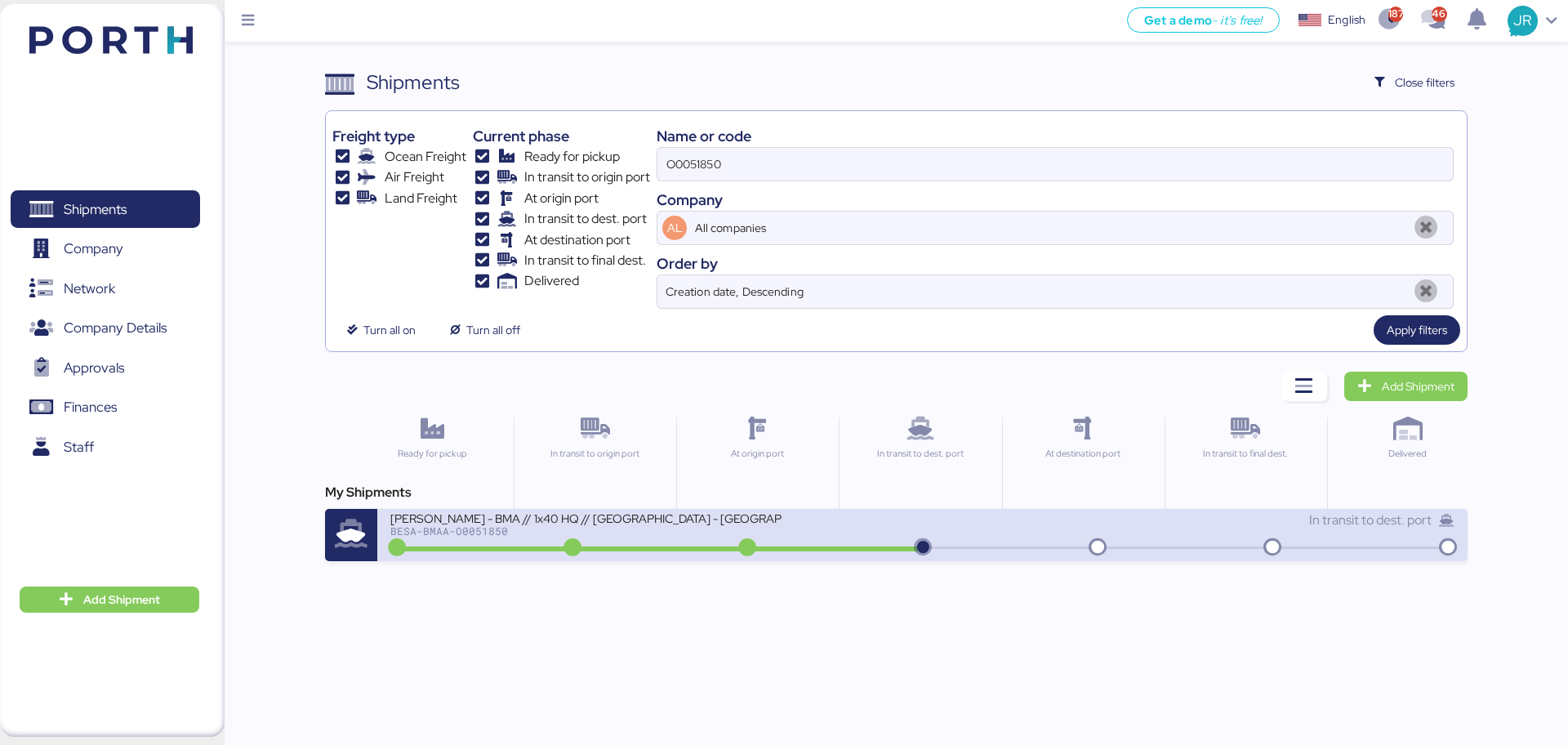
click at [479, 532] on div "BESA-BMAA-O0051850" at bounding box center [586, 531] width 392 height 11
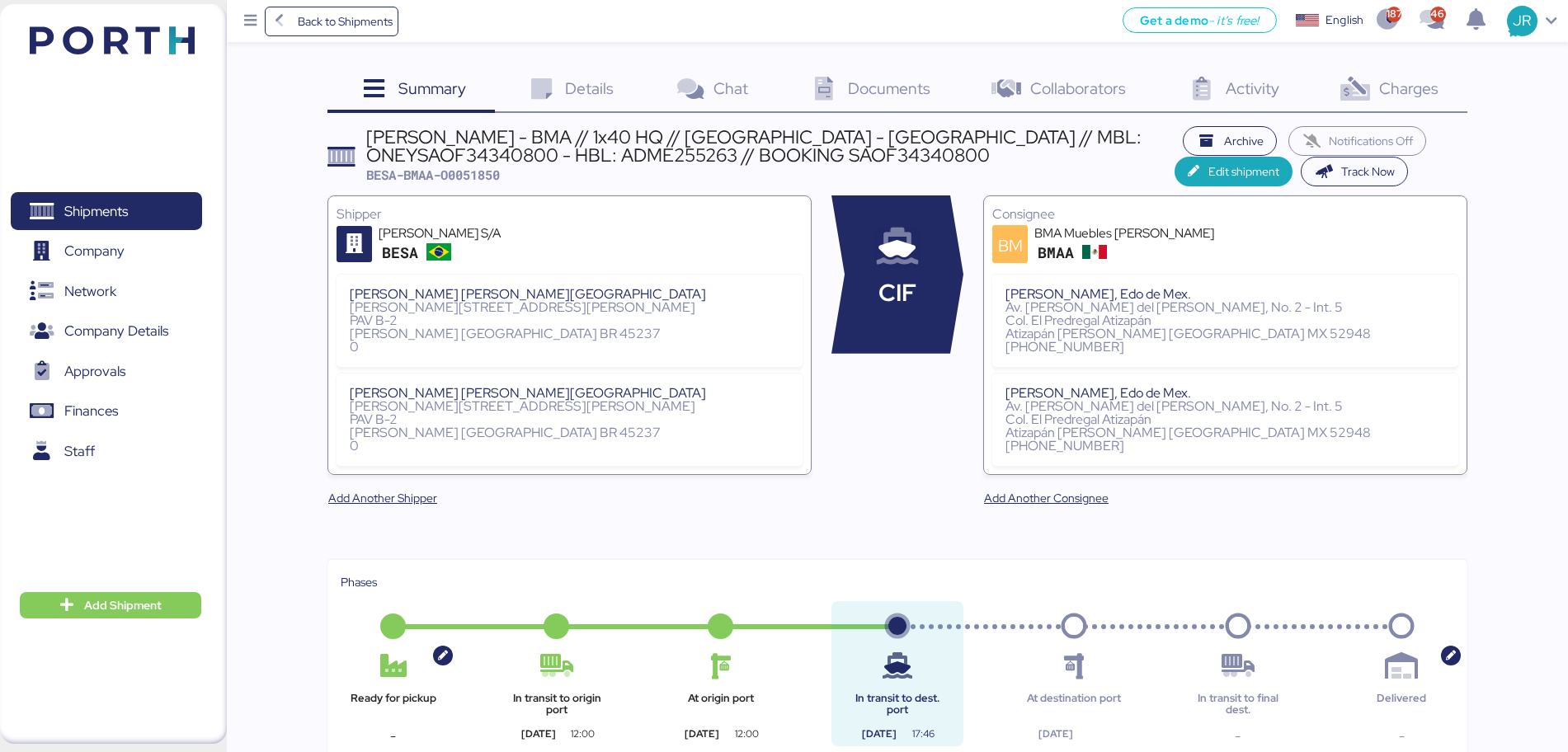
click at [882, 95] on span "Documents" at bounding box center [889, 88] width 82 height 21
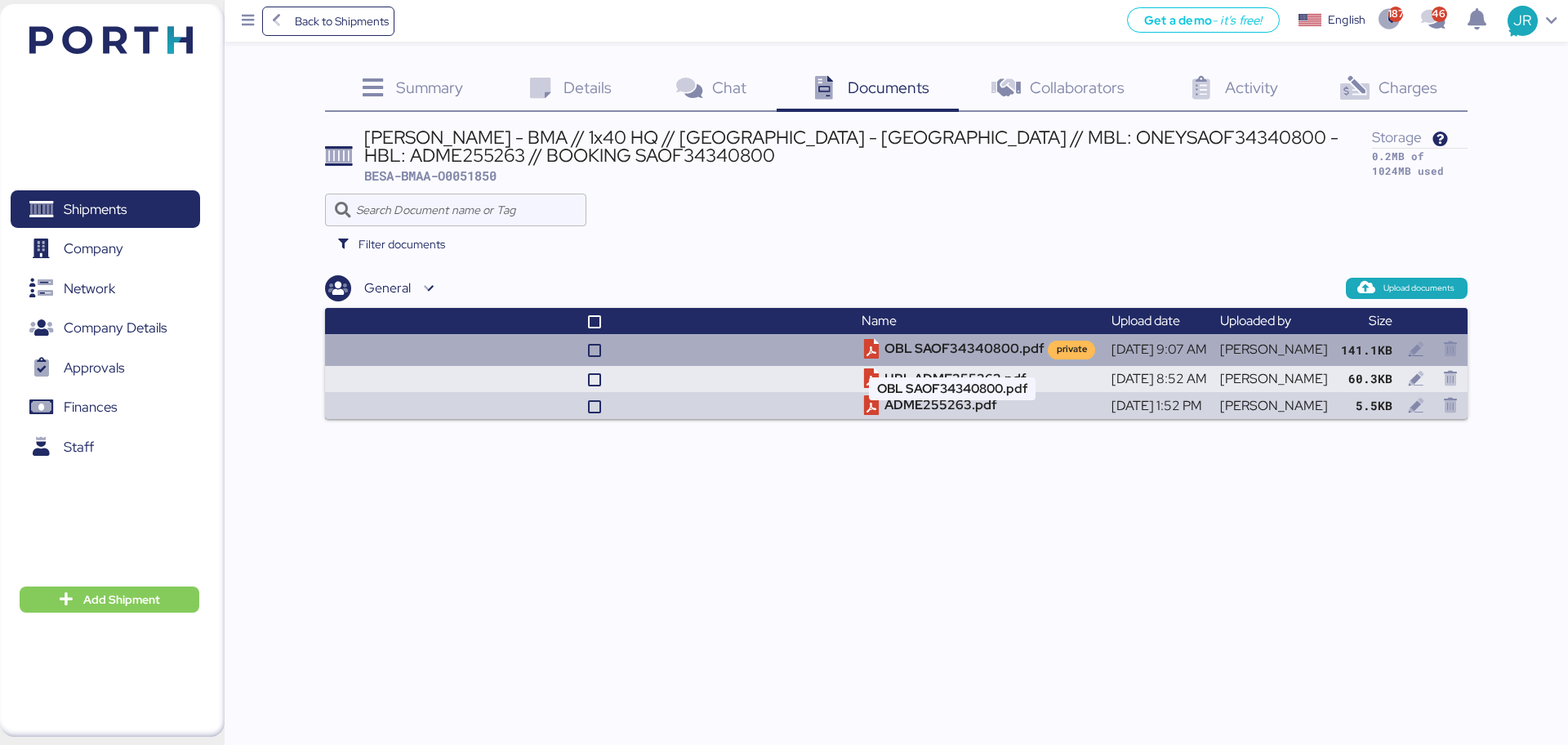
click at [911, 345] on td "OBL SAOF34340800.pdf private" at bounding box center [980, 349] width 249 height 31
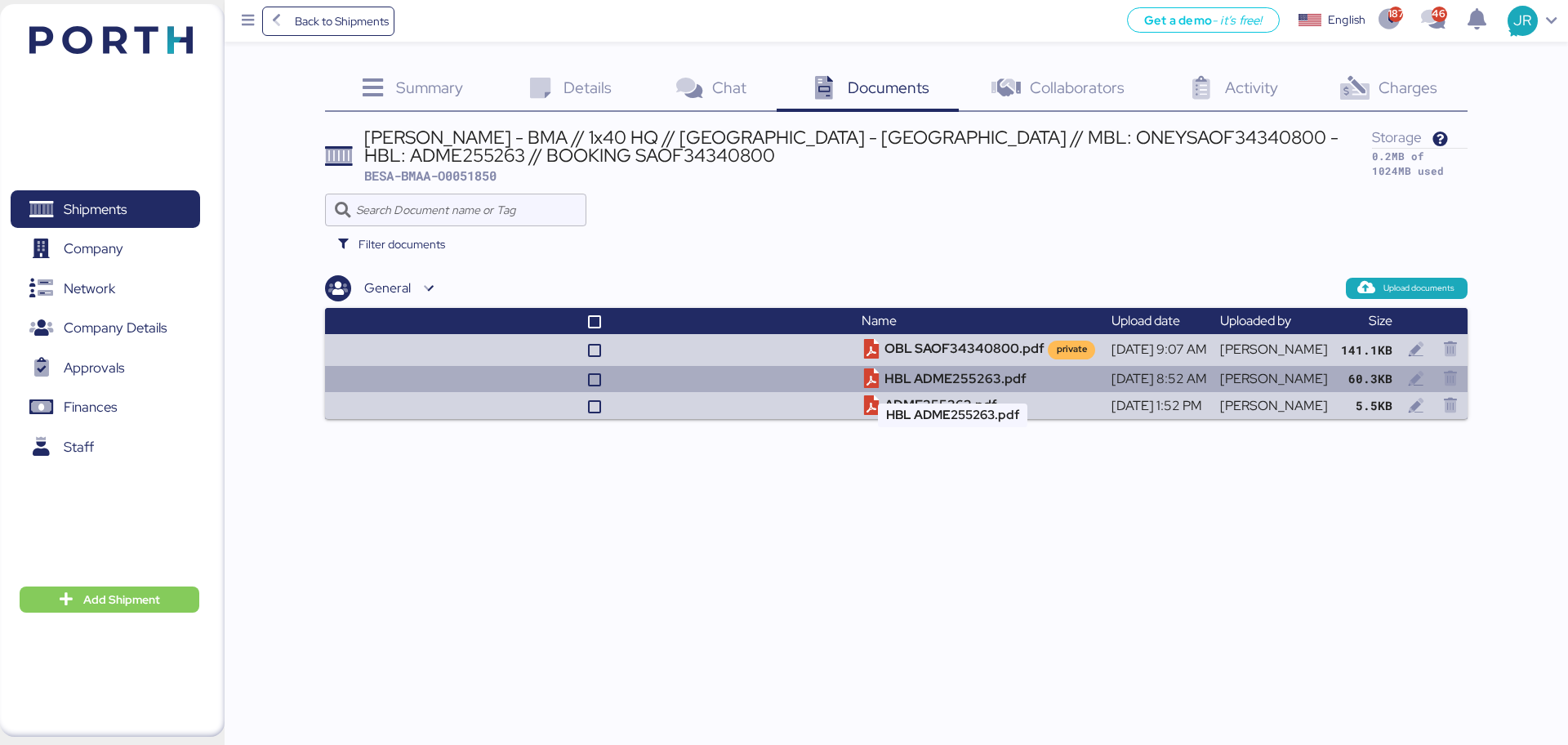
click at [885, 382] on td "HBL ADME255263.pdf" at bounding box center [980, 380] width 249 height 27
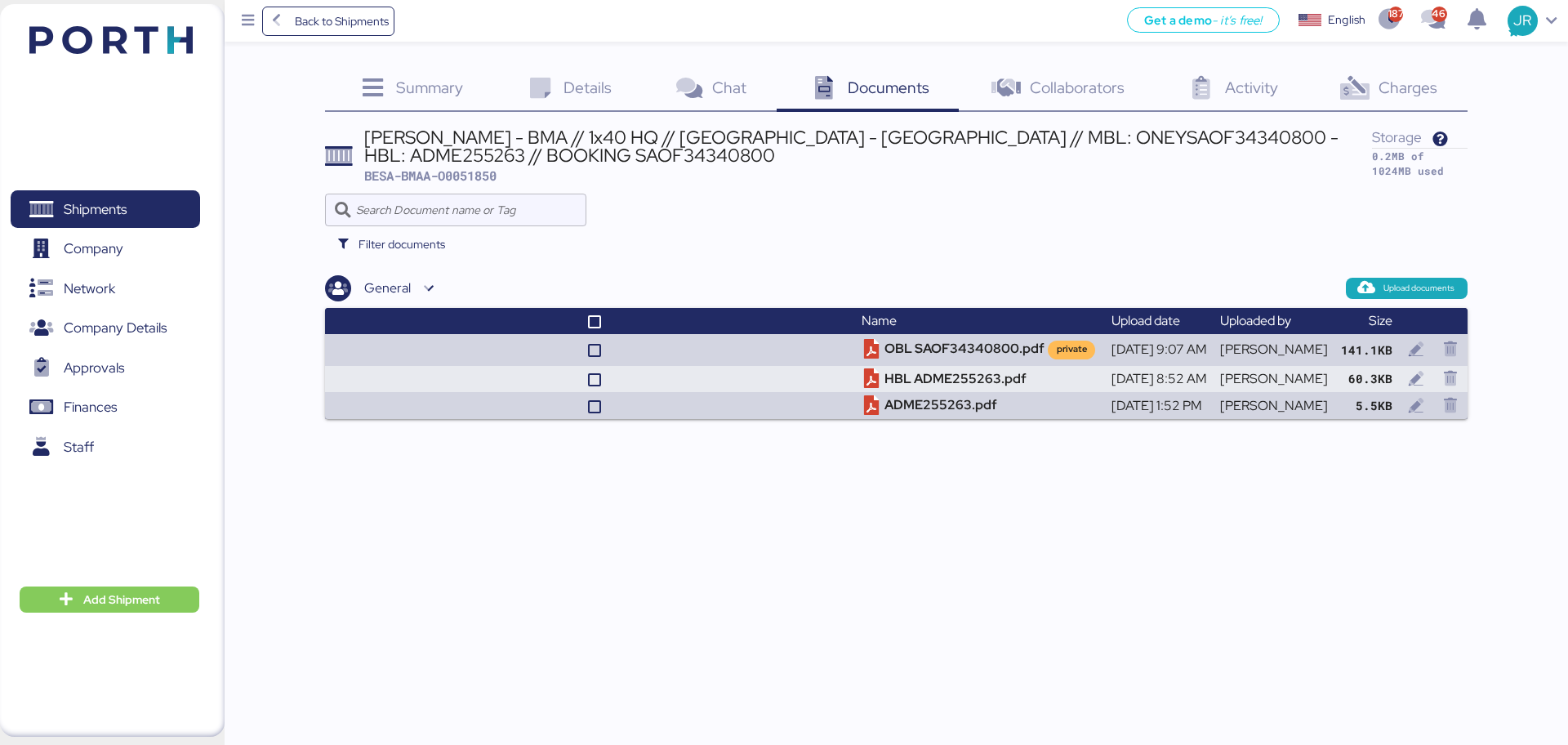
click at [1404, 84] on span "Charges" at bounding box center [1409, 87] width 59 height 21
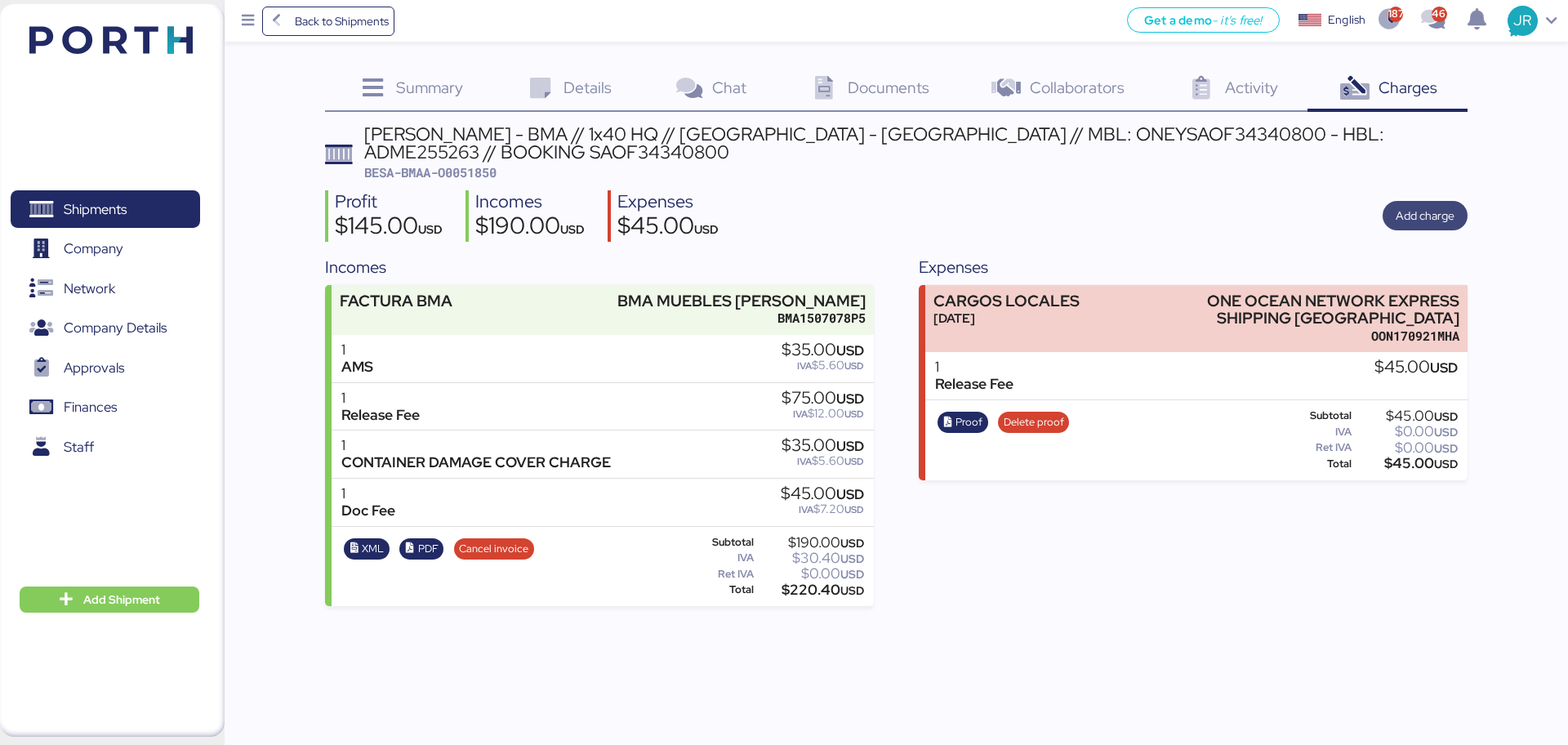
click at [1417, 230] on span "Add charge" at bounding box center [1426, 215] width 85 height 29
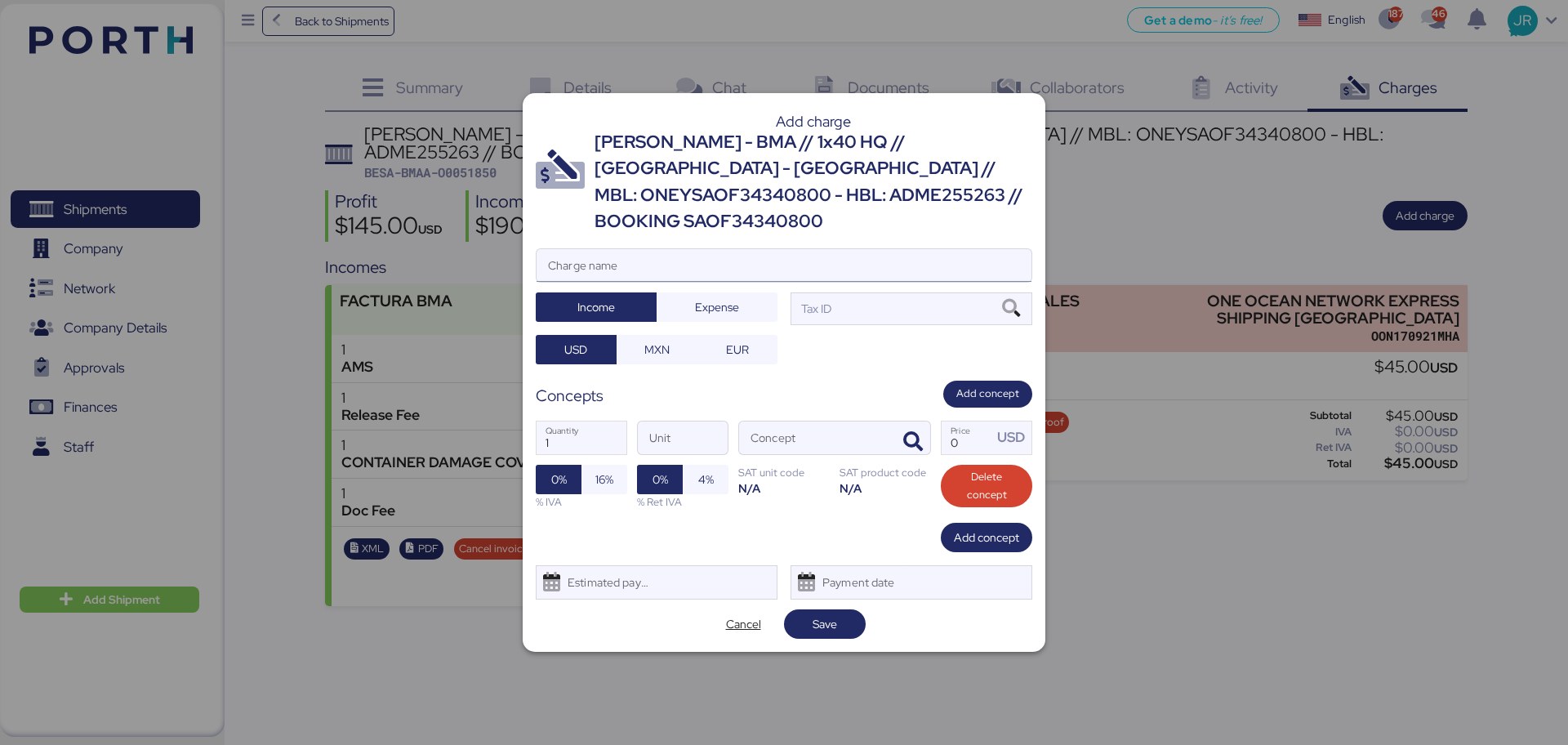
click at [614, 250] on input "Charge name" at bounding box center [784, 266] width 495 height 32
type input "CAAT"
click at [692, 296] on span "Expense" at bounding box center [717, 307] width 95 height 23
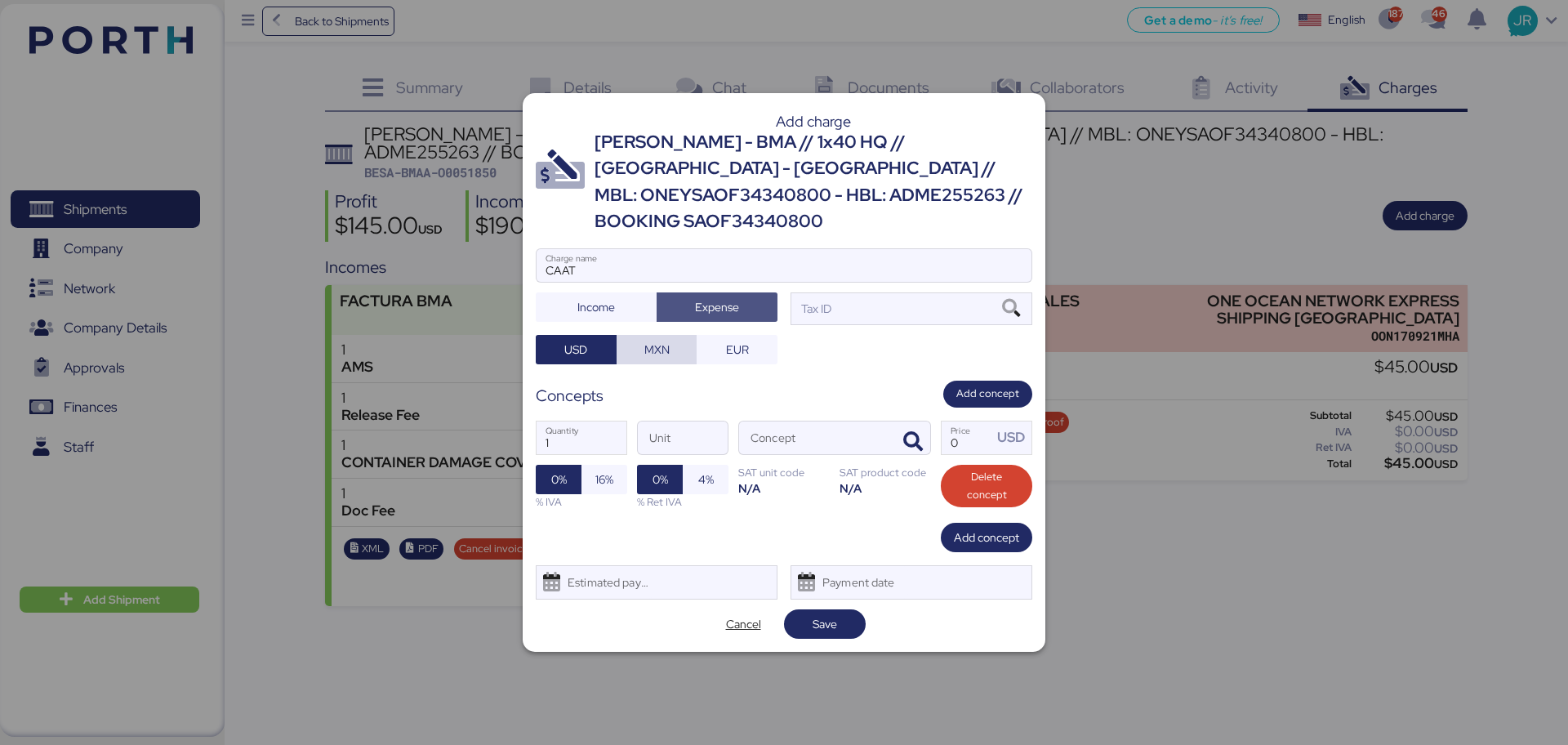
click at [651, 340] on span "MXN" at bounding box center [656, 349] width 26 height 20
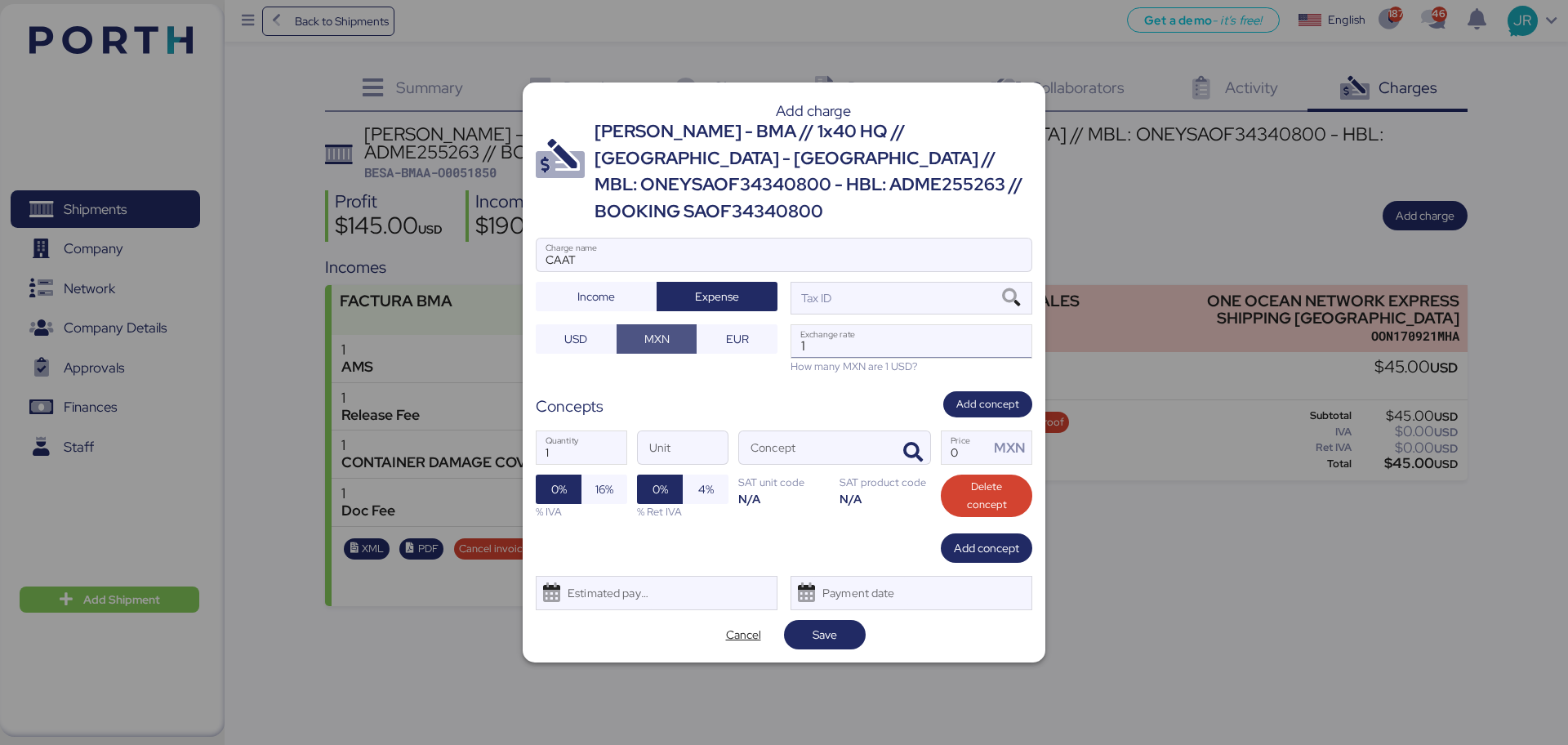
click at [827, 332] on input "1" at bounding box center [911, 342] width 240 height 32
paste input "18.7668"
type input "18.7668"
click at [1018, 289] on icon at bounding box center [1010, 298] width 28 height 18
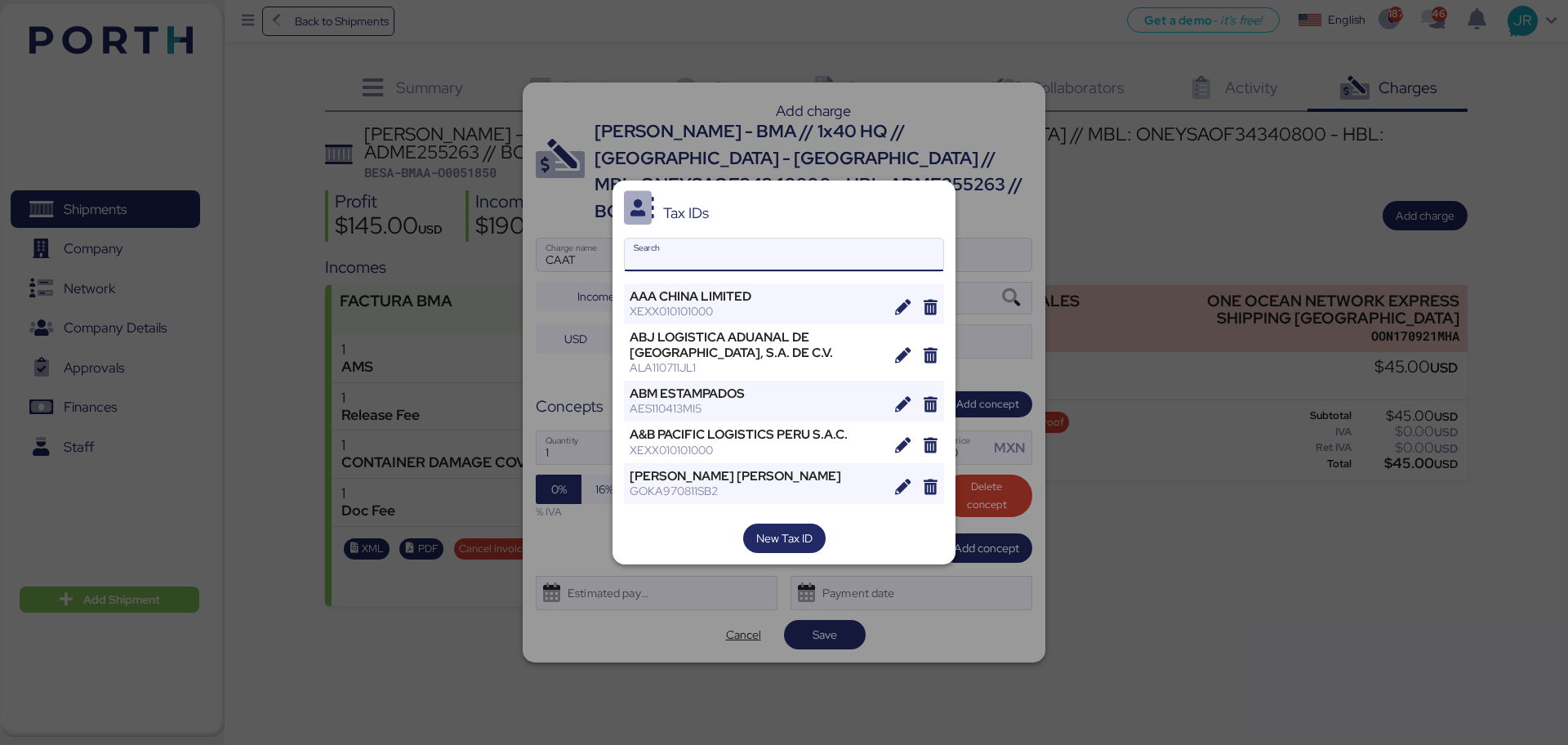
click at [657, 264] on input "Search" at bounding box center [784, 254] width 319 height 32
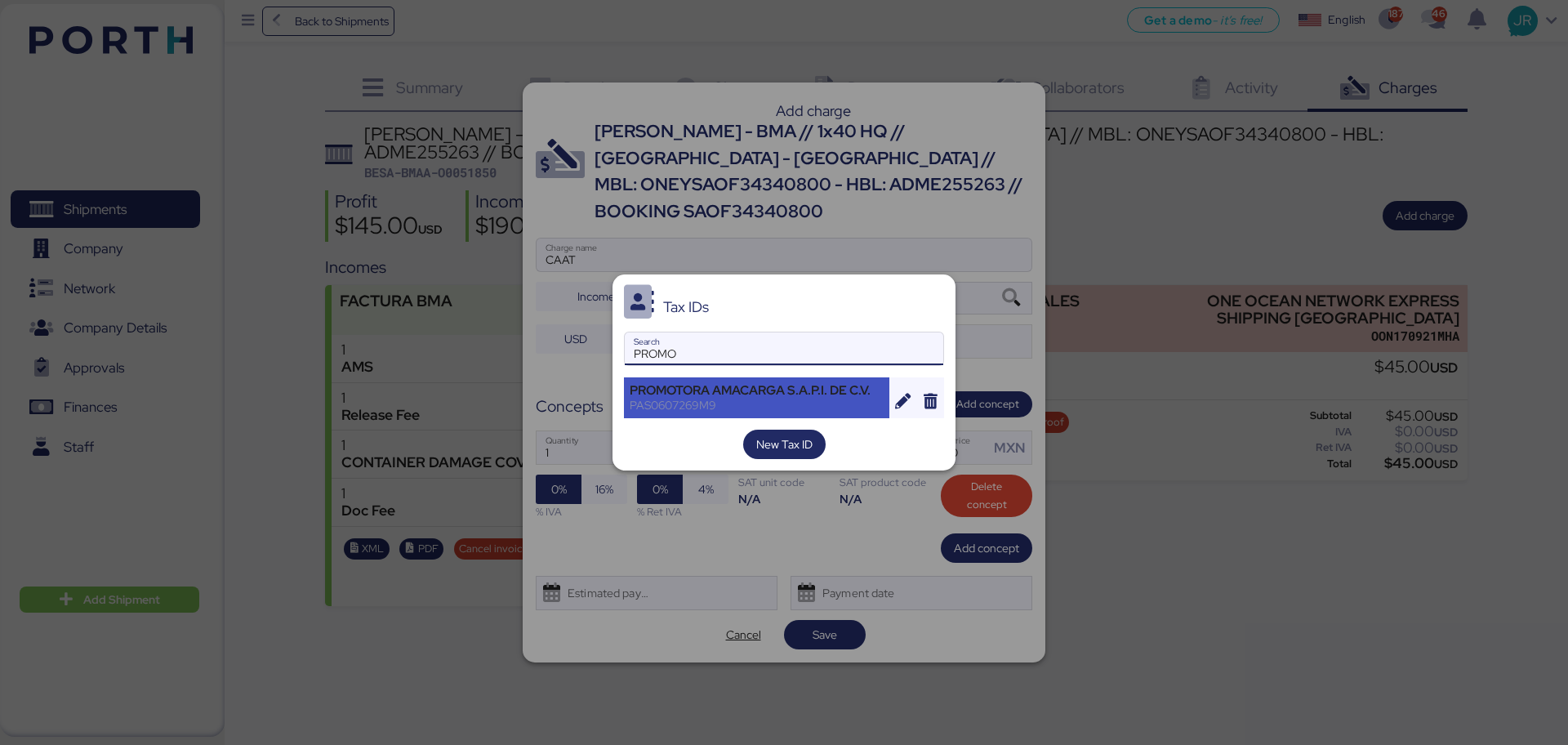
type input "PROMO"
click at [708, 392] on div "PROMOTORA AMACARGA S.A.P.I. DE C.V." at bounding box center [757, 391] width 254 height 15
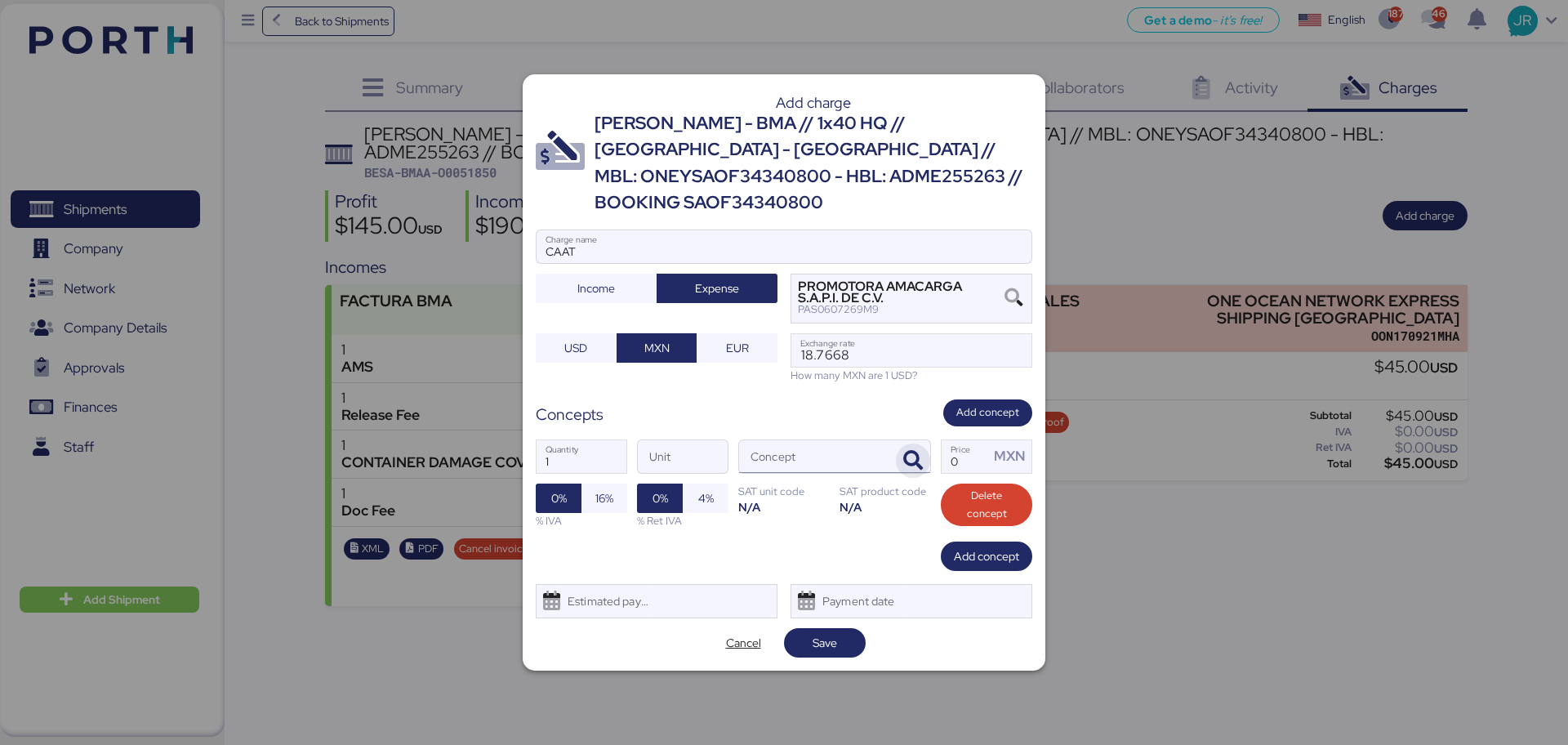
click at [904, 451] on icon "button" at bounding box center [913, 460] width 20 height 20
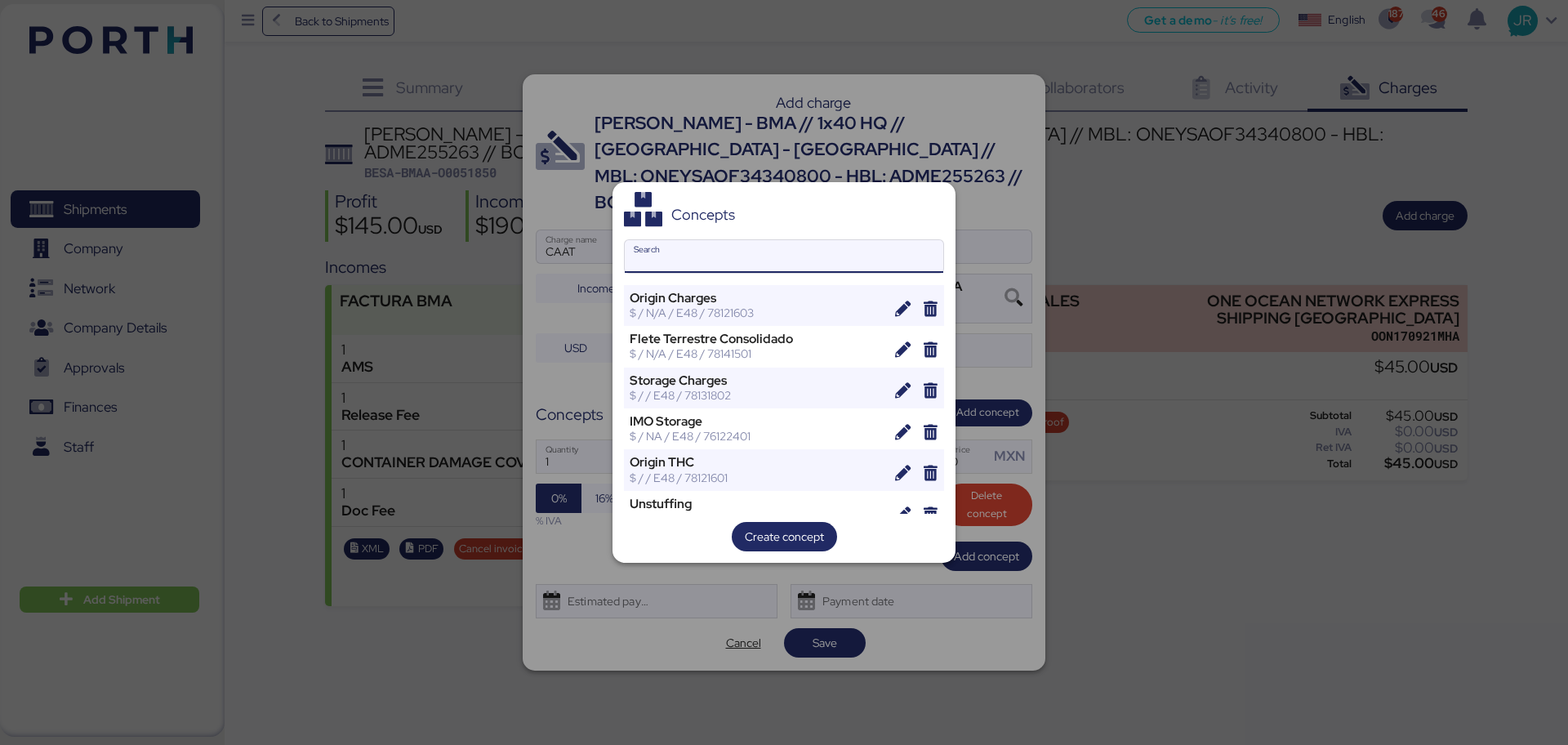
click at [753, 261] on input "Search" at bounding box center [784, 256] width 319 height 32
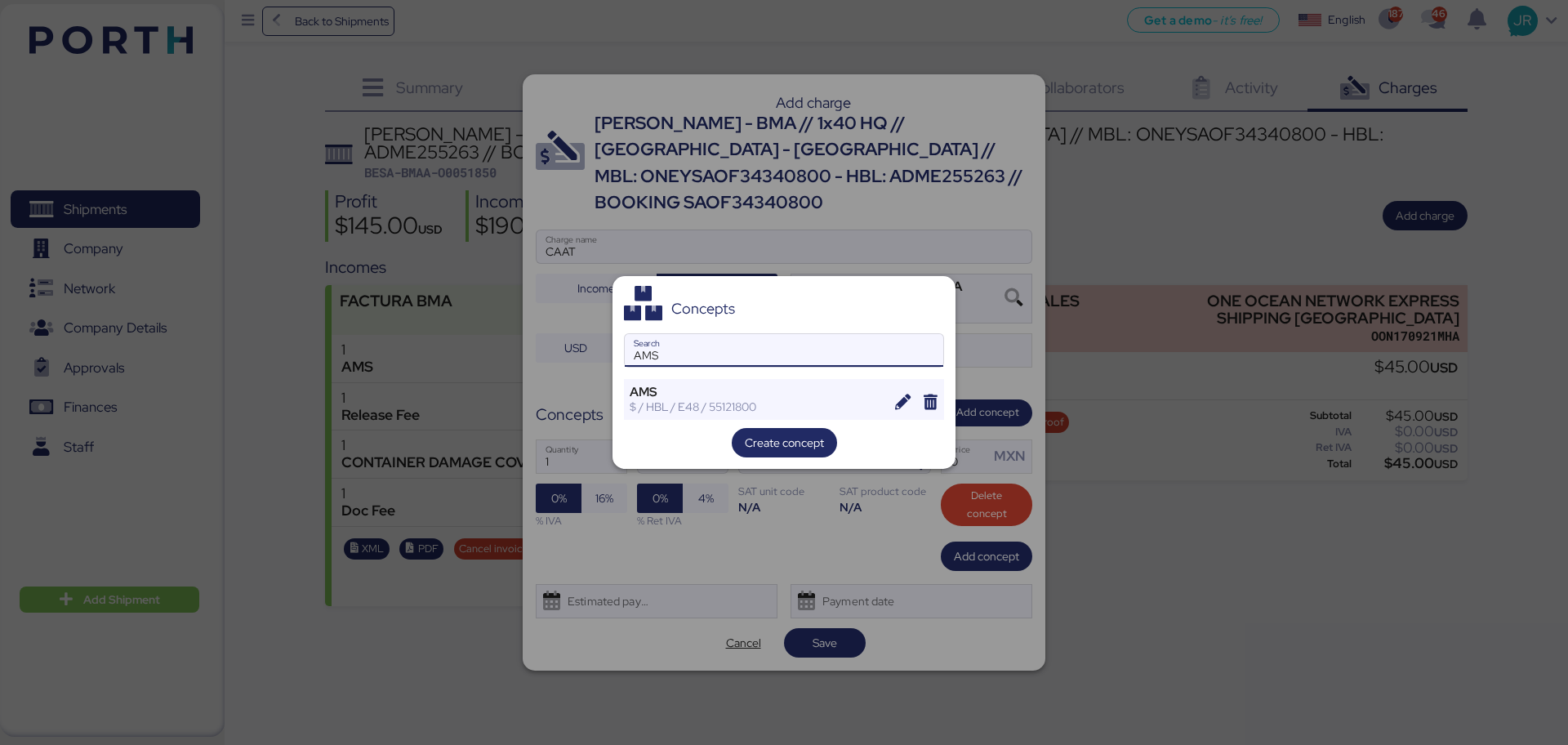
type input "AMS"
click at [735, 420] on div "Concepts AMS Search AMS $ / HBL / E48 / 55121800 Create concept" at bounding box center [784, 373] width 343 height 194
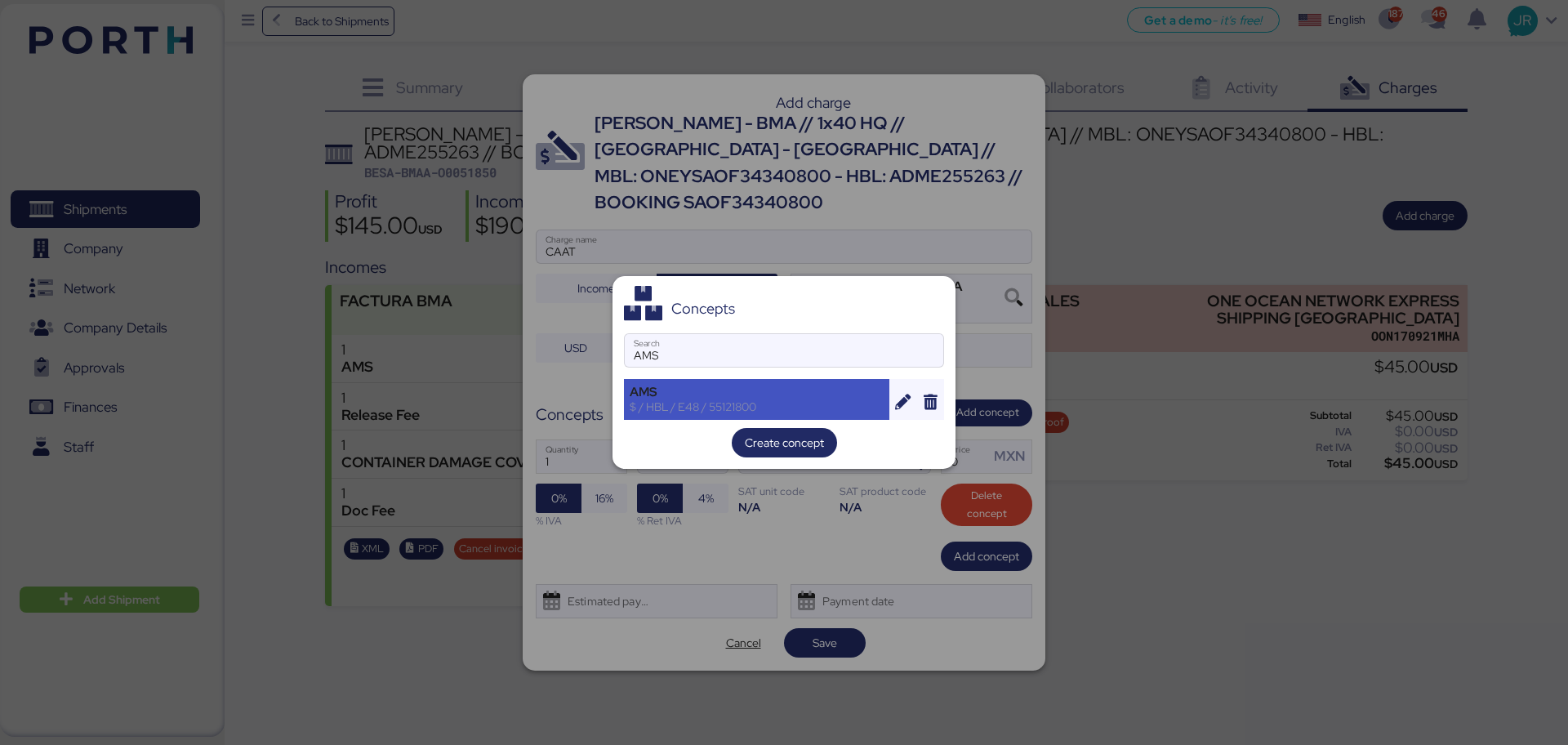
click at [746, 404] on div "$ / HBL / E48 / 55121800" at bounding box center [757, 407] width 254 height 15
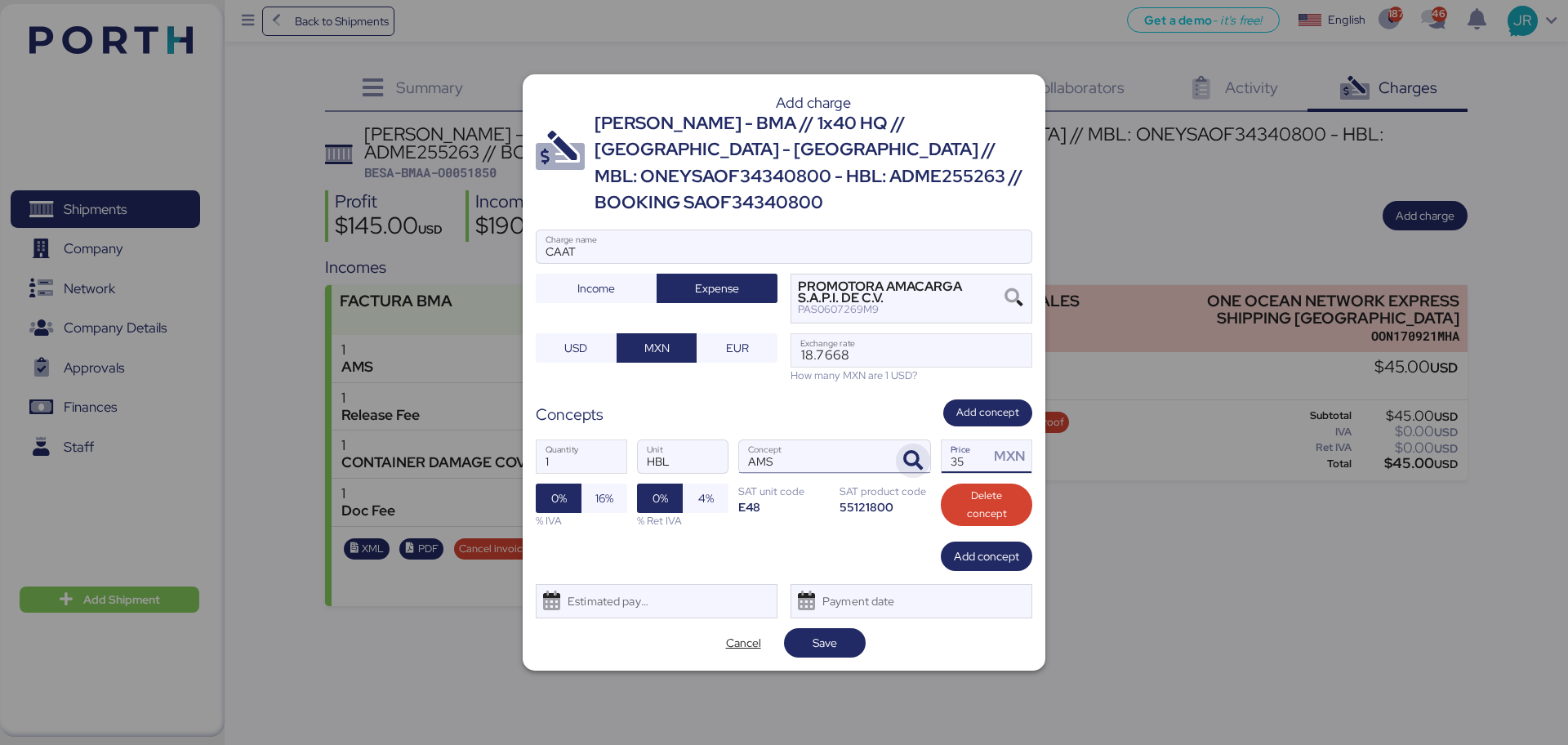
drag, startPoint x: 983, startPoint y: 452, endPoint x: 920, endPoint y: 452, distance: 63.0
click at [928, 452] on div "1 Quantity HBL Unit AMS Concept 35 Price MXN 0% 16% % IVA 0% 4% % Ret IVA SAT u…" at bounding box center [784, 484] width 497 height 115
type input "60"
click at [624, 484] on span "16%" at bounding box center [604, 498] width 46 height 29
click at [597, 598] on div "Estimated payment date" at bounding box center [604, 602] width 97 height 32
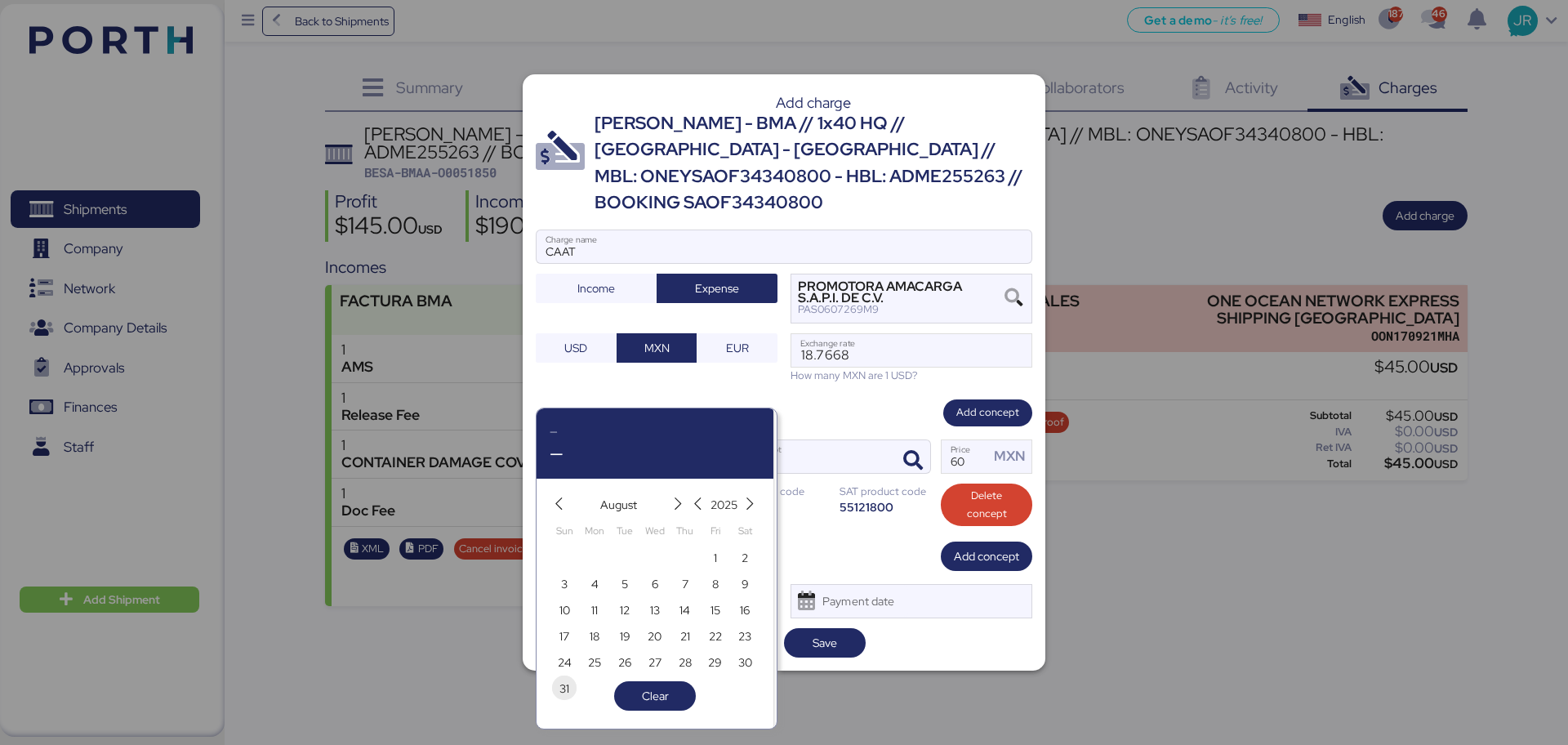
click at [564, 687] on span "31" at bounding box center [564, 689] width 9 height 20
type input "Aug 31, 2025"
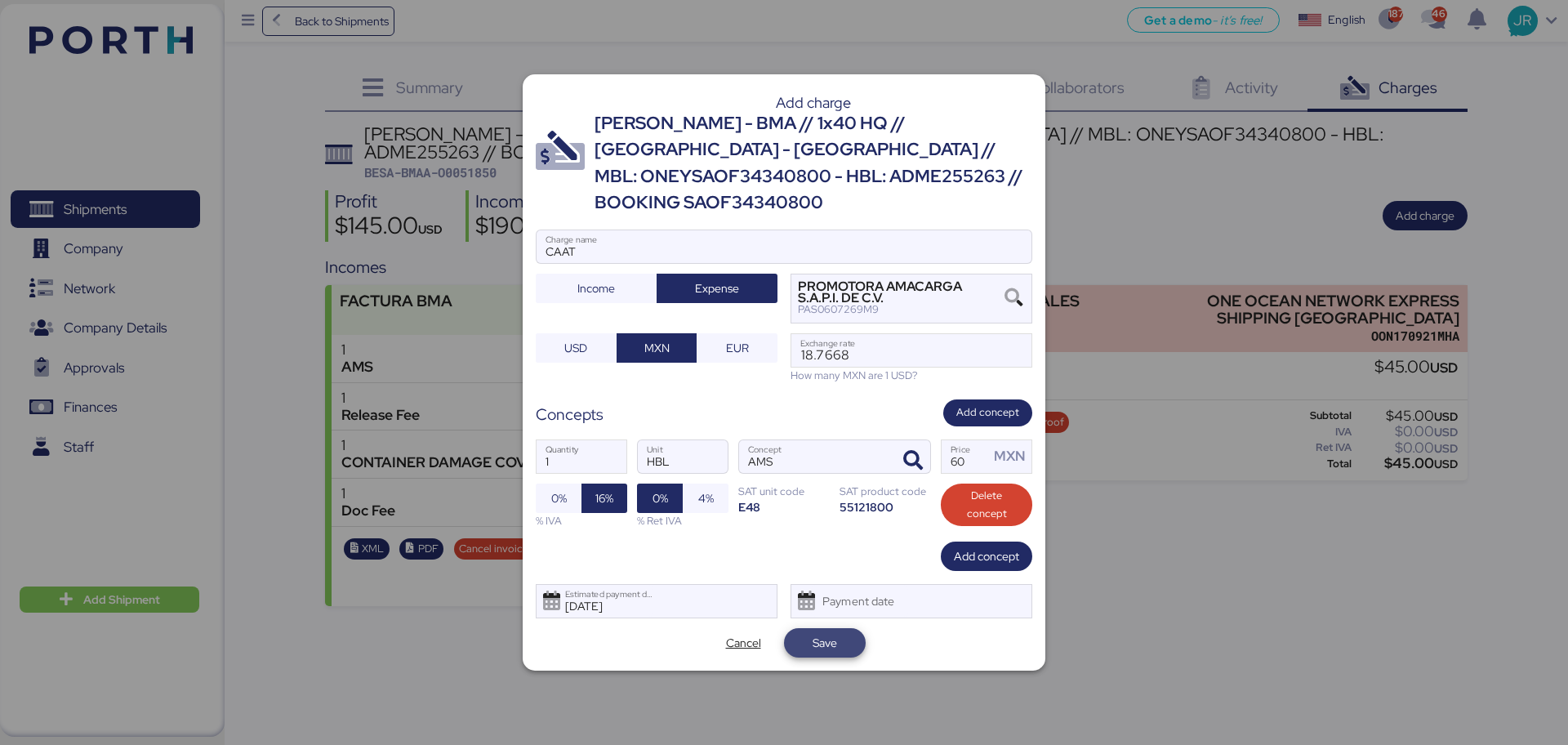
click at [832, 633] on span "Save" at bounding box center [825, 643] width 25 height 20
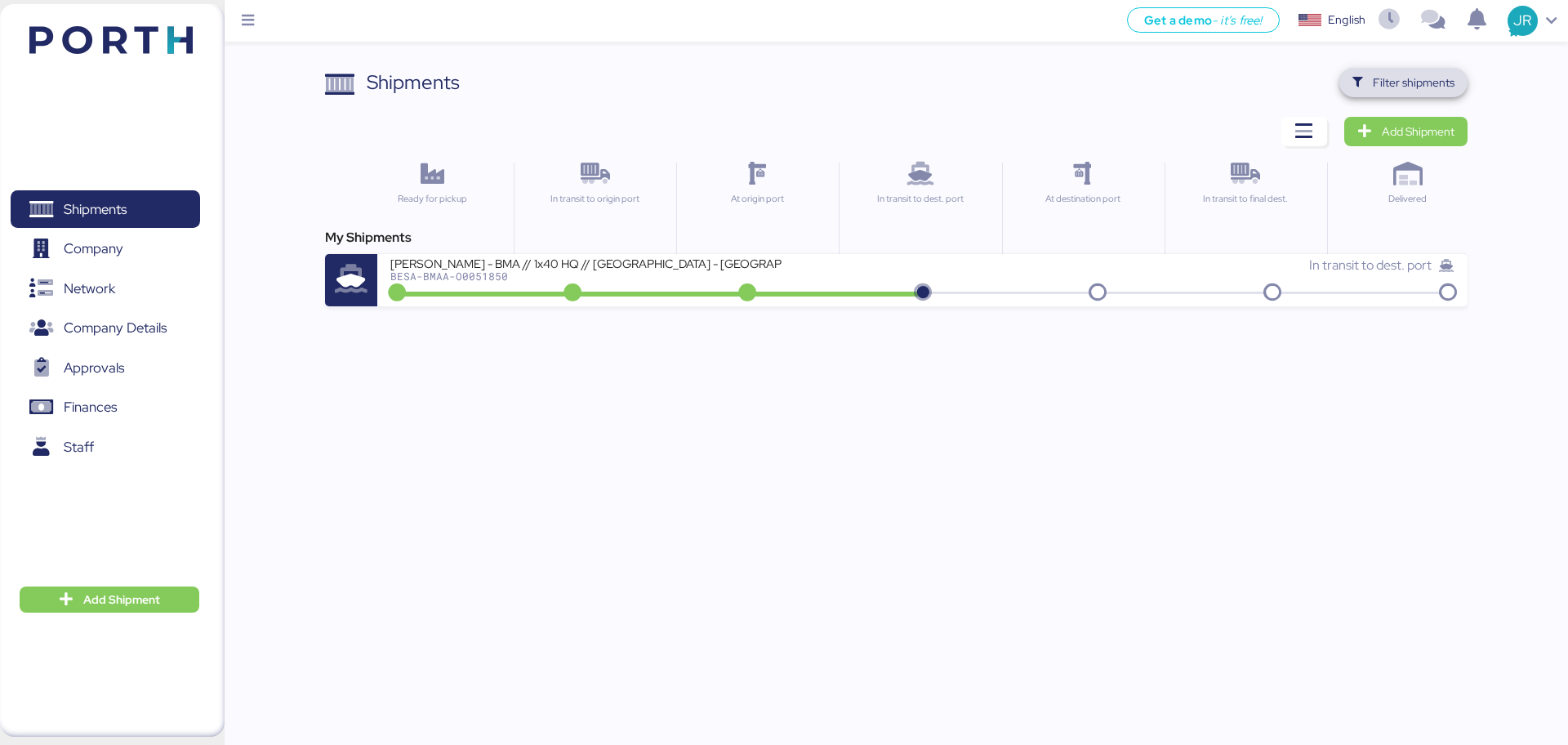
drag, startPoint x: 1430, startPoint y: 69, endPoint x: 1311, endPoint y: 103, distance: 123.8
click at [1428, 70] on span "Filter shipments" at bounding box center [1403, 82] width 128 height 29
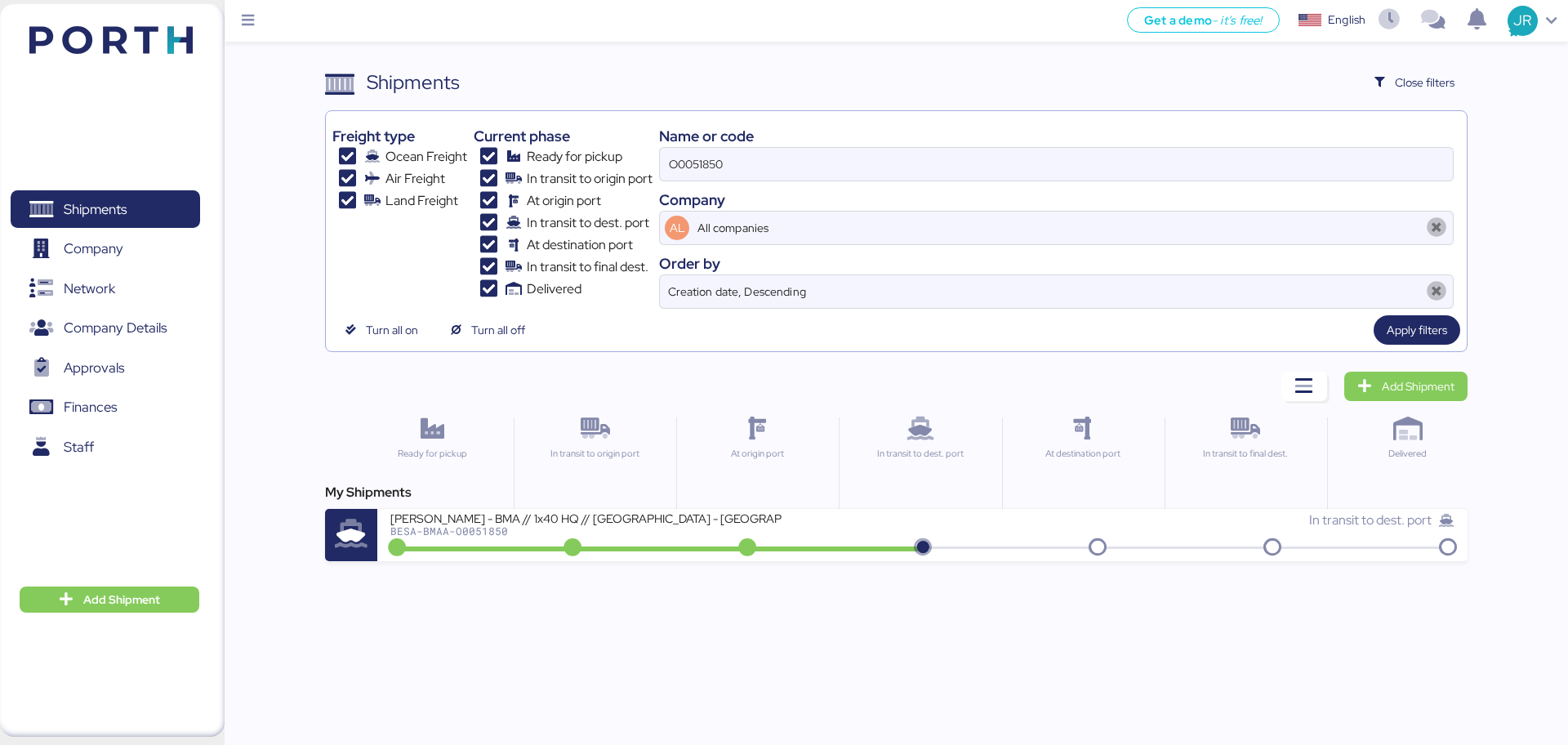
drag, startPoint x: 686, startPoint y: 180, endPoint x: 421, endPoint y: 187, distance: 265.1
click at [426, 187] on div "Freight type Ocean Freight Air Freight Land Freight Current phase Ready for pic…" at bounding box center [895, 214] width 1127 height 192
paste input "64"
type input "O0051864"
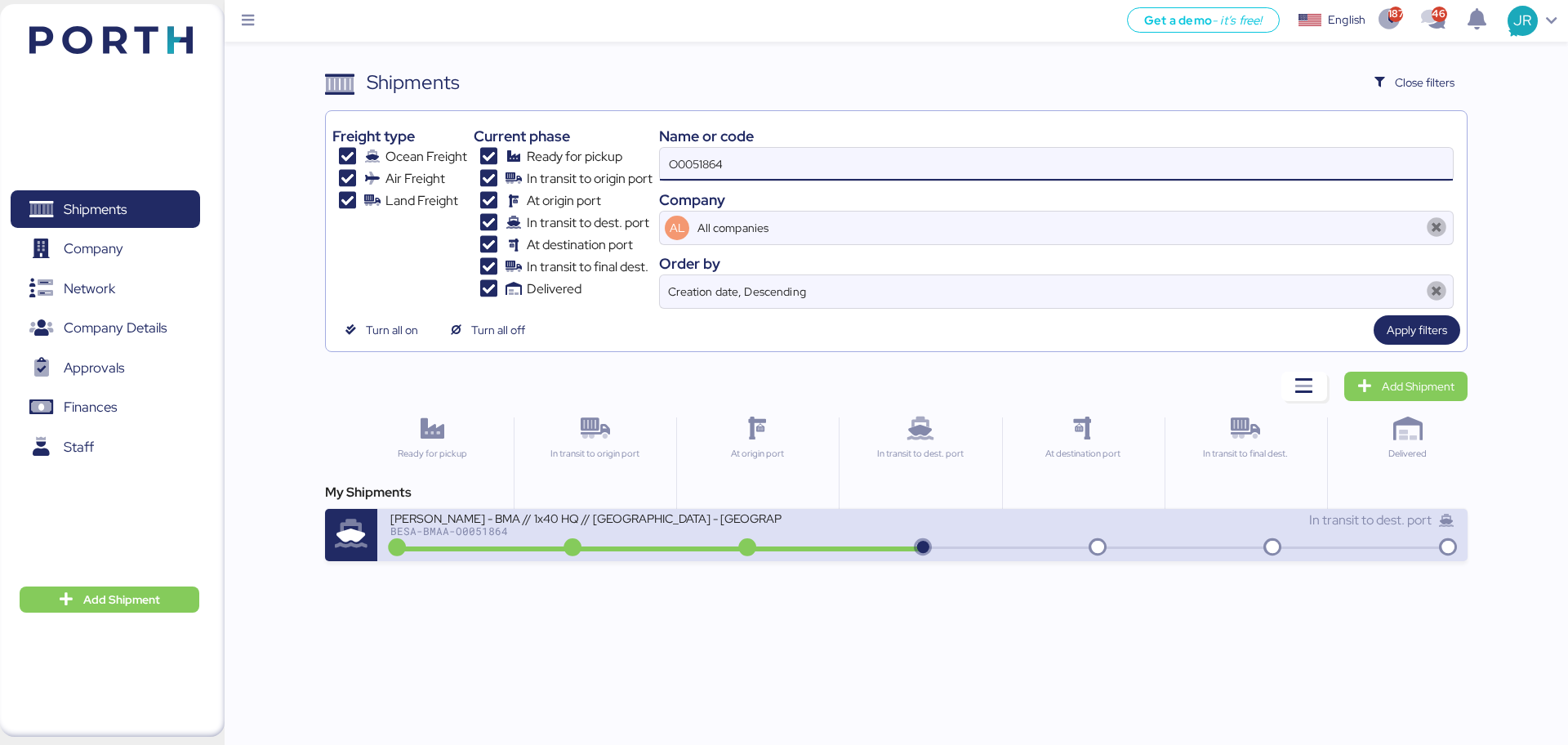
click at [509, 531] on div "BESA-BMAA-O0051864" at bounding box center [586, 531] width 392 height 11
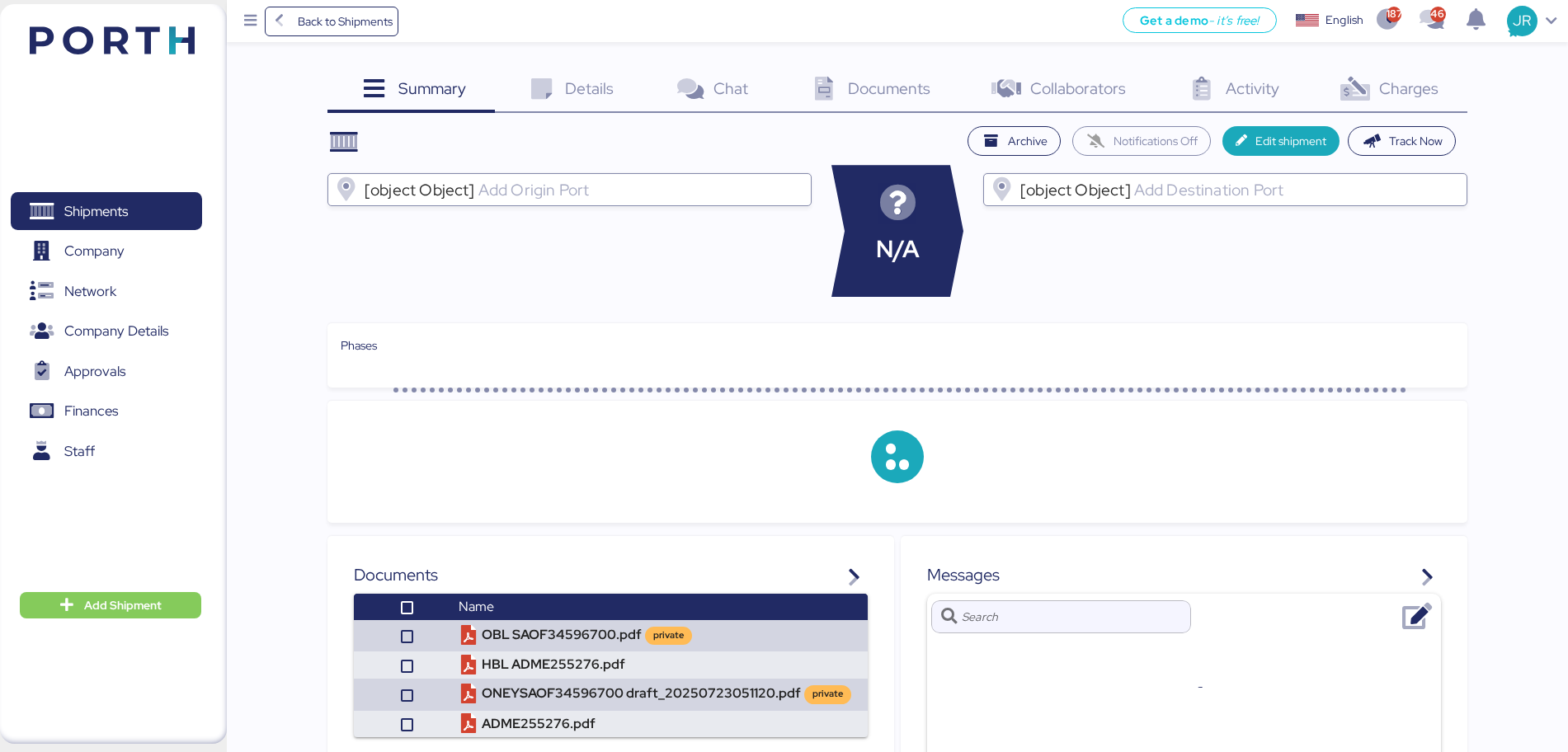
click at [890, 85] on span "Documents" at bounding box center [889, 88] width 82 height 21
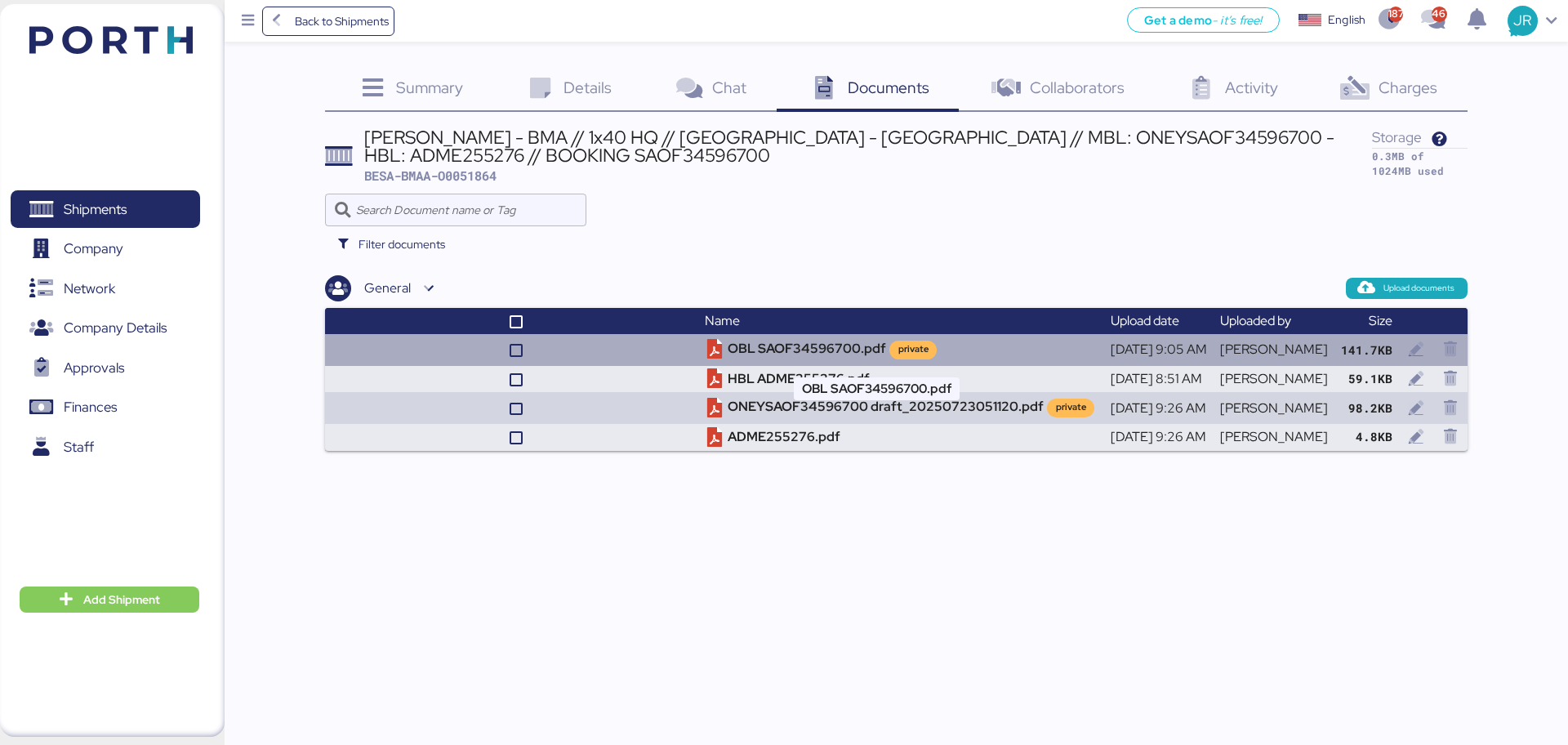
click at [780, 350] on td "OBL SAOF34596700.pdf private" at bounding box center [900, 349] width 405 height 31
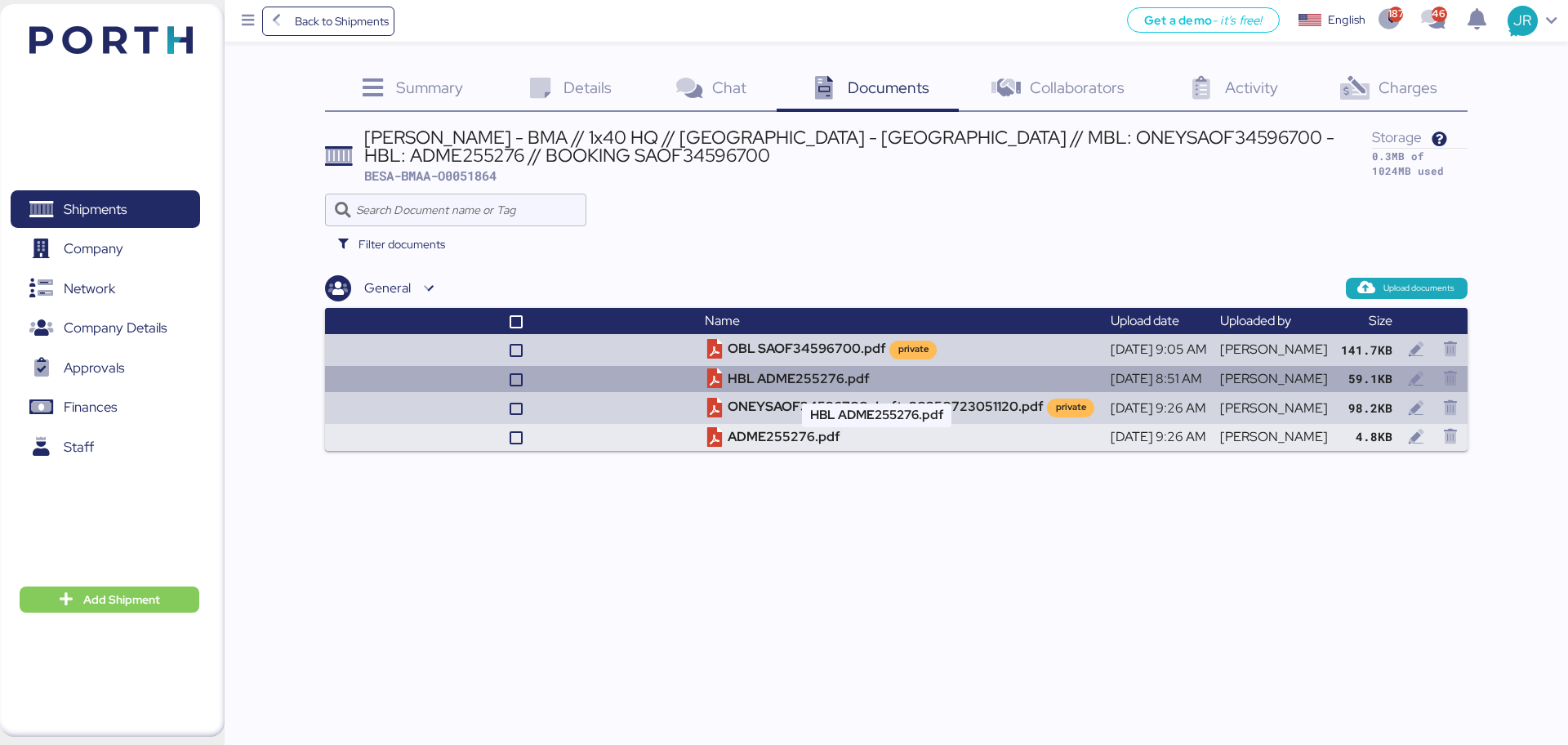
click at [773, 382] on td "HBL ADME255276.pdf" at bounding box center [900, 380] width 405 height 27
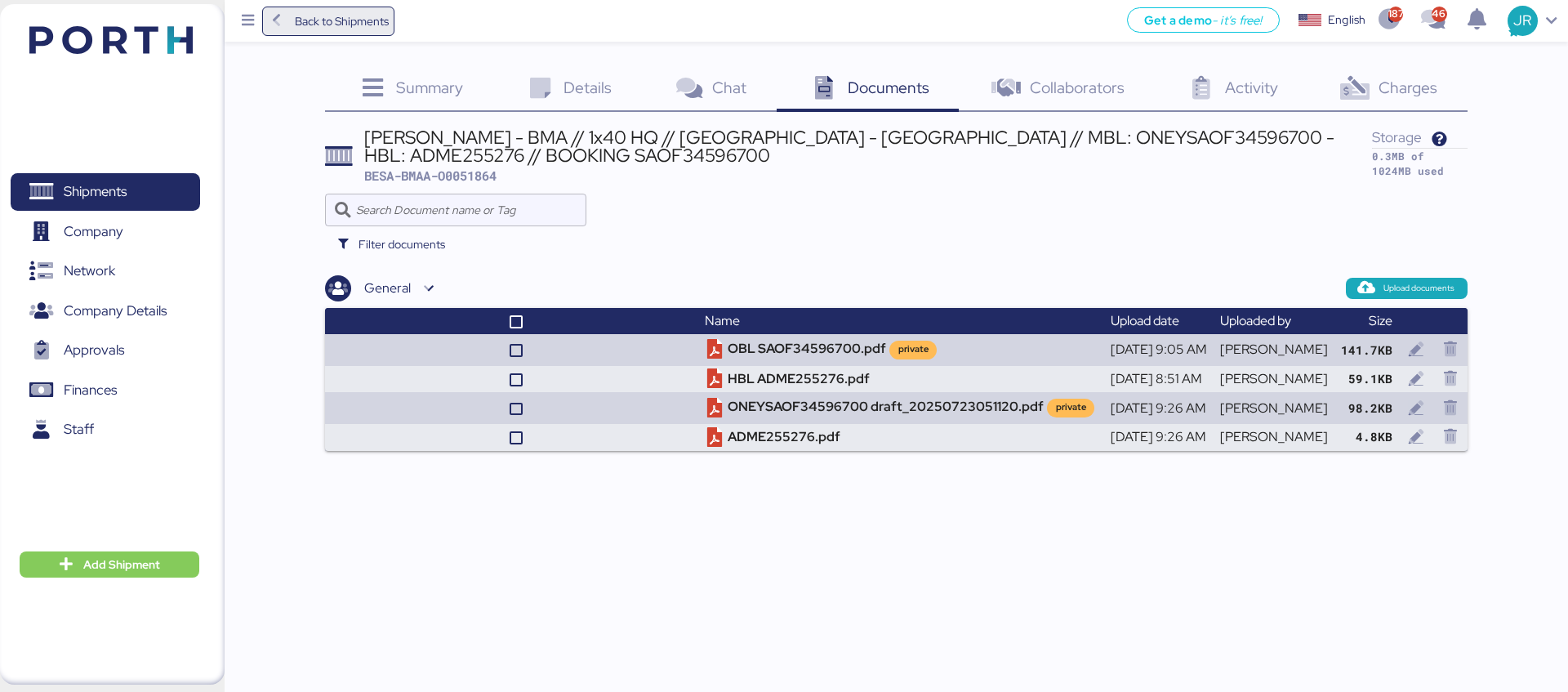
click at [356, 27] on span "Back to Shipments" at bounding box center [341, 21] width 94 height 20
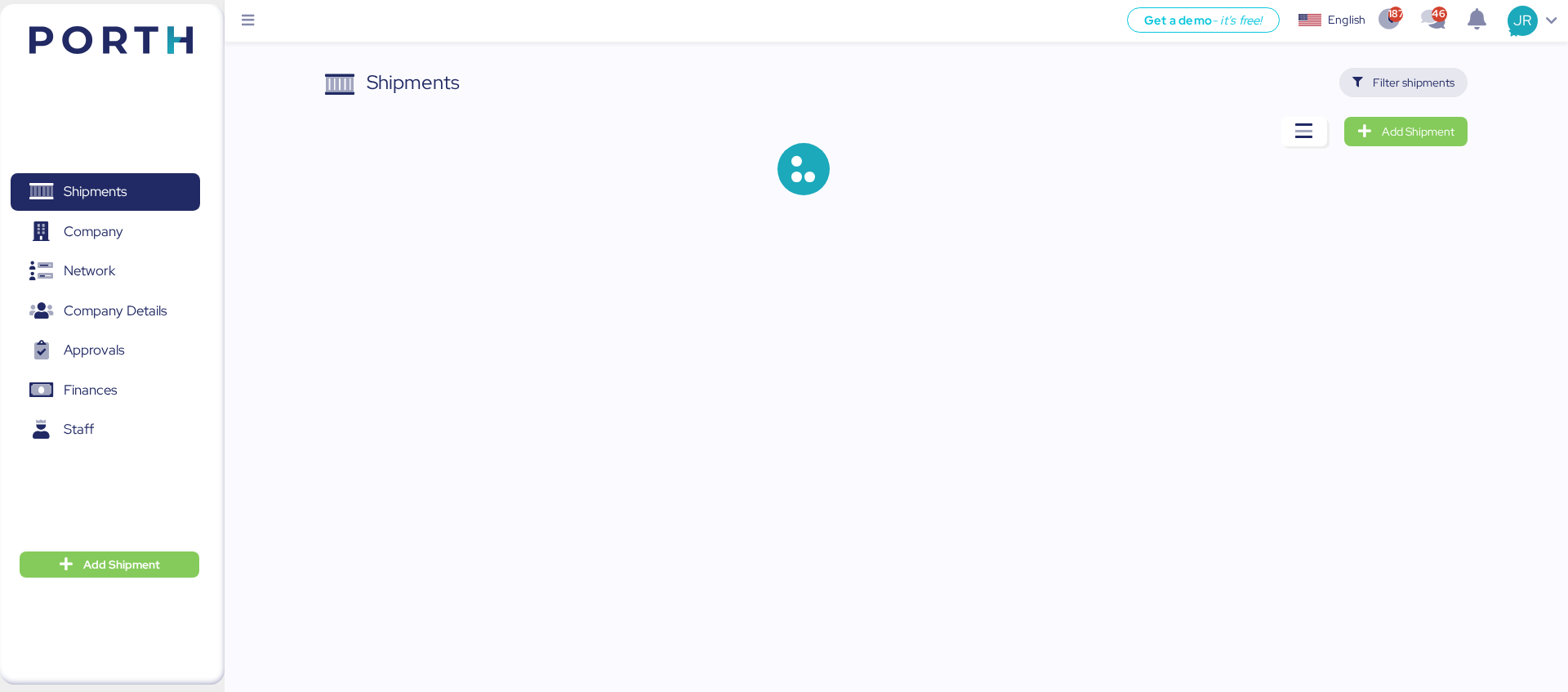
click at [1407, 87] on span "Filter shipments" at bounding box center [1414, 83] width 82 height 20
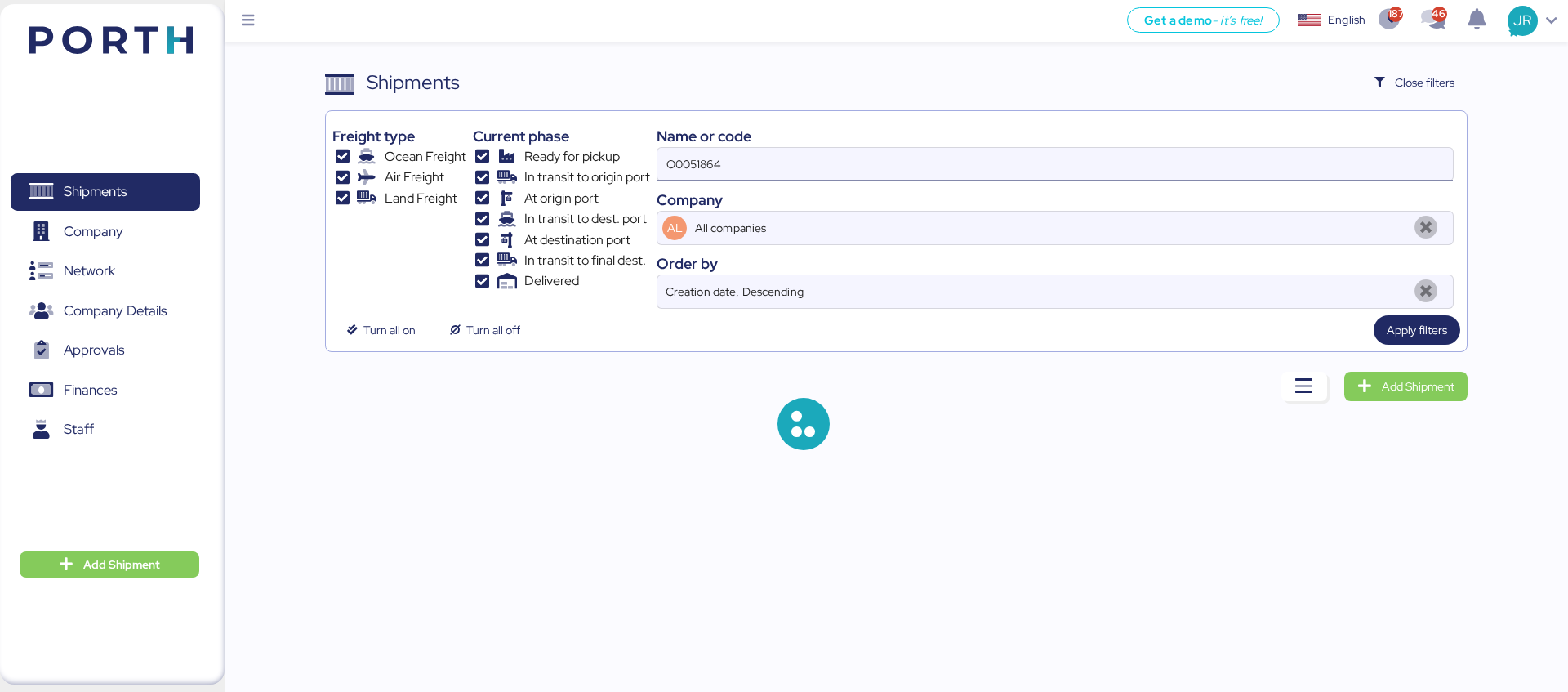
click at [837, 171] on input "O0051864" at bounding box center [1055, 164] width 796 height 32
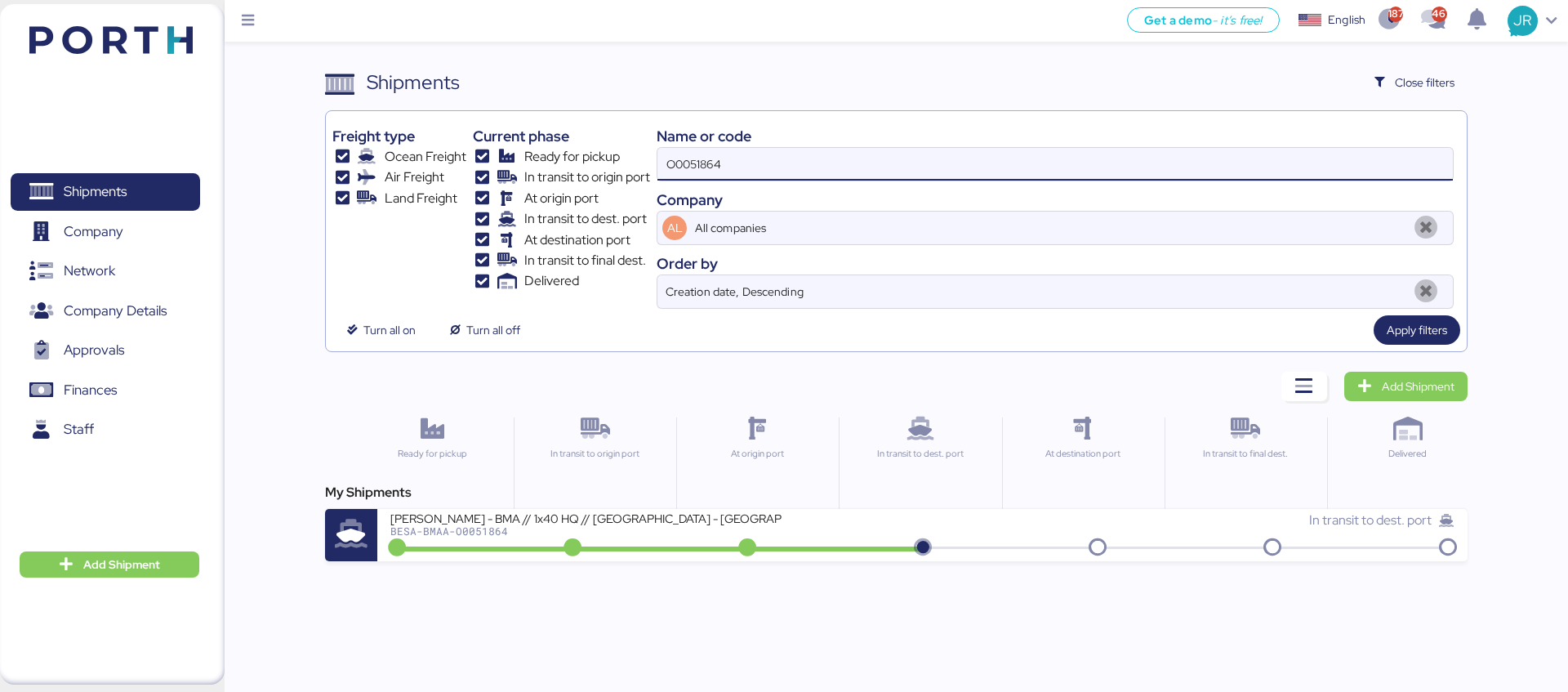
drag, startPoint x: 657, startPoint y: 177, endPoint x: 582, endPoint y: 177, distance: 75.0
click at [585, 177] on div "Freight type Ocean Freight Air Freight Land Freight Current phase Ready for pic…" at bounding box center [895, 214] width 1127 height 192
paste input "918"
type input "O0051918"
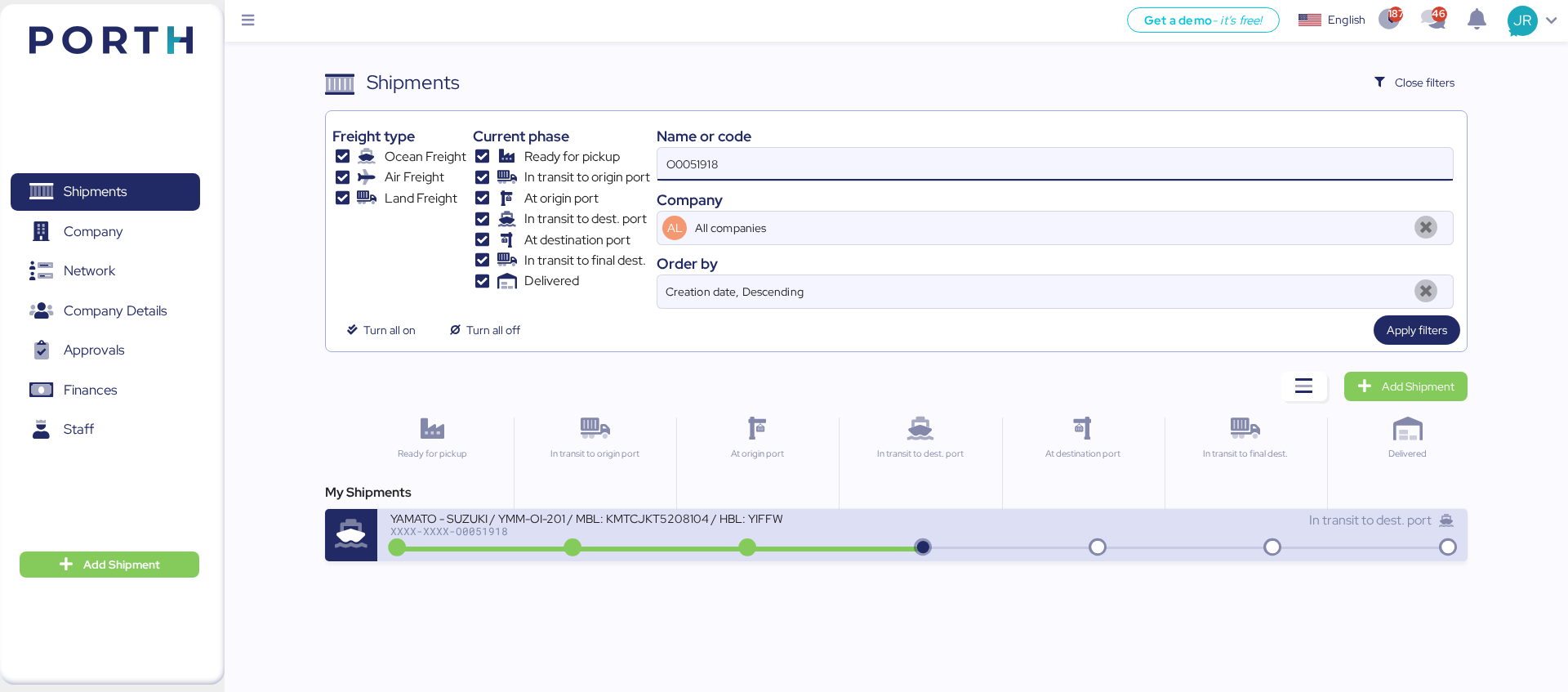
click at [518, 539] on div "YAMATO - SUZUKI / YMM-OI-201 / MBL: KMTCJKT5208104 / HBL: YIFFW0146095 / FCL XX…" at bounding box center [656, 528] width 532 height 35
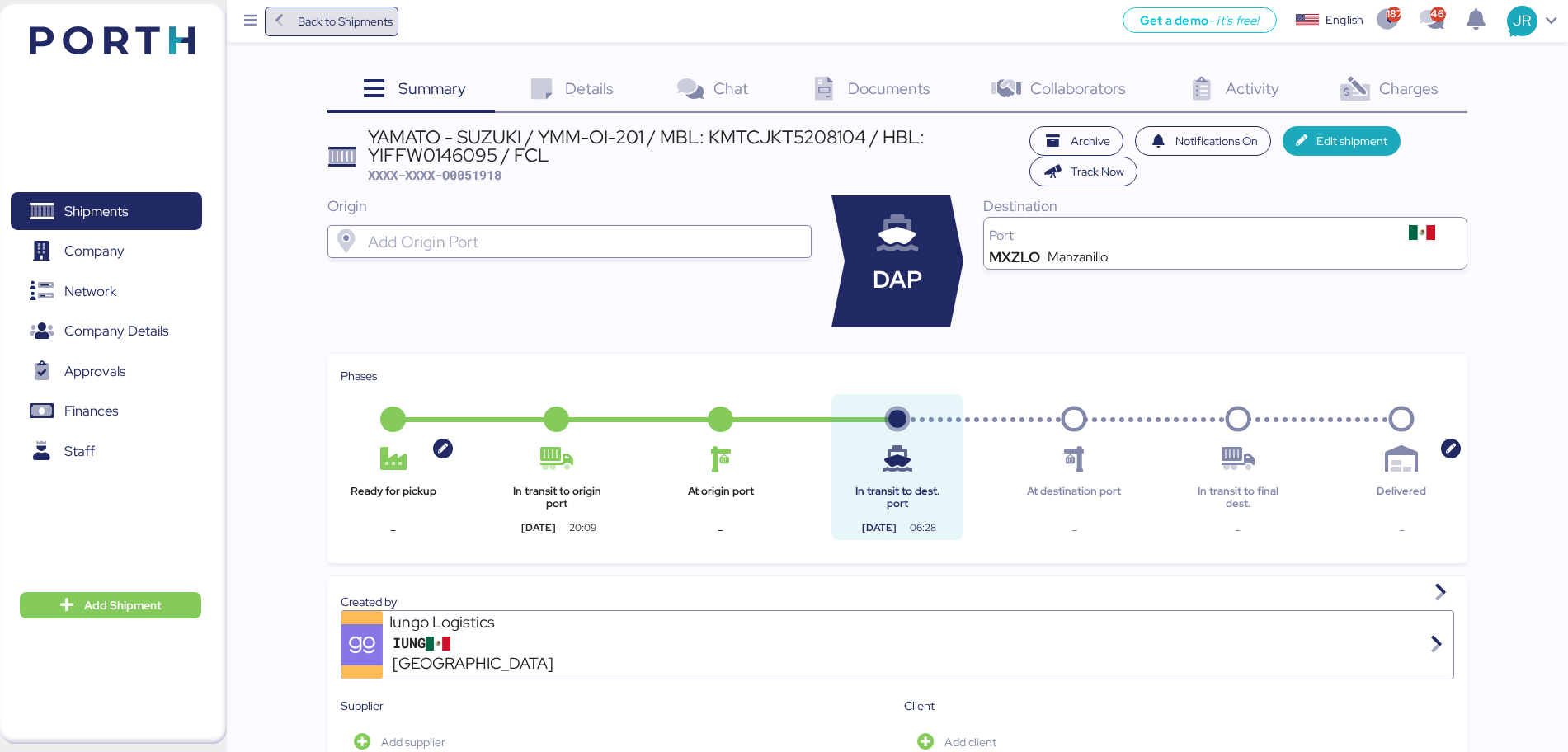
drag, startPoint x: 327, startPoint y: 18, endPoint x: 210, endPoint y: 103, distance: 144.6
click at [327, 18] on span "Back to Shipments" at bounding box center [345, 21] width 95 height 20
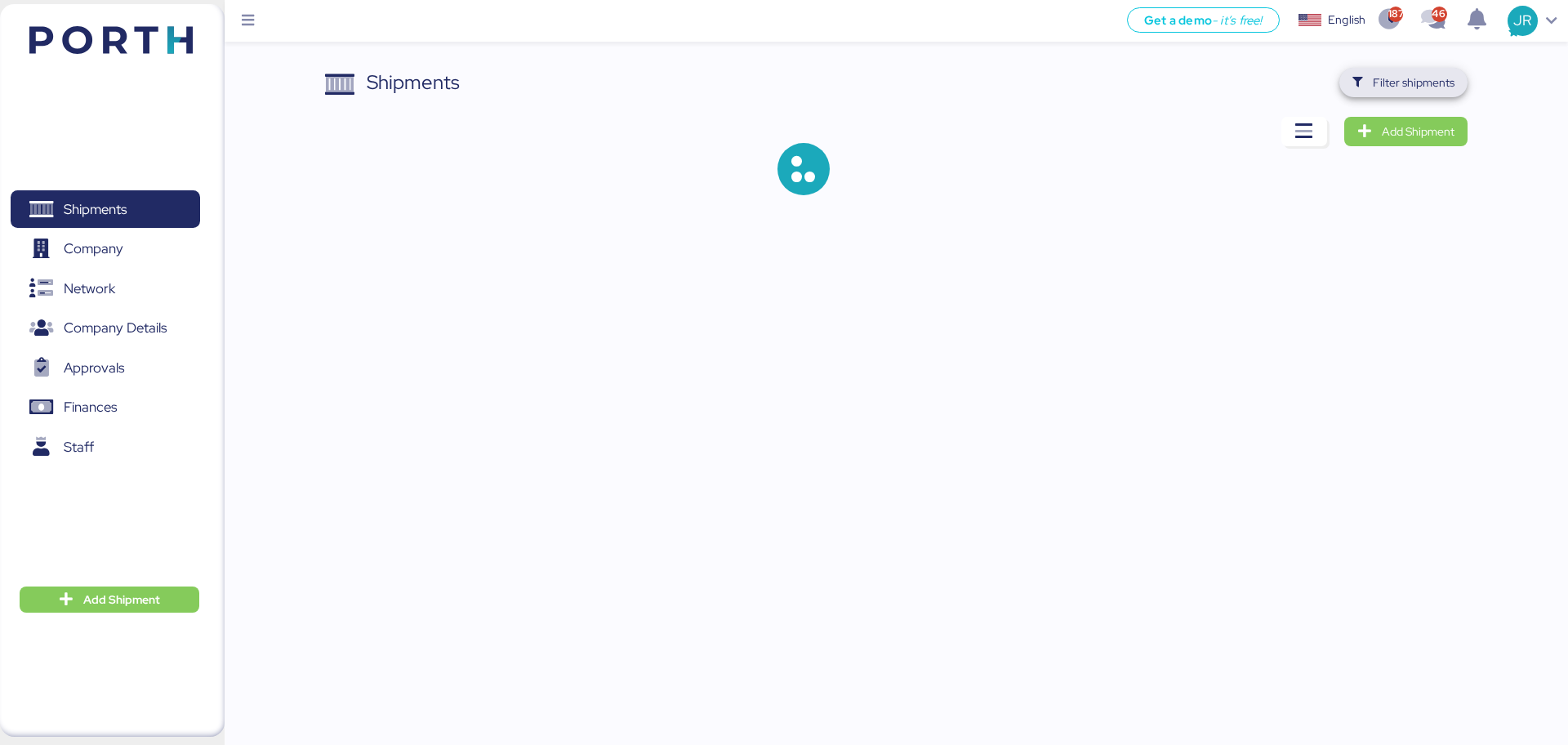
click at [1410, 88] on span "Filter shipments" at bounding box center [1414, 83] width 82 height 20
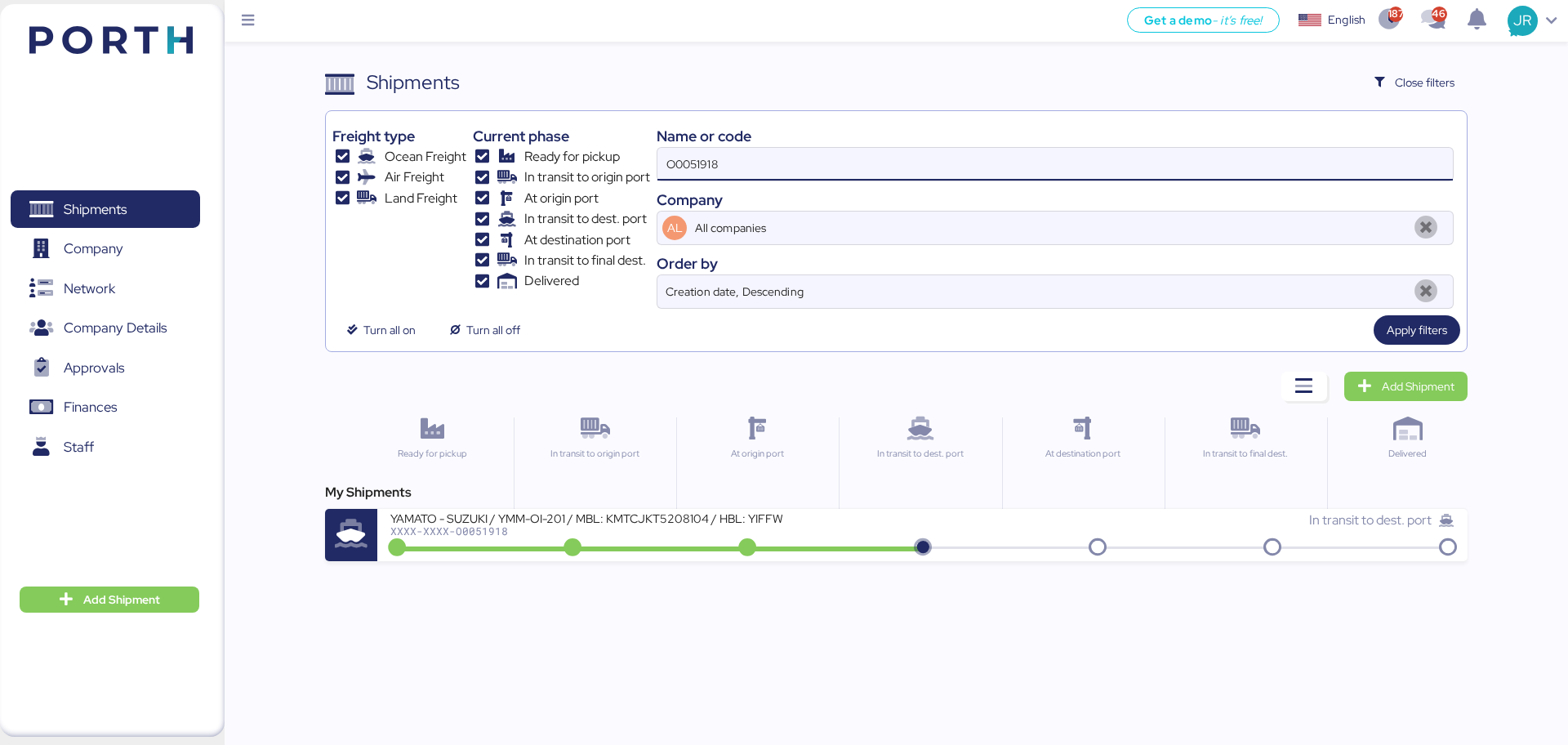
drag, startPoint x: 739, startPoint y: 156, endPoint x: 480, endPoint y: 172, distance: 259.5
click at [494, 172] on div "Freight type Ocean Freight Air Freight Land Freight Current phase Ready for pic…" at bounding box center [895, 214] width 1127 height 192
paste input "477"
type input "O0051477"
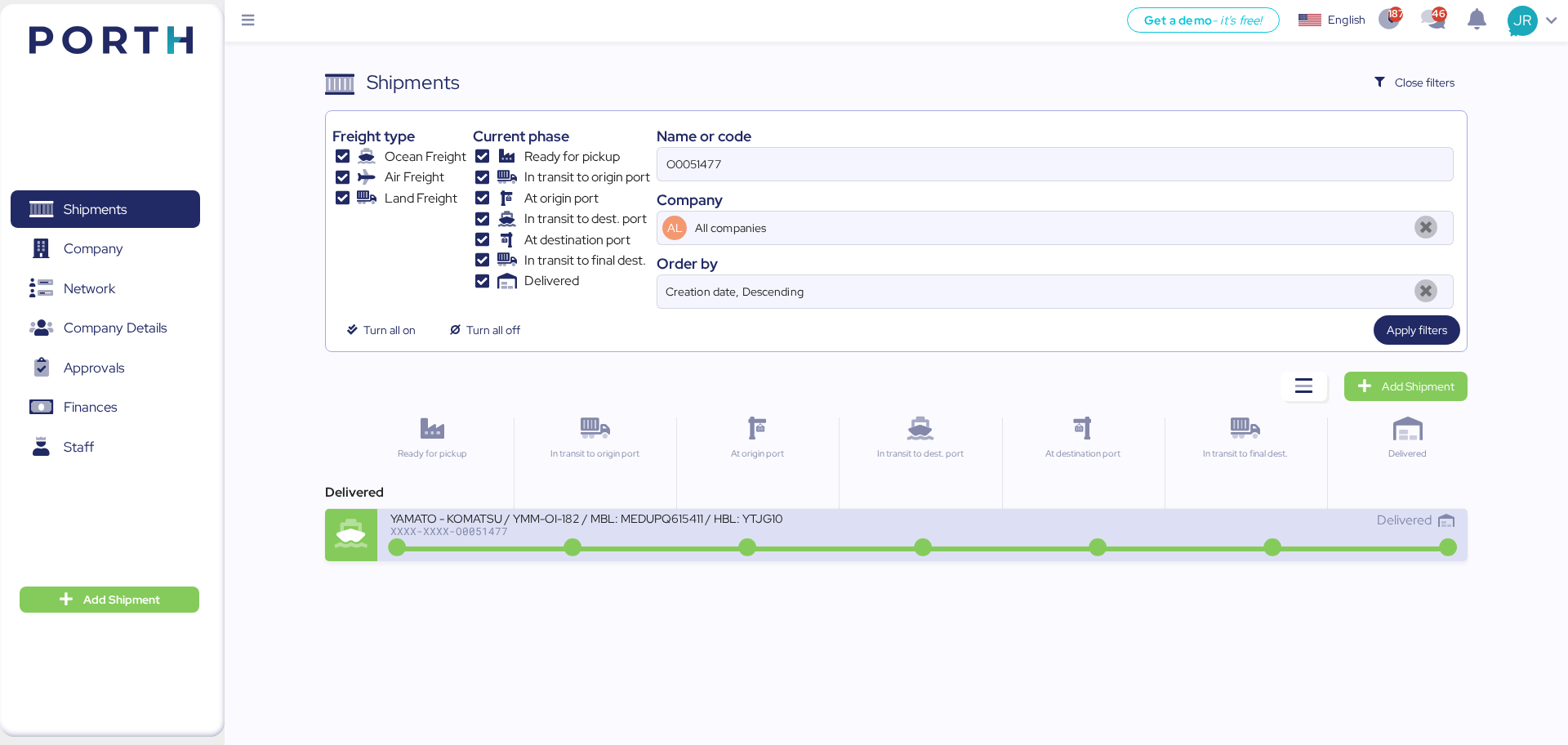
click at [468, 522] on div "YAMATO - KOMATSU / YMM-OI-182 / MBL: MEDUPQ615411 / HBL: YTJG1004137 / FCL" at bounding box center [586, 517] width 392 height 14
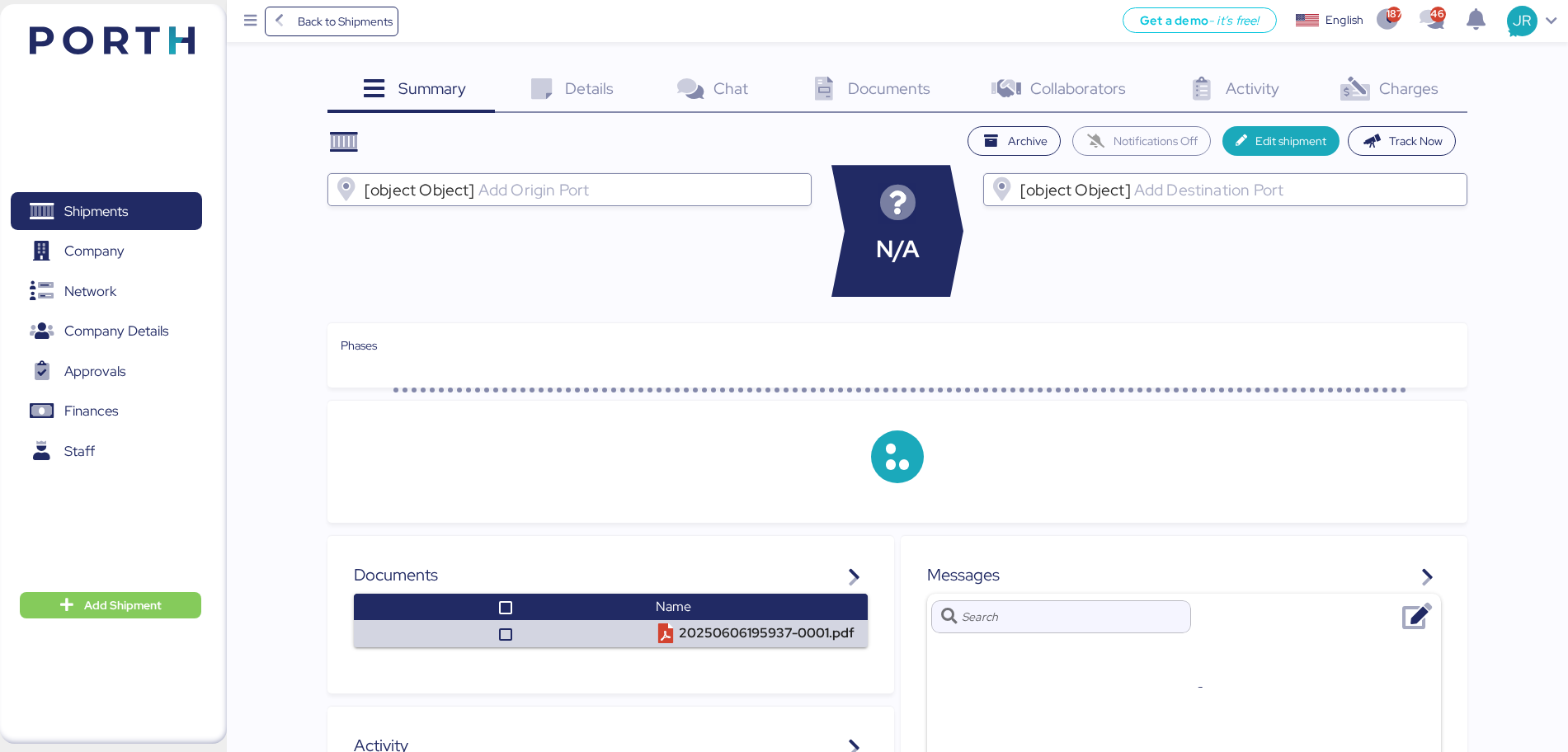
click at [1409, 88] on span "Charges" at bounding box center [1409, 88] width 59 height 21
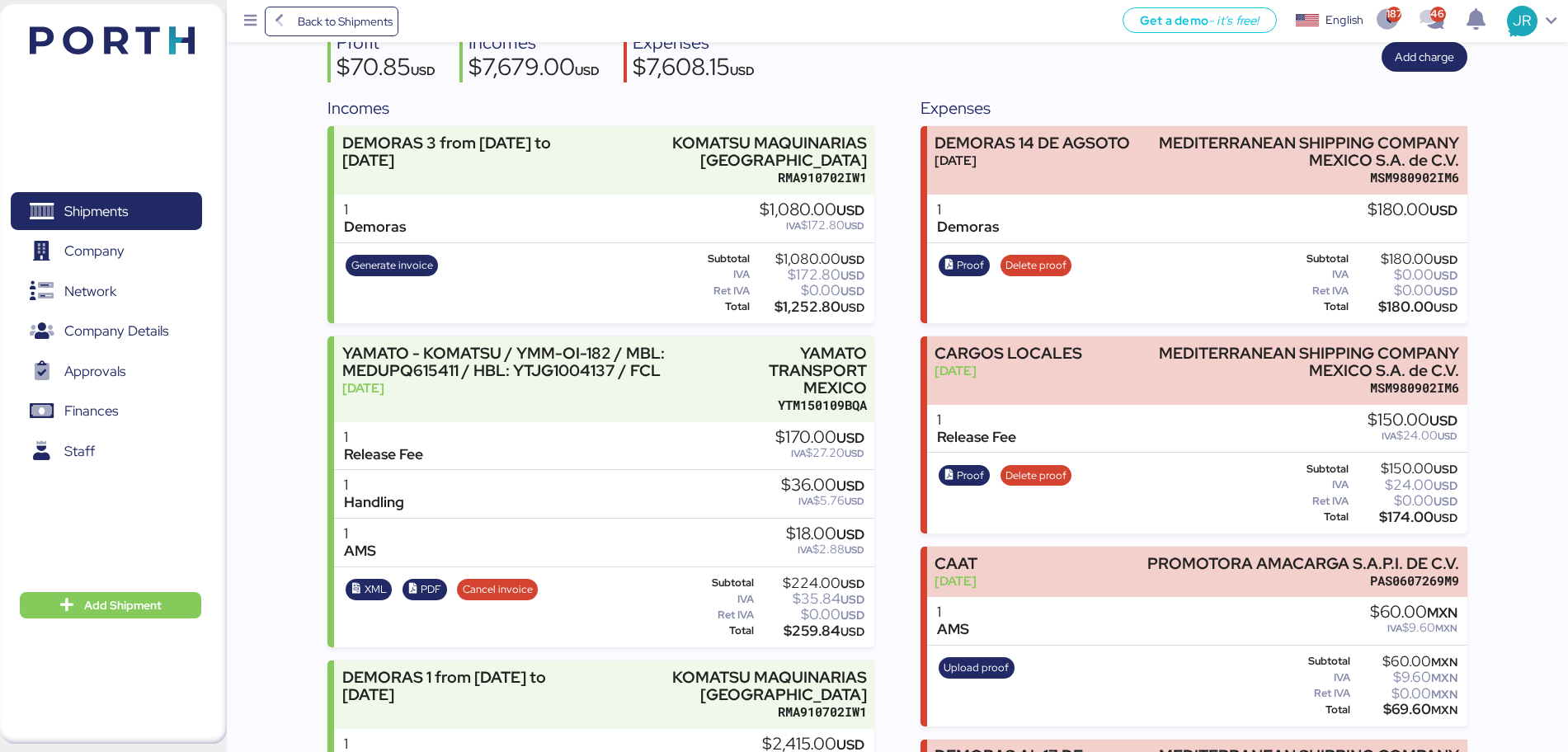
scroll to position [142, 0]
